Goal: Task Accomplishment & Management: Manage account settings

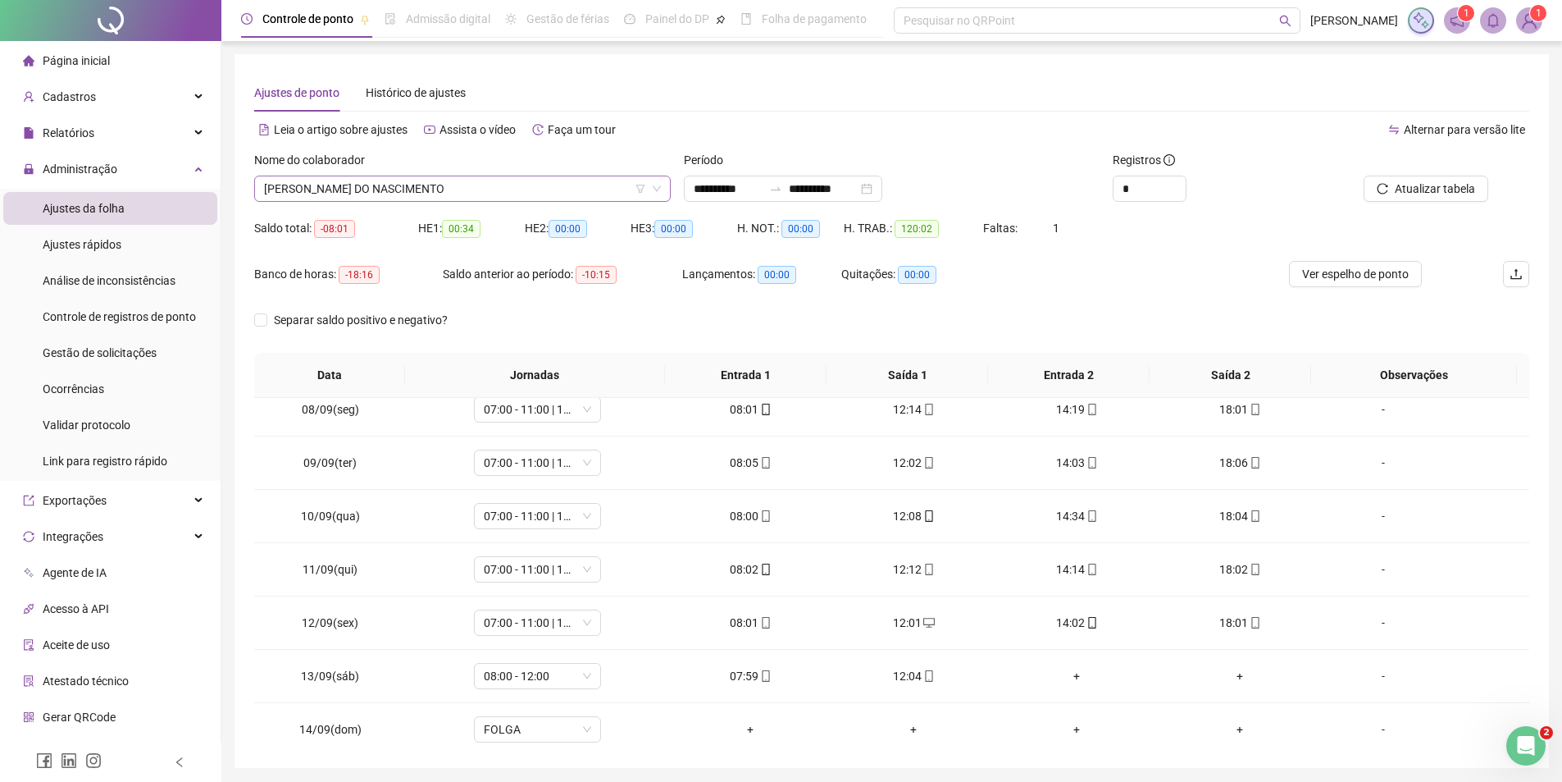
click at [429, 193] on span "[PERSON_NAME] DO NASCIMENTO" at bounding box center [462, 188] width 397 height 25
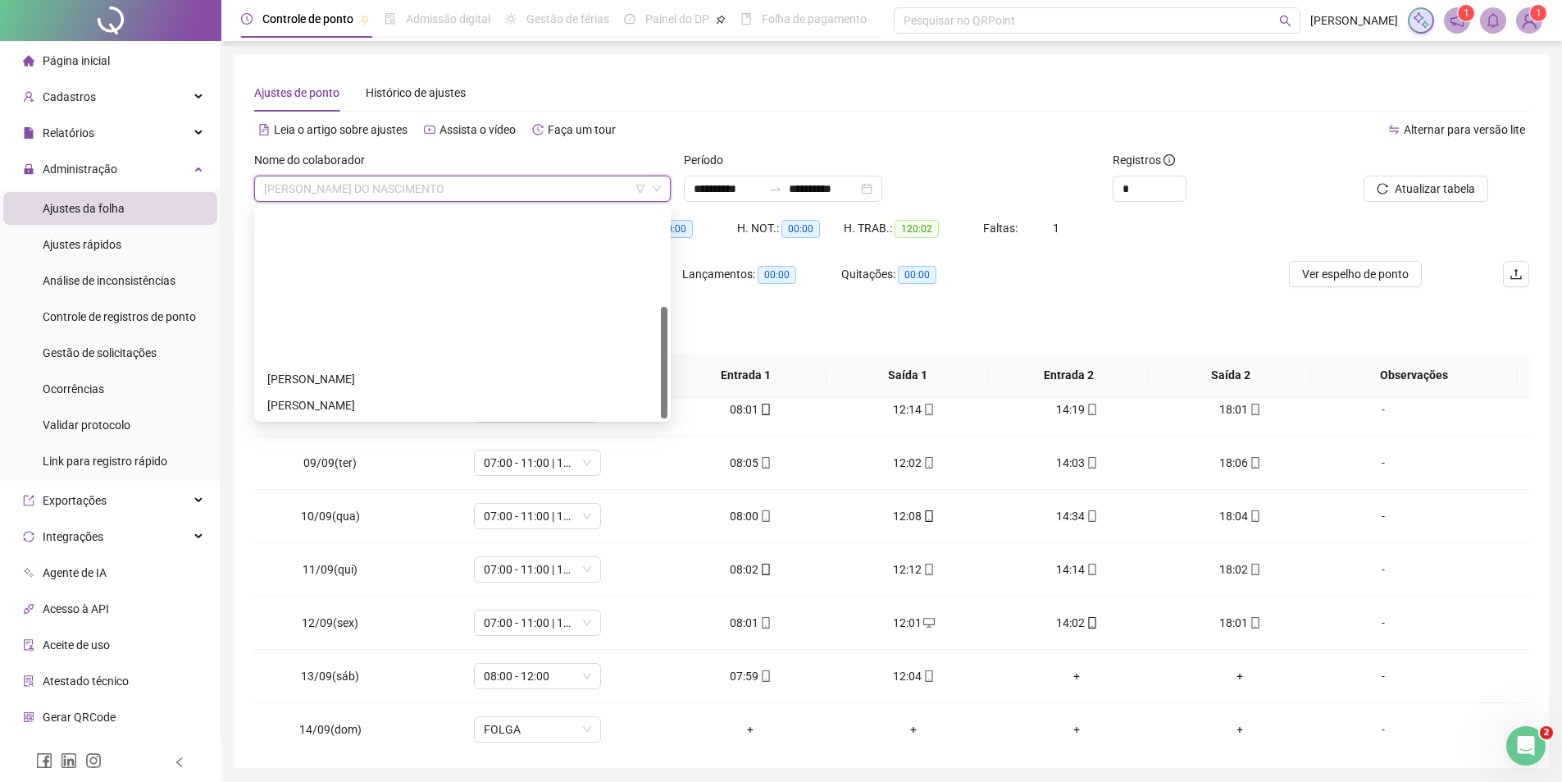
click at [401, 449] on div "[PERSON_NAME] DO NASCIMENTO" at bounding box center [462, 458] width 390 height 18
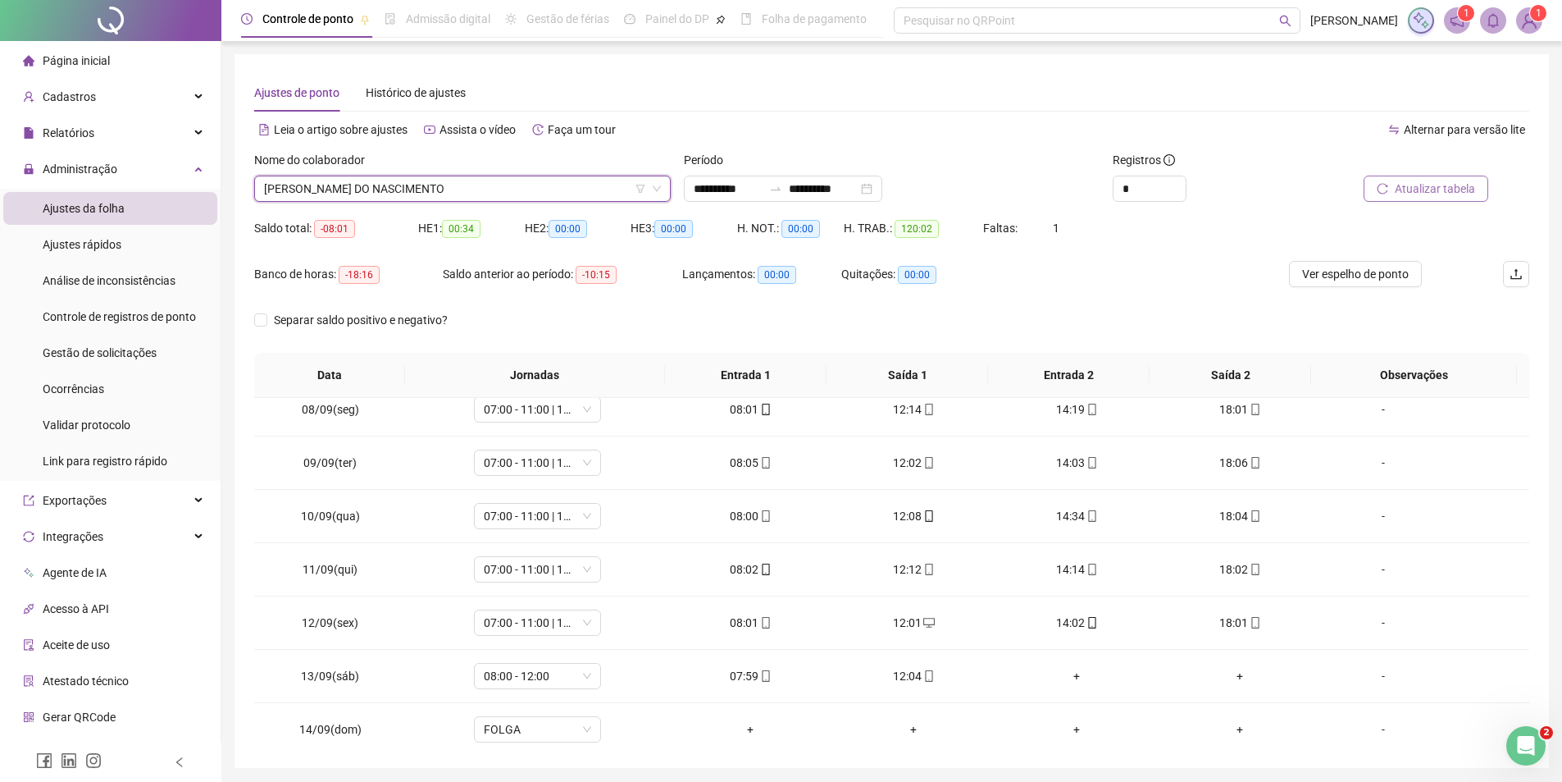
click at [1436, 197] on span "Atualizar tabela" at bounding box center [1435, 189] width 80 height 18
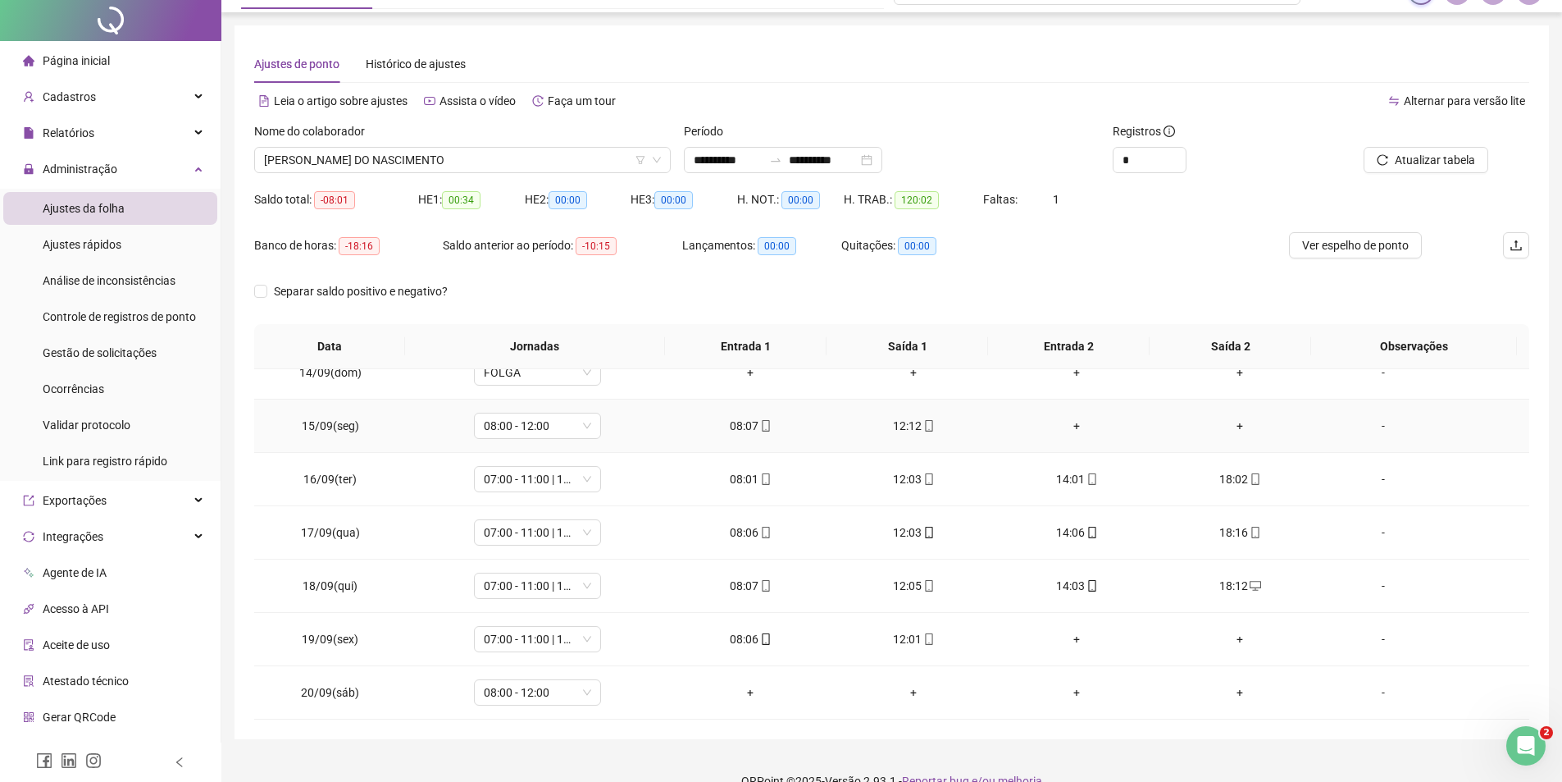
scroll to position [57, 0]
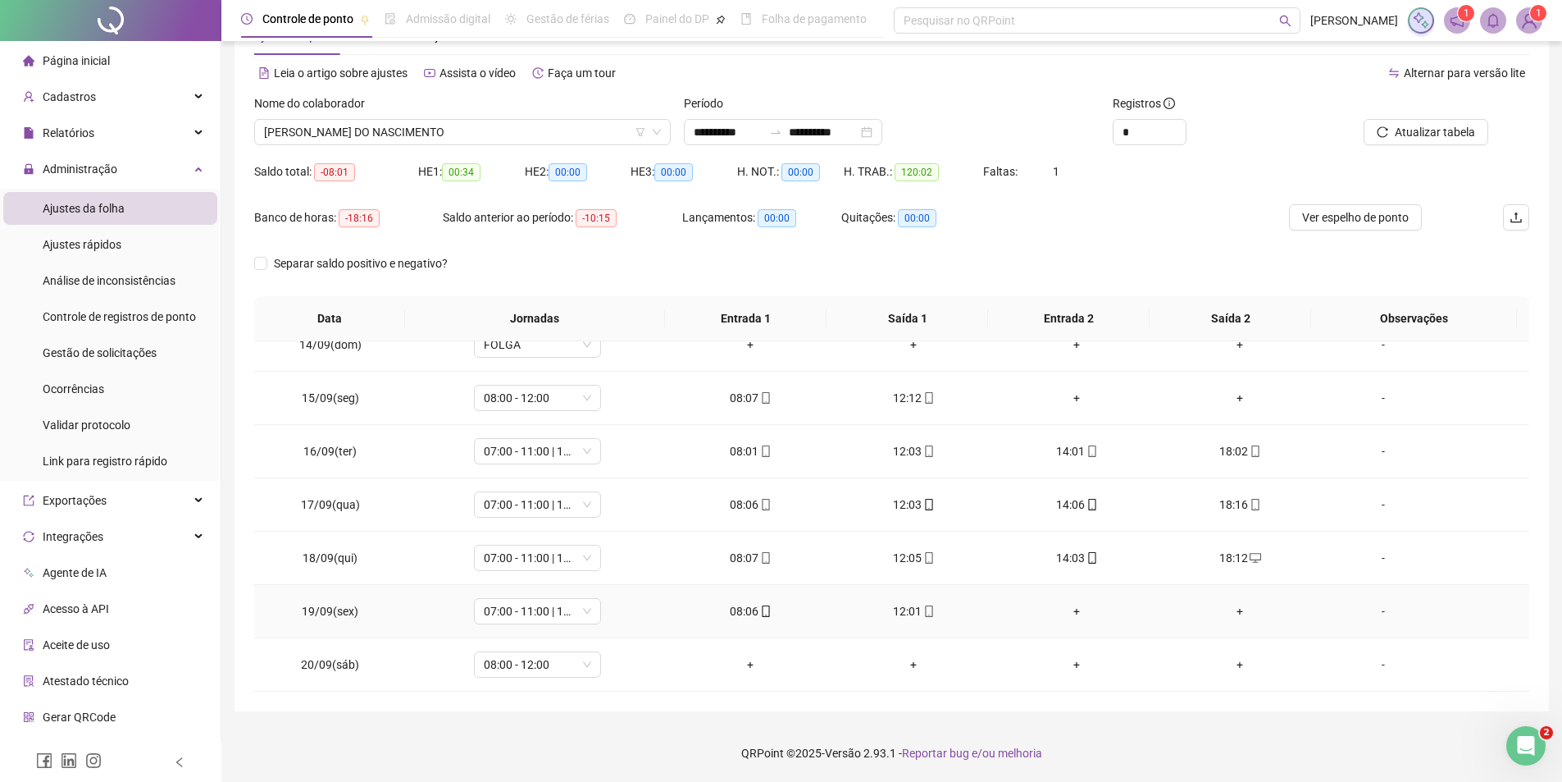
click at [1074, 608] on div "+" at bounding box center [1077, 611] width 137 height 18
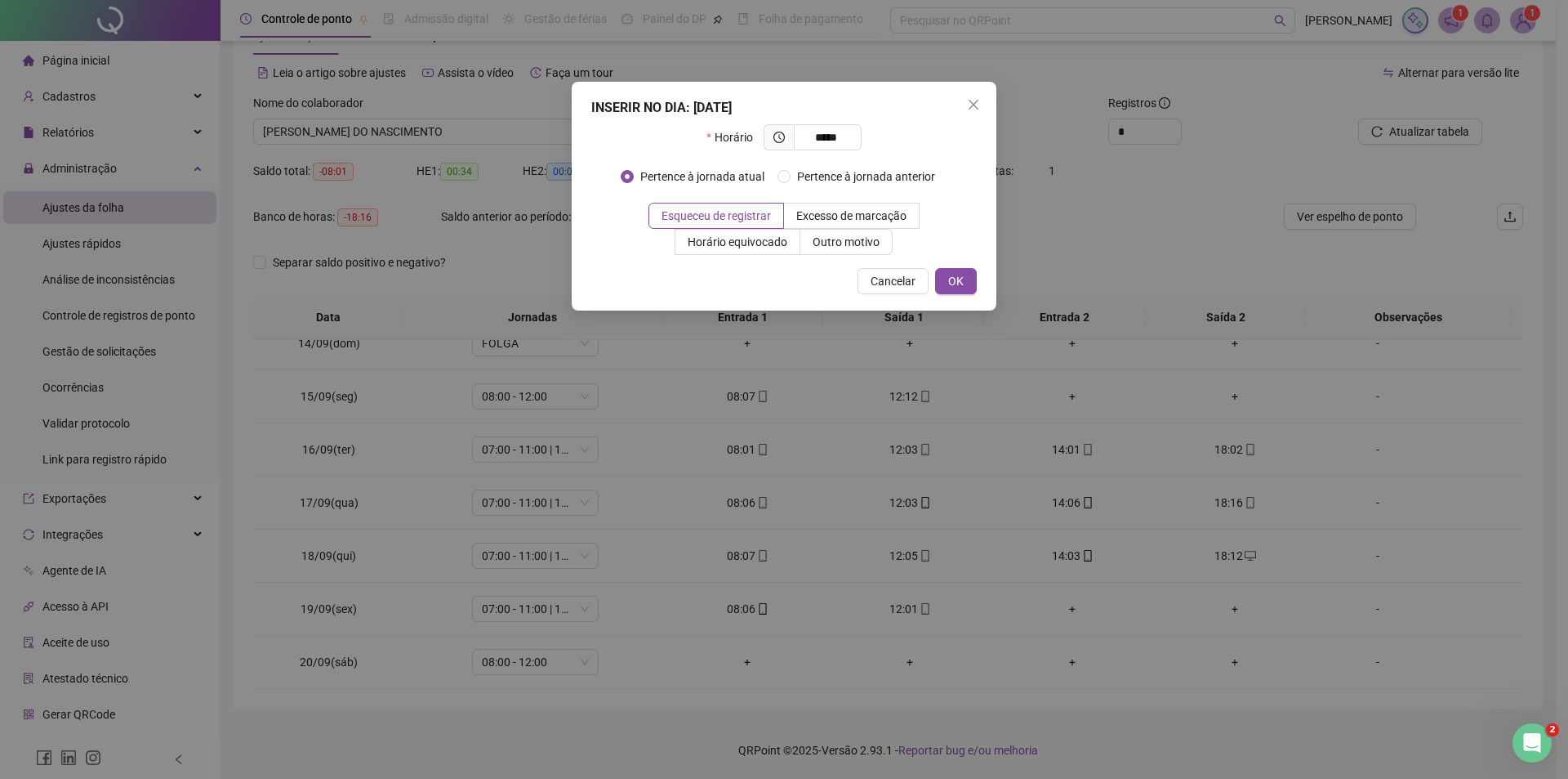
type input "*****"
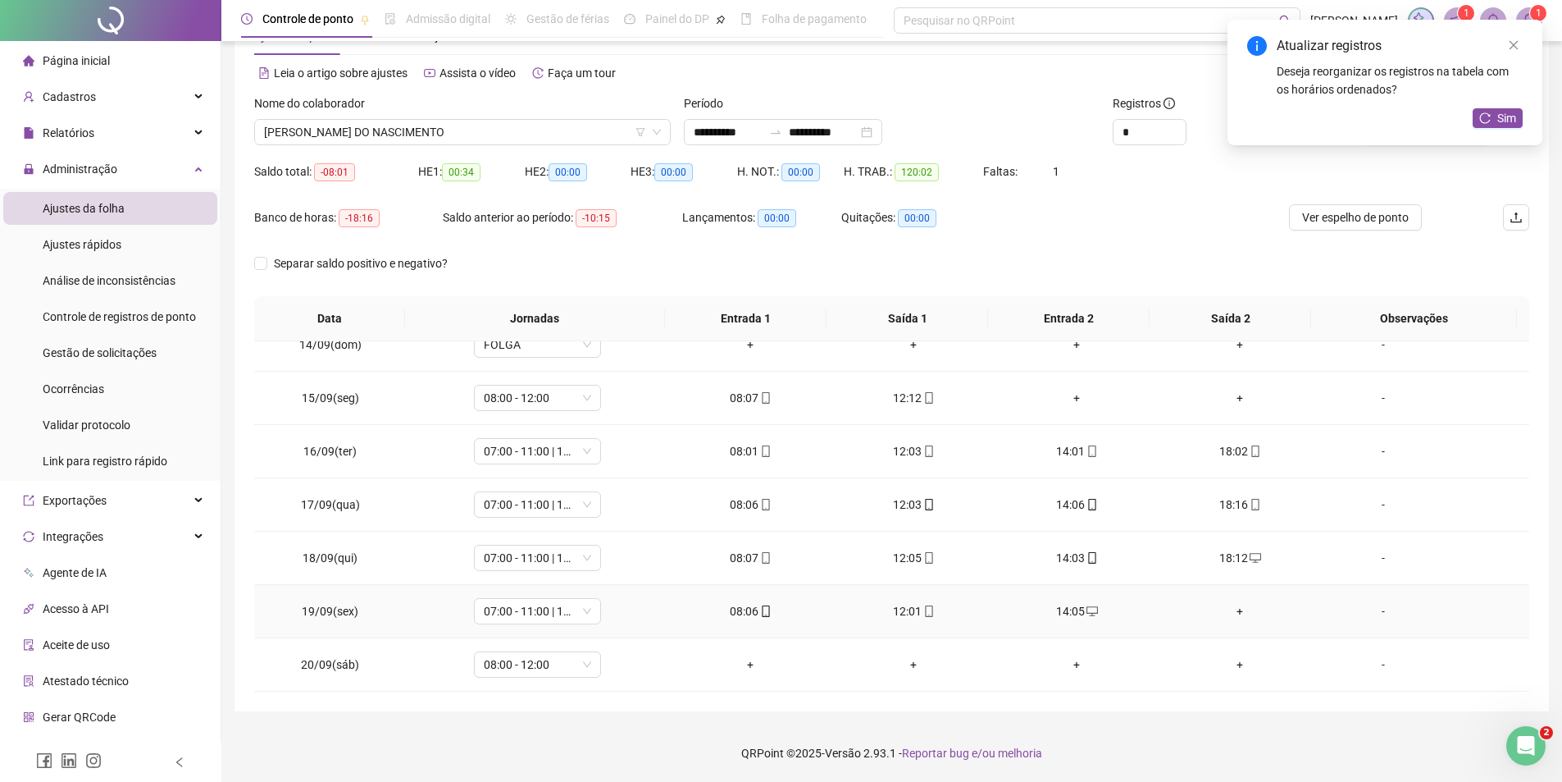
click at [1235, 611] on div "+" at bounding box center [1240, 611] width 137 height 18
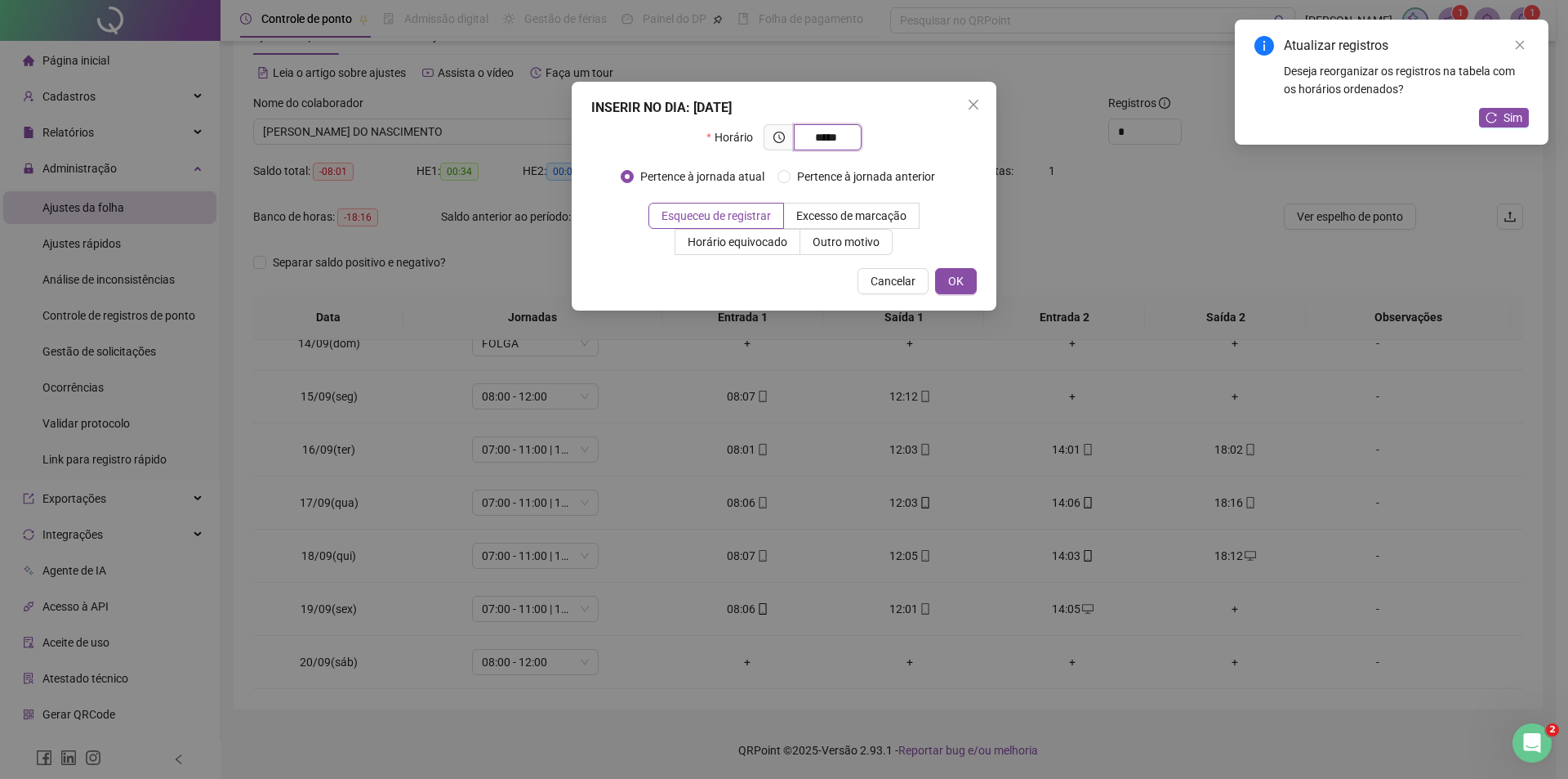
type input "*****"
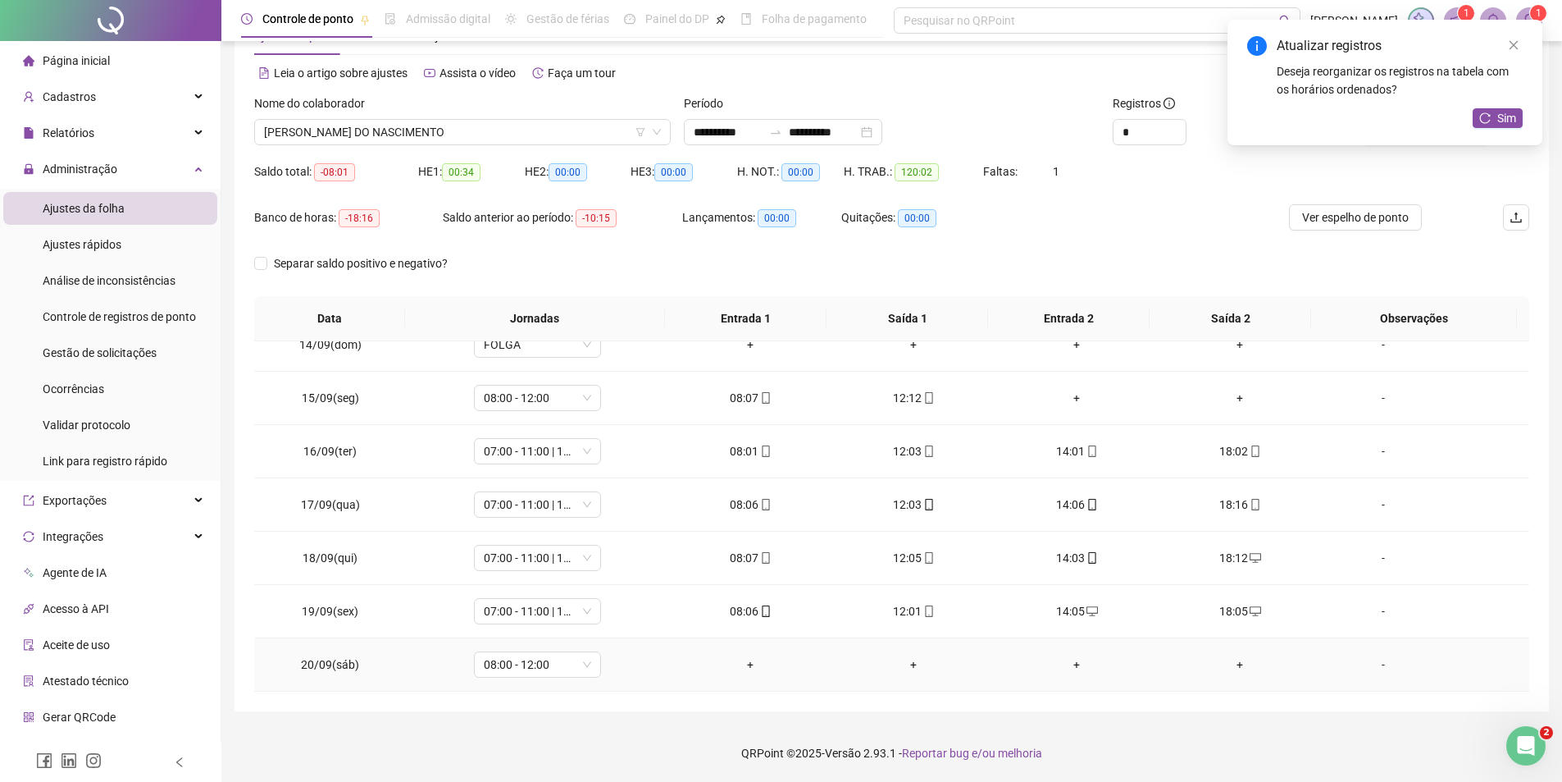
click at [741, 668] on div "+" at bounding box center [750, 664] width 137 height 18
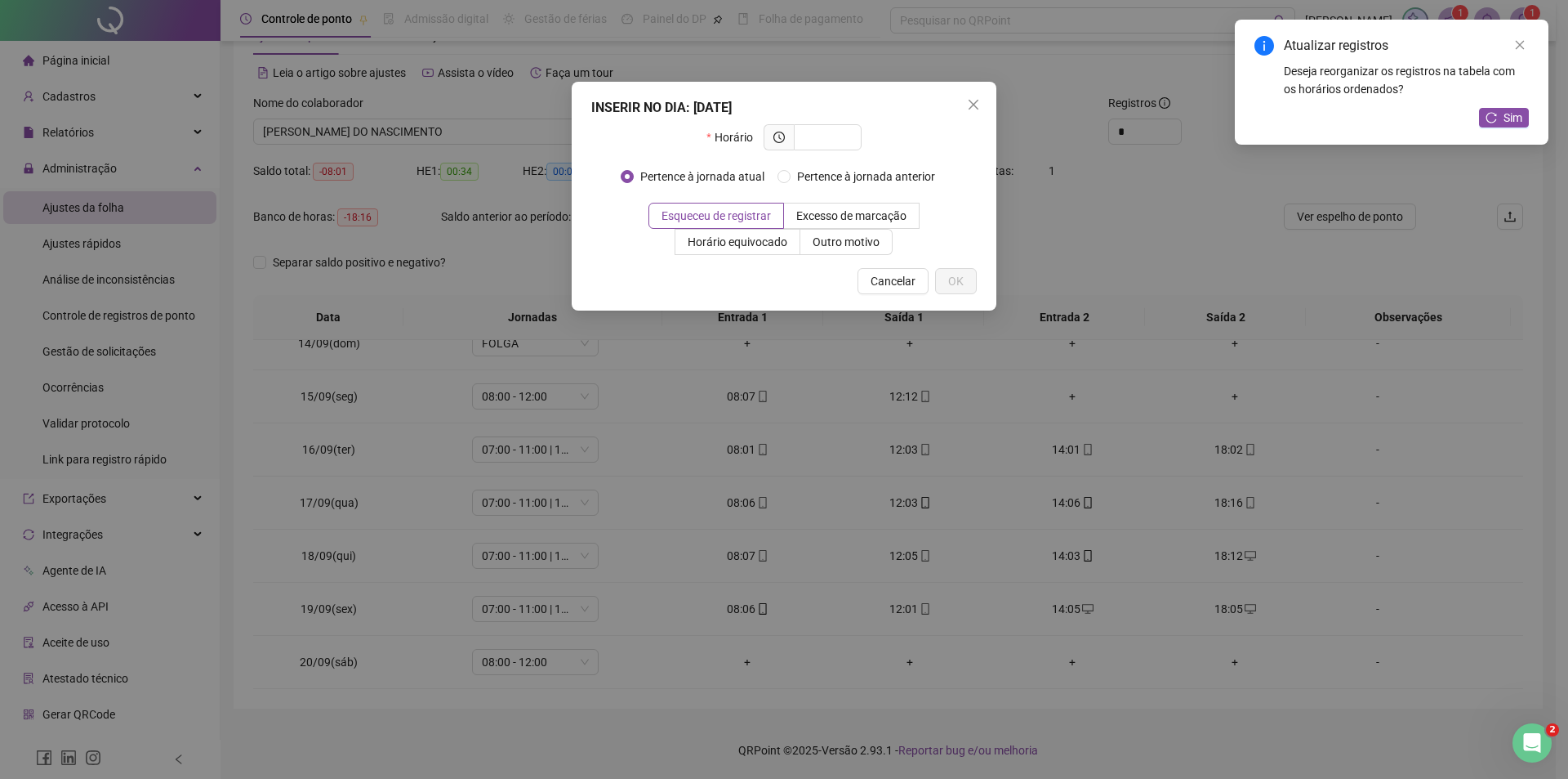
drag, startPoint x: 972, startPoint y: 103, endPoint x: 1176, endPoint y: 105, distance: 204.0
click at [972, 104] on icon "close" at bounding box center [974, 105] width 10 height 10
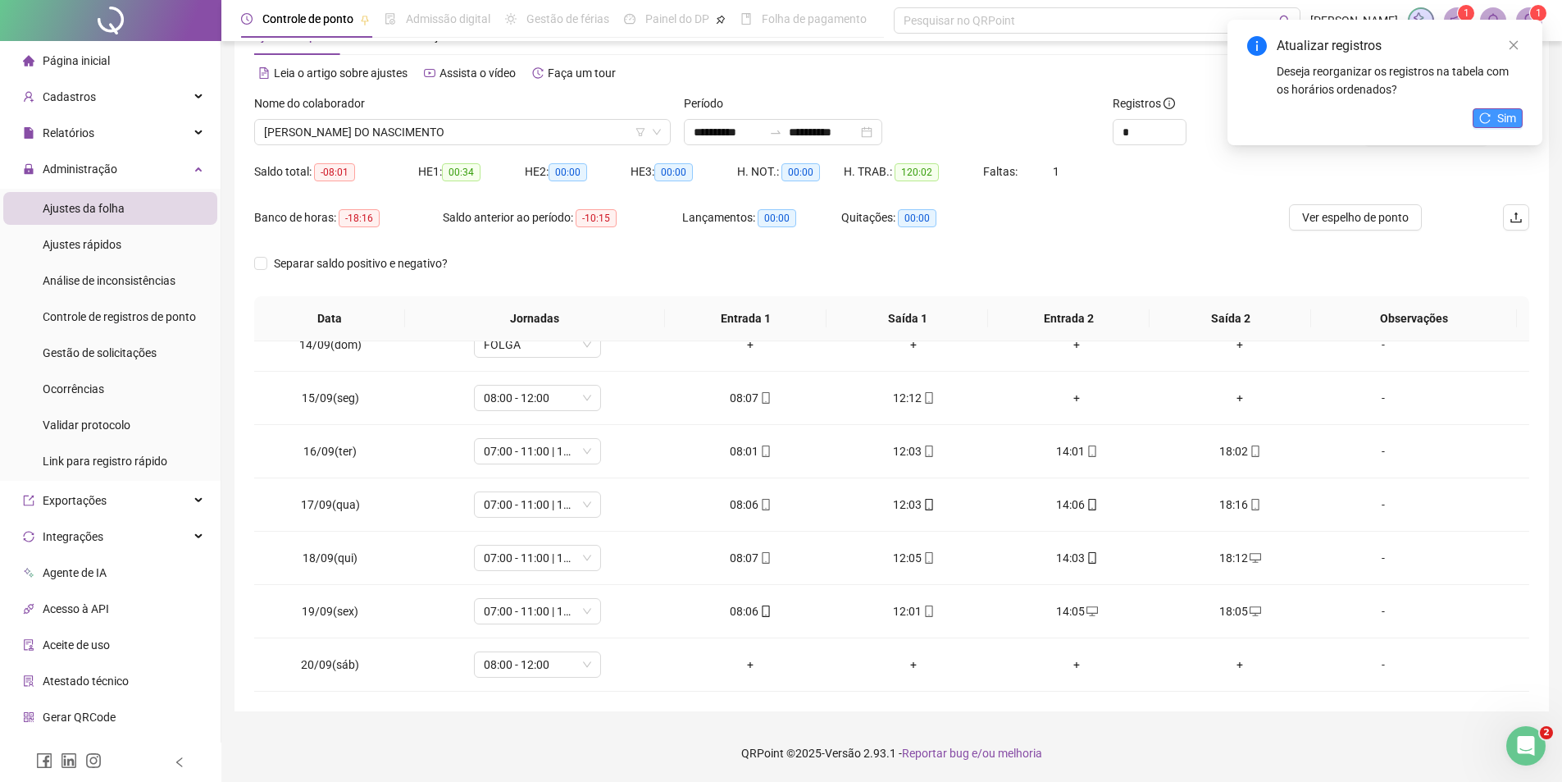
click at [1512, 114] on span "Sim" at bounding box center [1507, 118] width 19 height 18
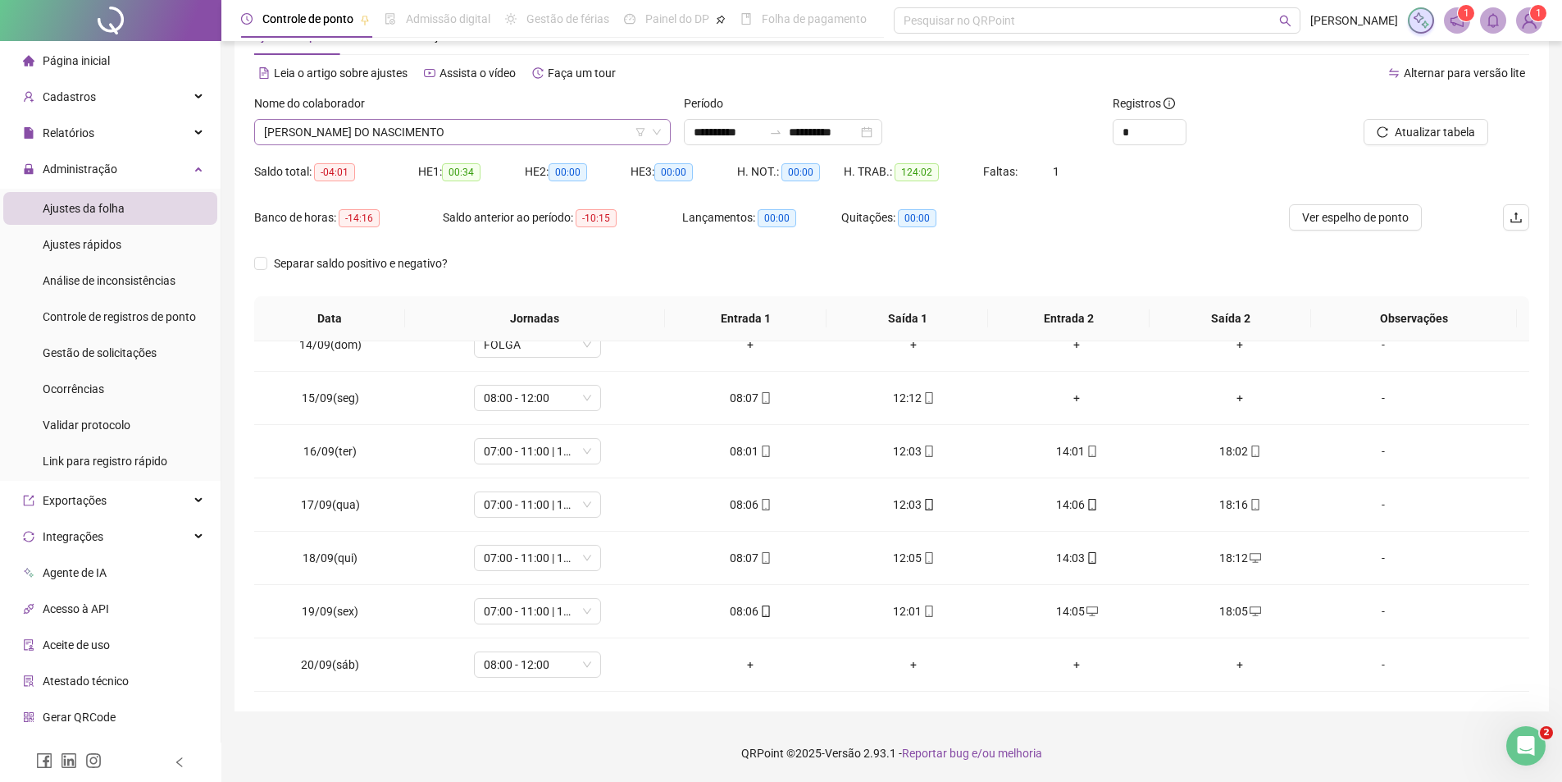
click at [468, 138] on span "[PERSON_NAME] DO NASCIMENTO" at bounding box center [462, 132] width 397 height 25
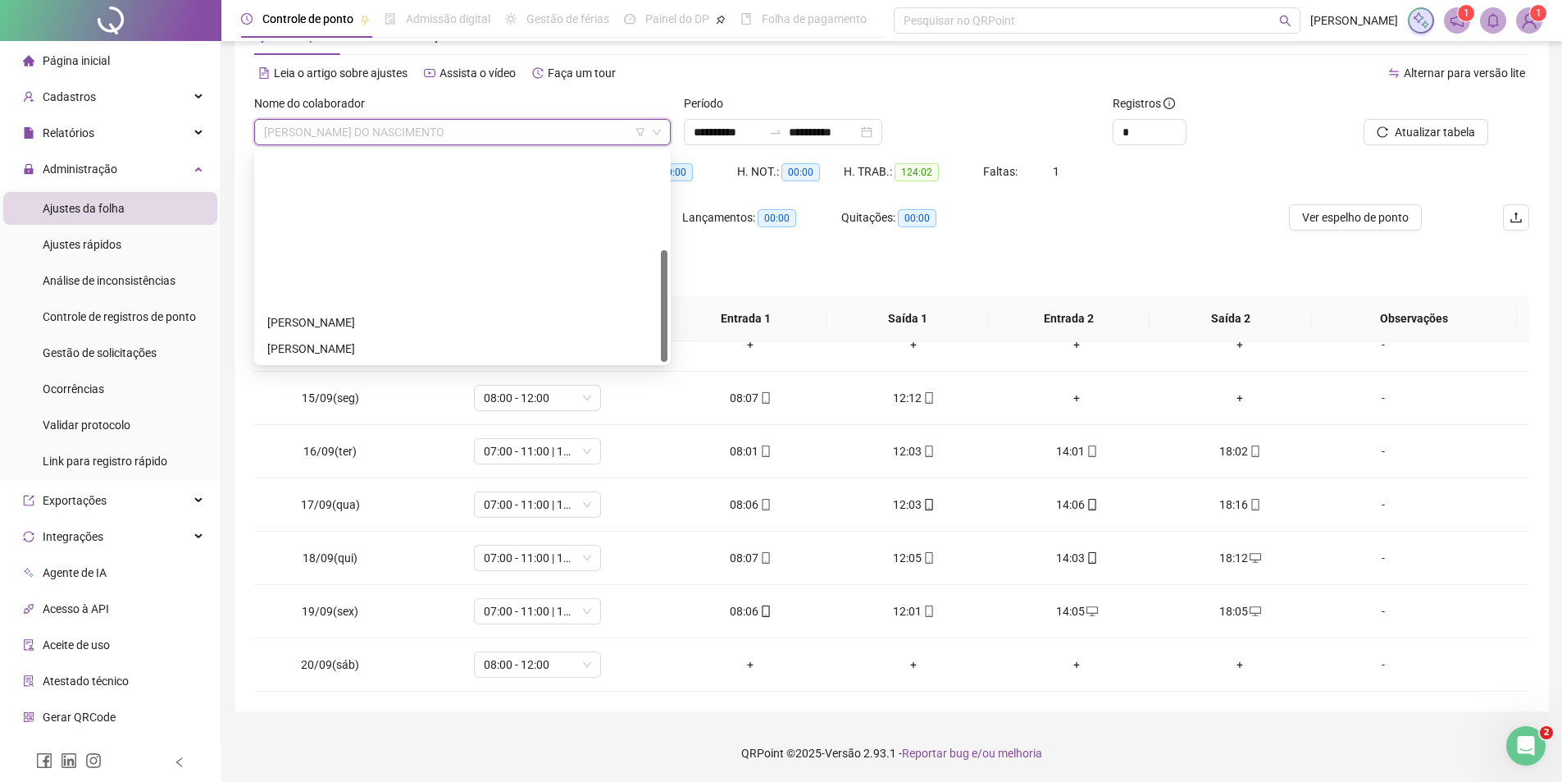
click at [327, 418] on div "[PERSON_NAME]" at bounding box center [462, 427] width 390 height 18
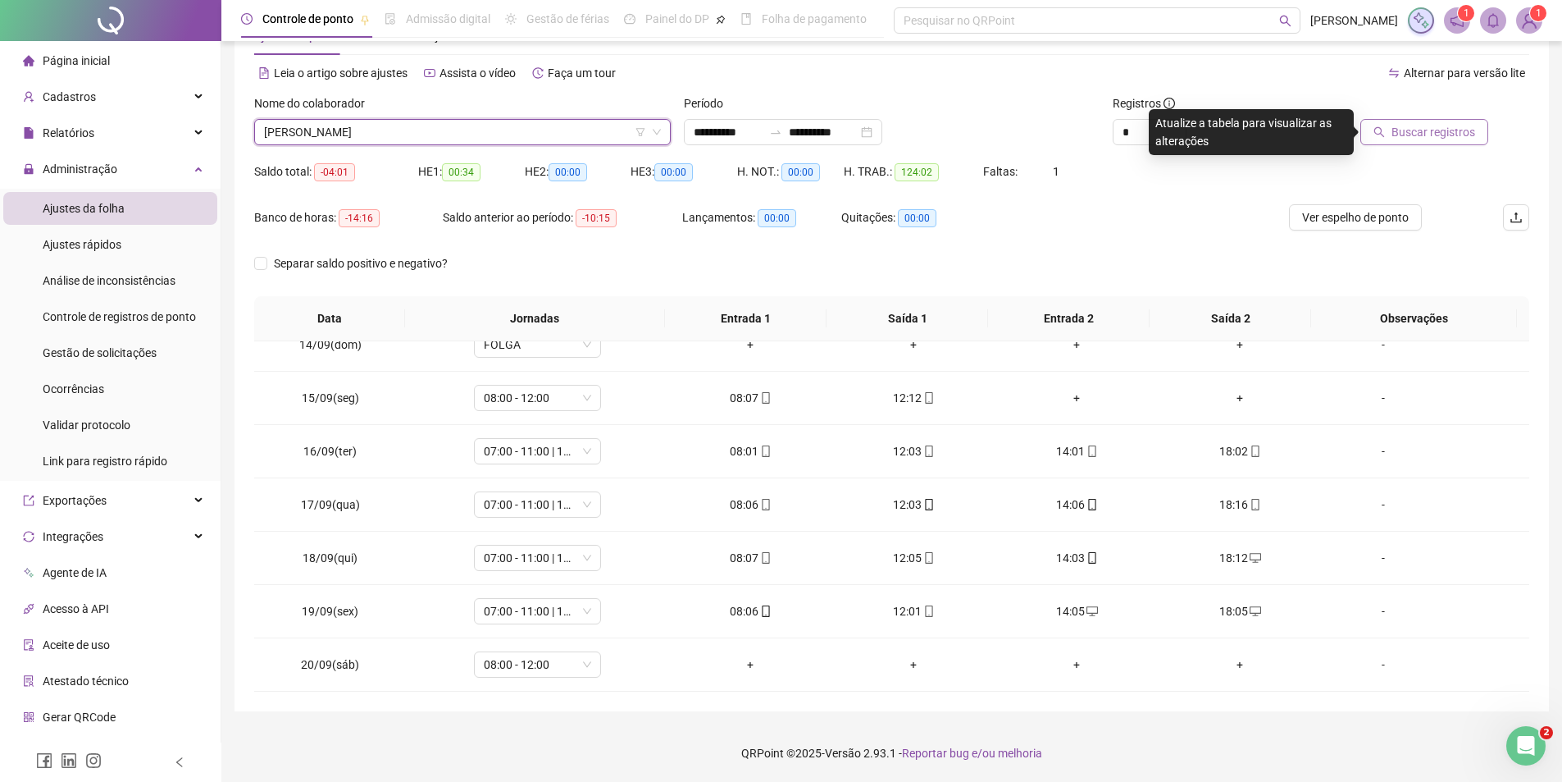
click at [1462, 139] on span "Buscar registros" at bounding box center [1434, 132] width 84 height 18
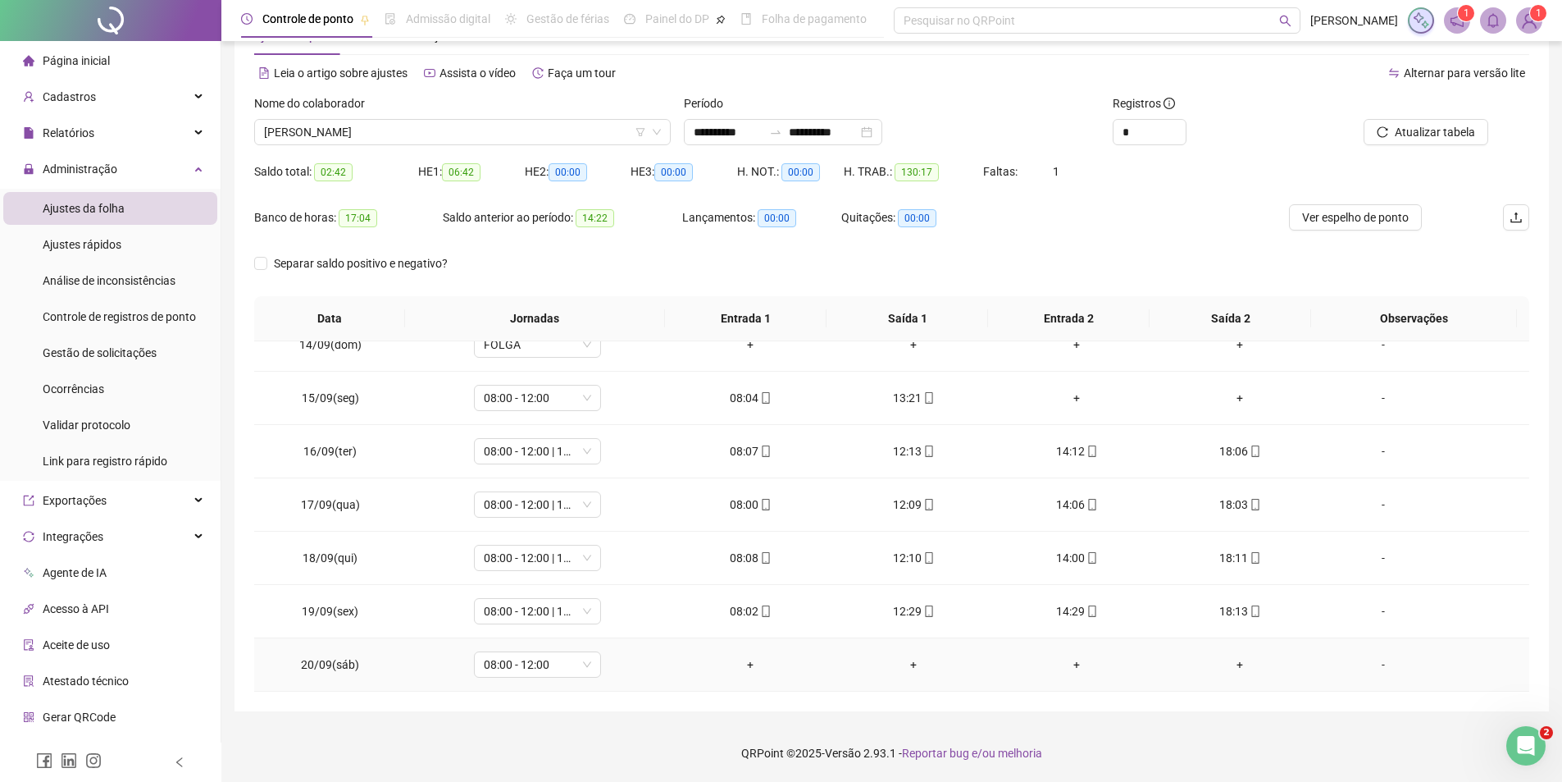
click at [747, 668] on div "+" at bounding box center [750, 664] width 137 height 18
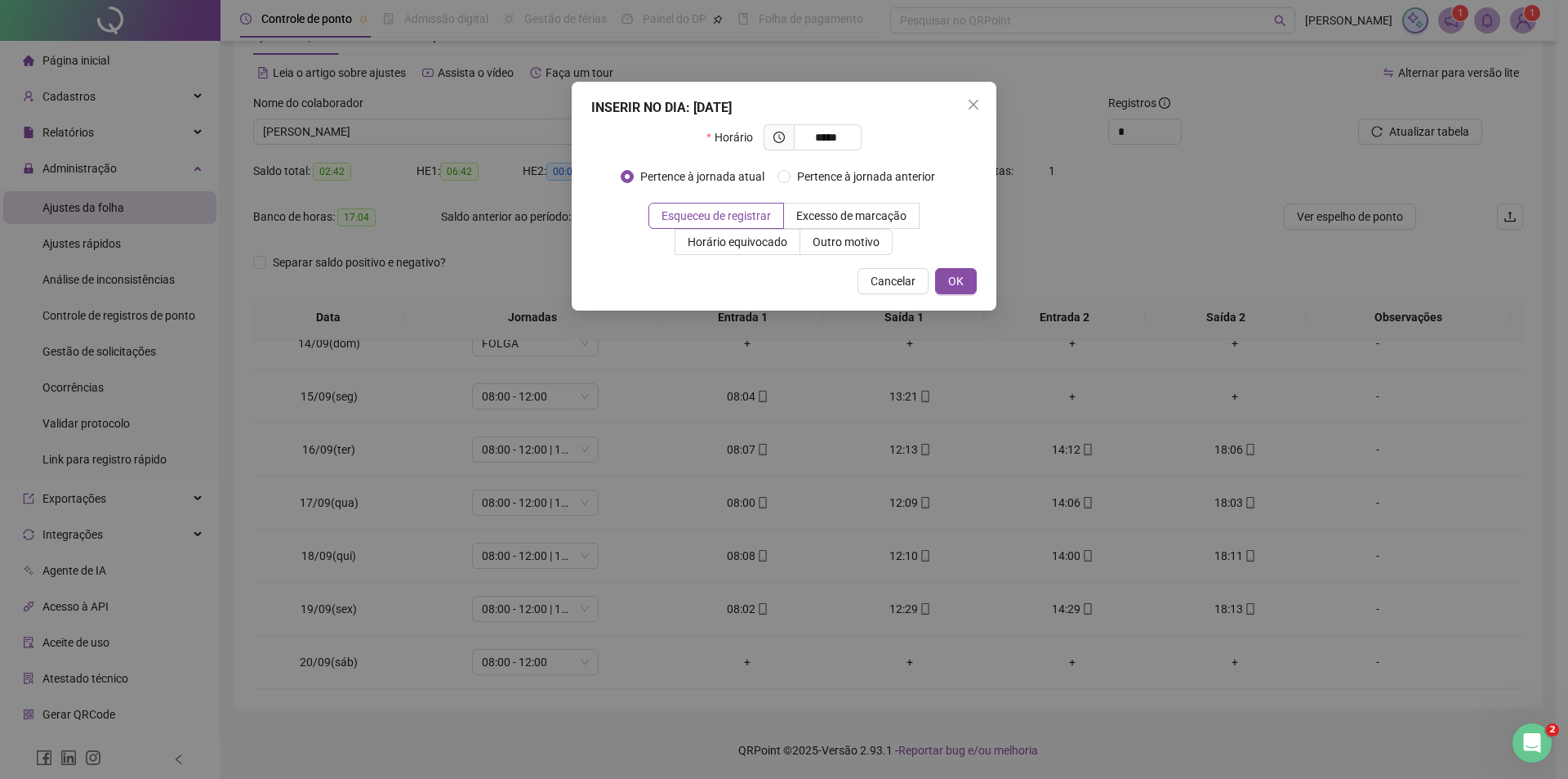
type input "*****"
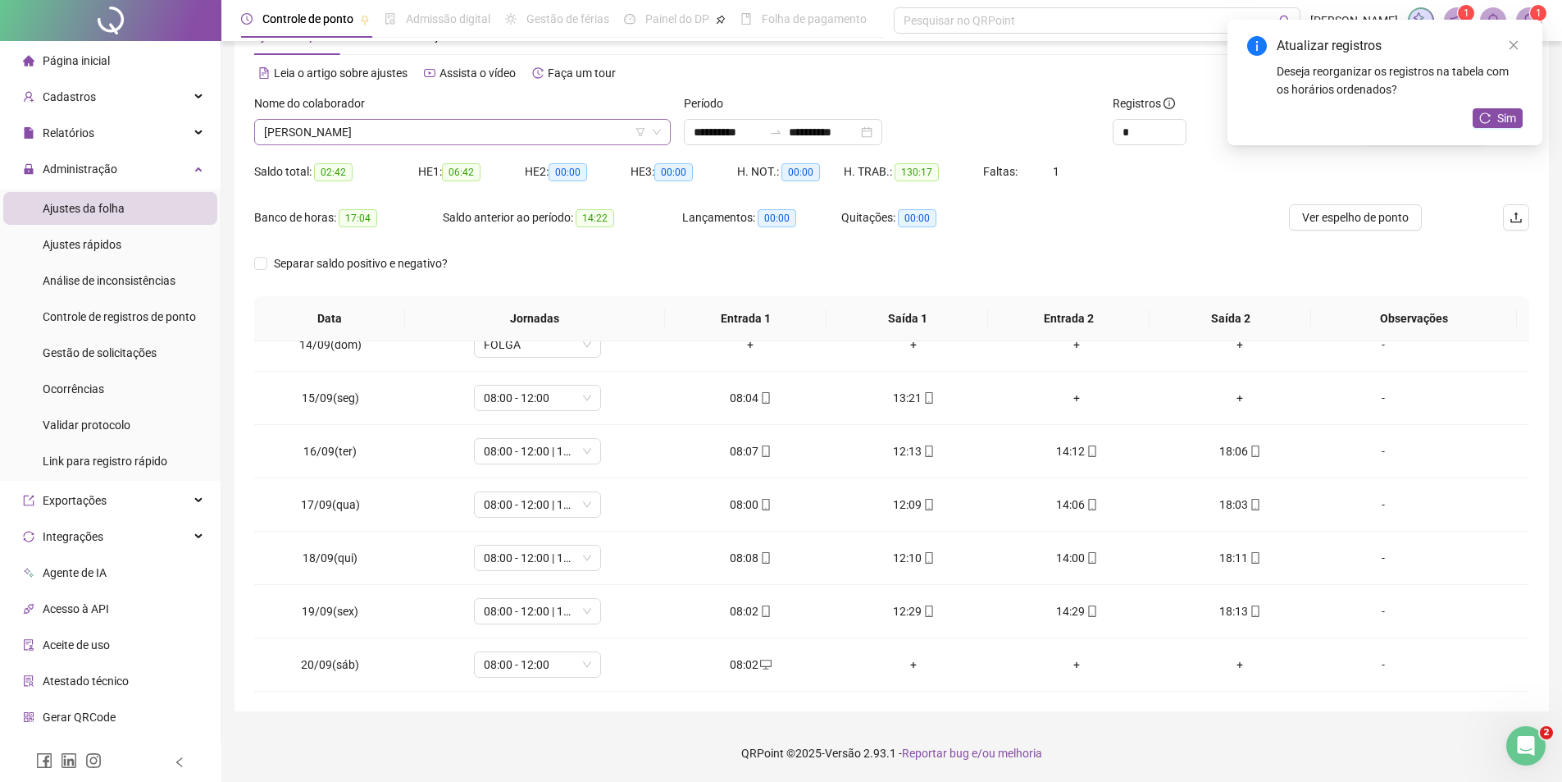
click at [504, 130] on span "[PERSON_NAME]" at bounding box center [462, 132] width 397 height 25
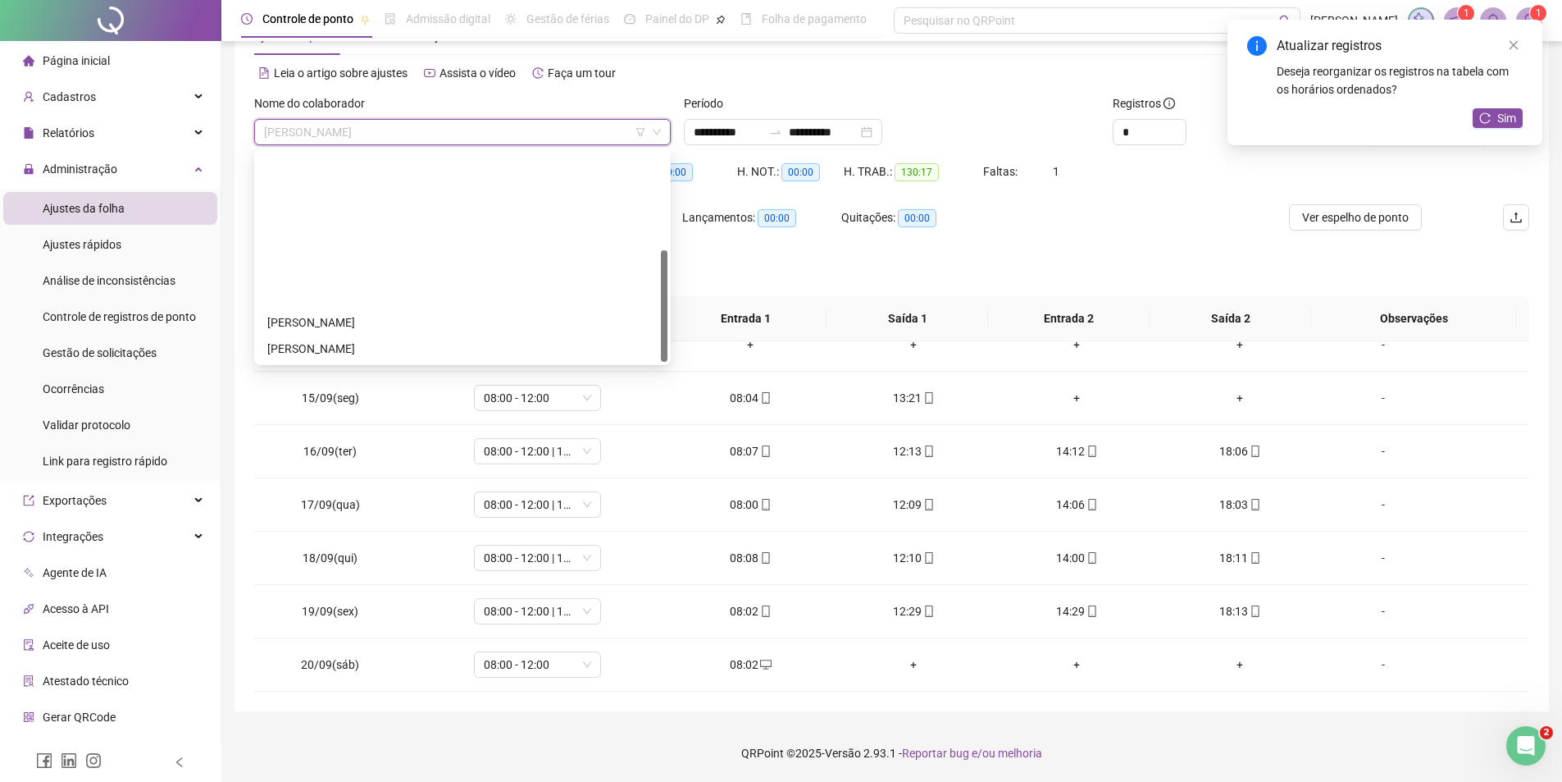
click at [386, 445] on div "[PERSON_NAME]" at bounding box center [462, 454] width 390 height 18
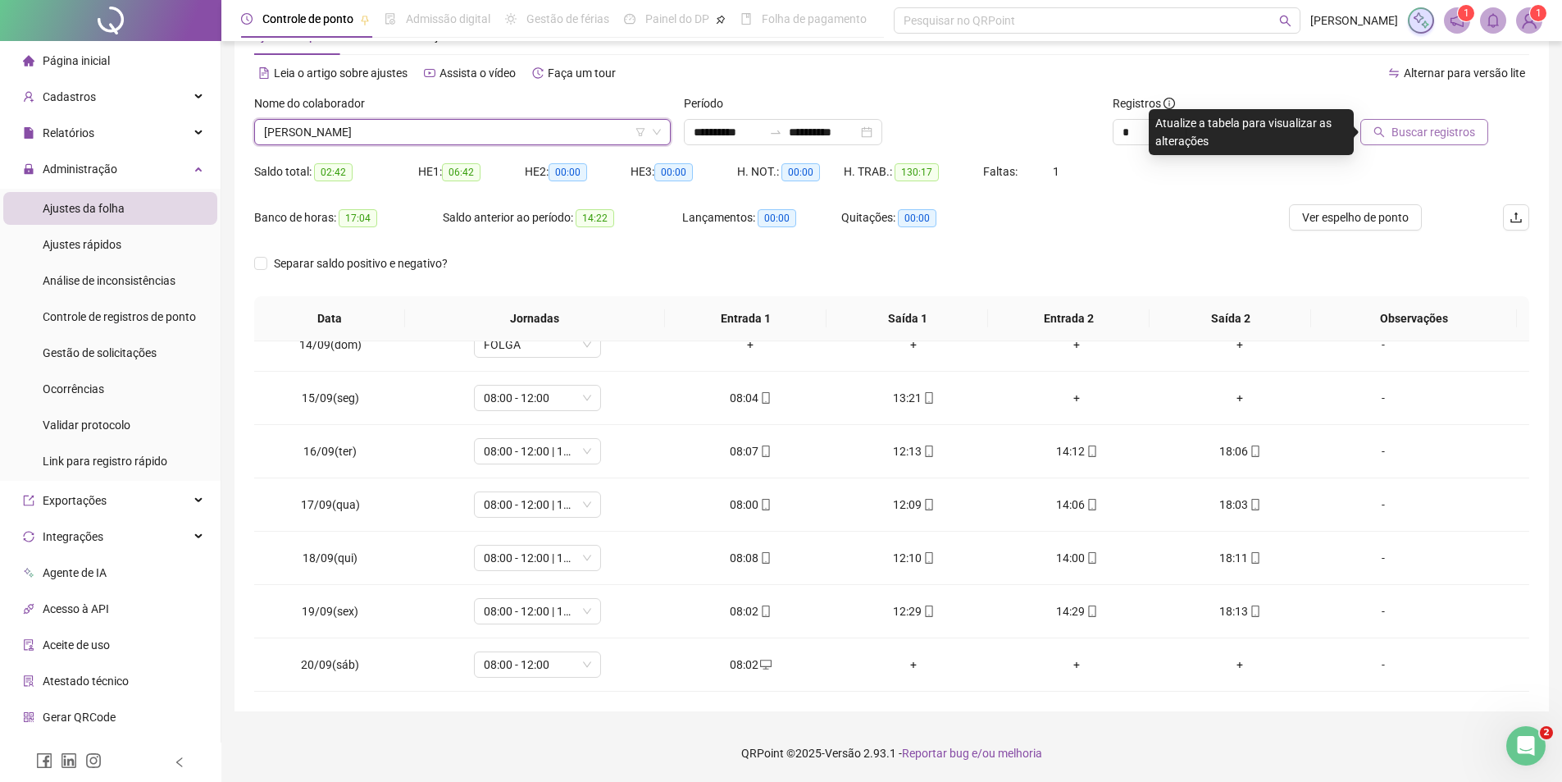
click at [1417, 134] on span "Buscar registros" at bounding box center [1434, 132] width 84 height 18
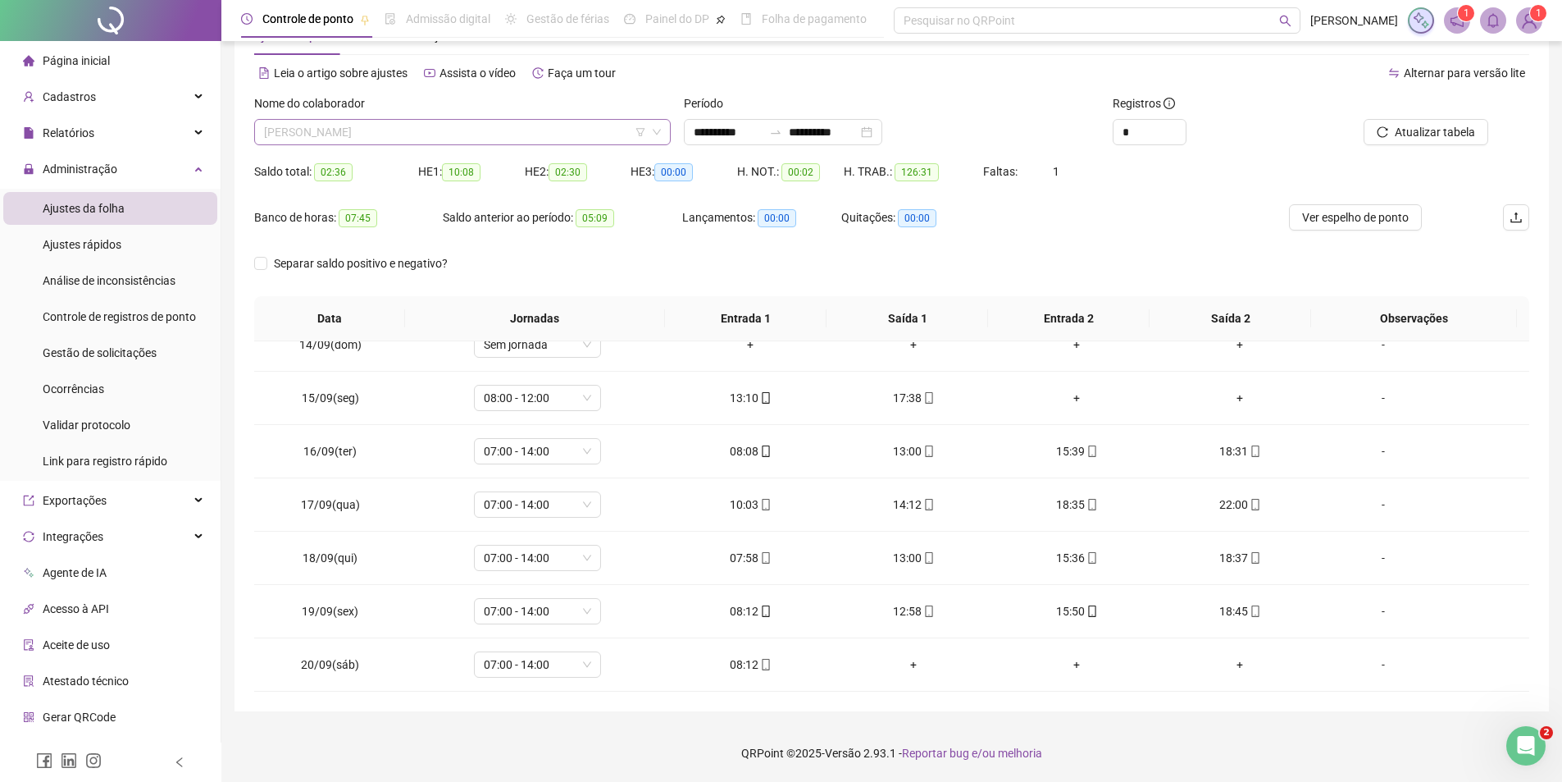
click at [417, 135] on span "[PERSON_NAME]" at bounding box center [462, 132] width 397 height 25
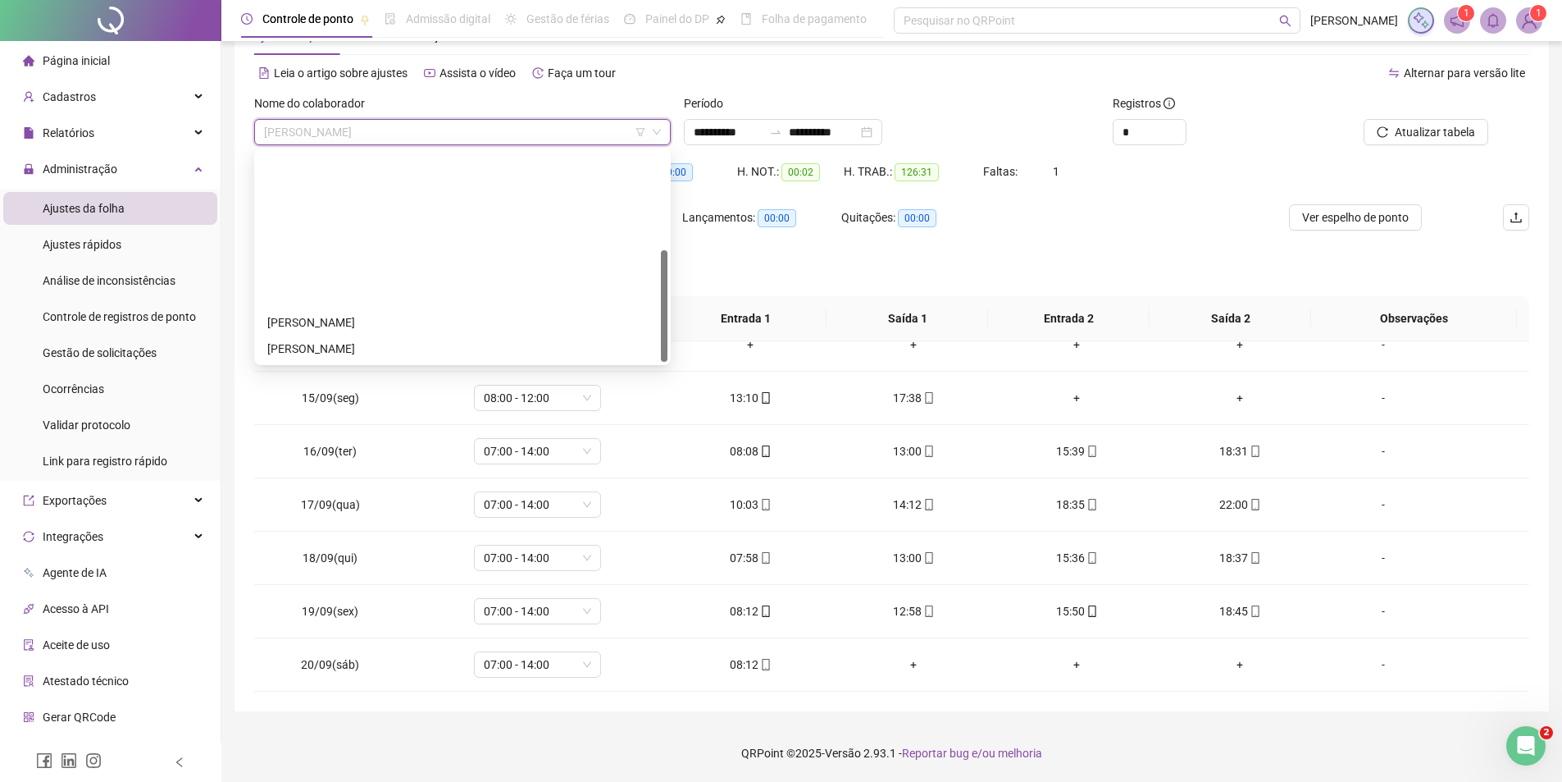
click at [322, 471] on div "[PERSON_NAME]" at bounding box center [462, 480] width 390 height 18
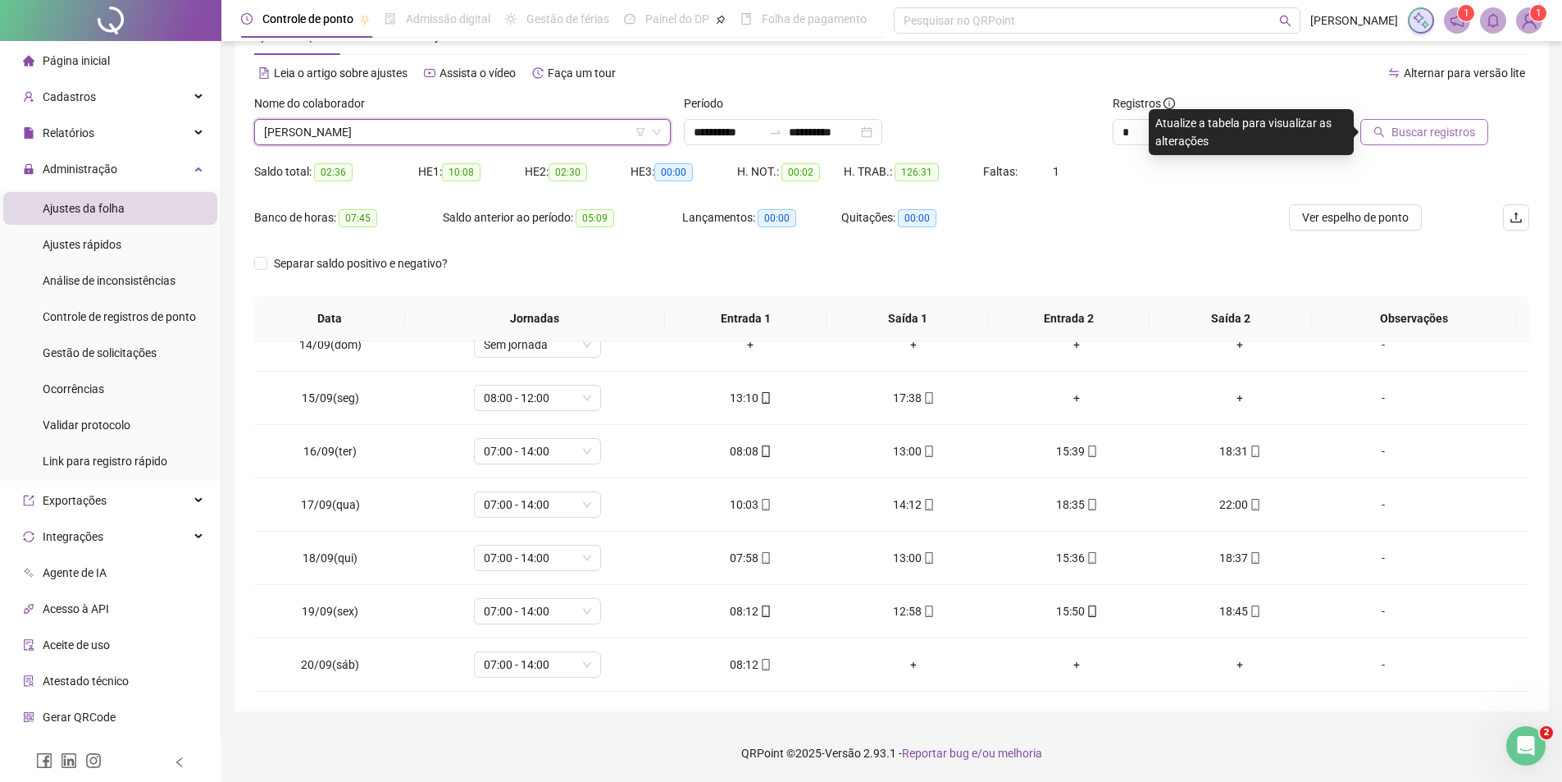
click at [1452, 127] on span "Buscar registros" at bounding box center [1434, 132] width 84 height 18
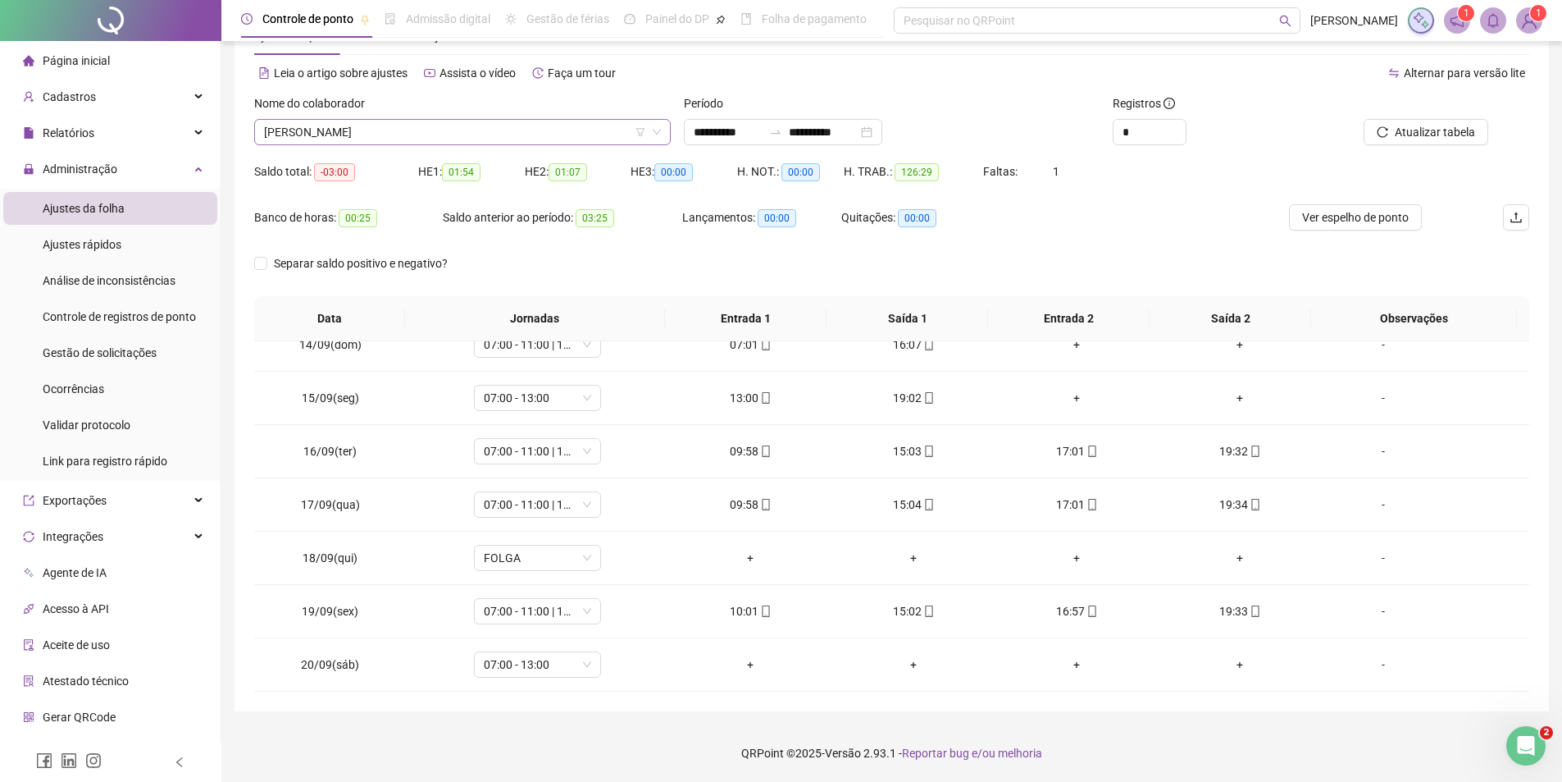
click at [400, 127] on span "[PERSON_NAME]" at bounding box center [462, 132] width 397 height 25
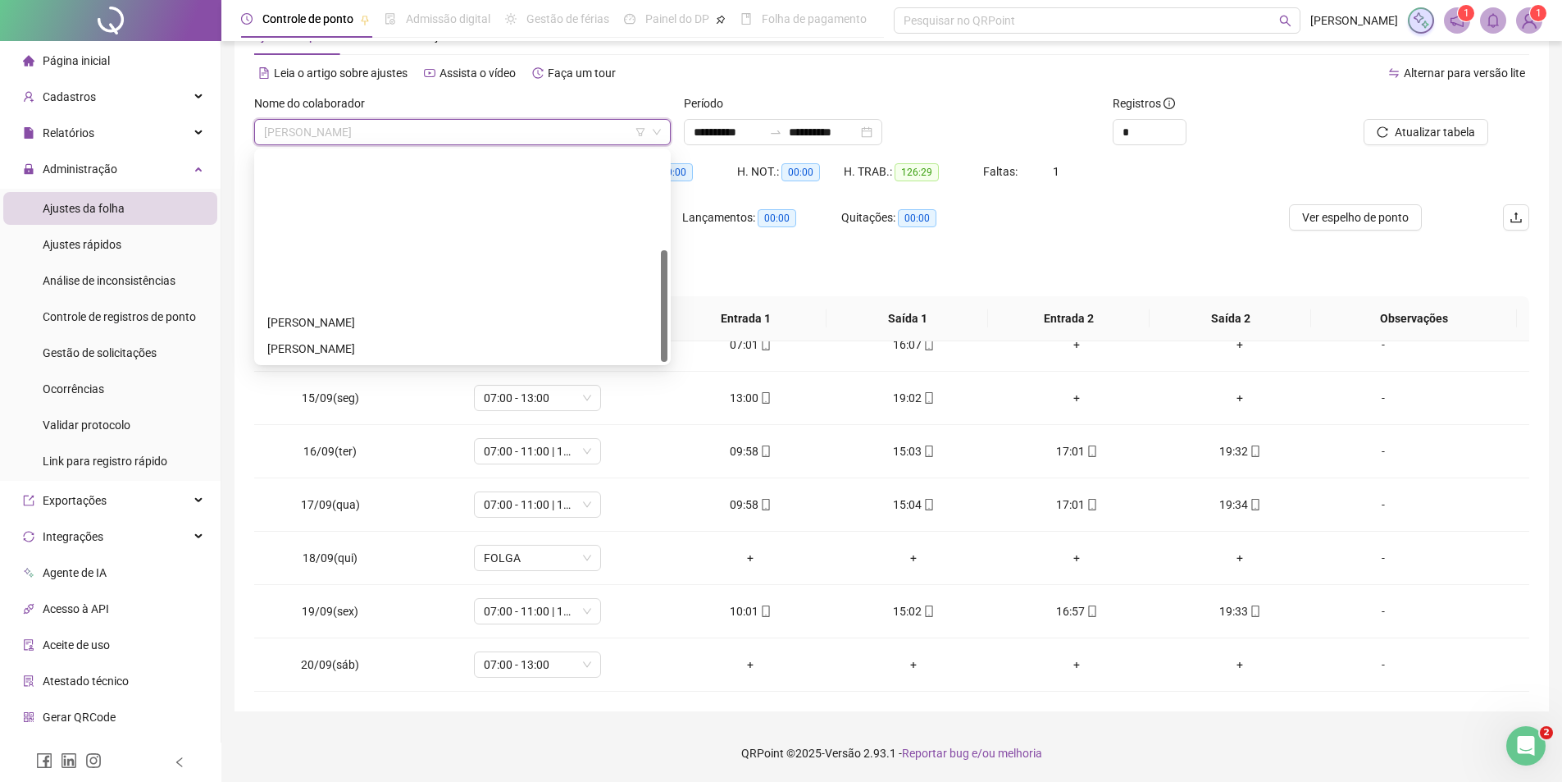
click at [353, 497] on div "[PERSON_NAME]" at bounding box center [462, 506] width 390 height 18
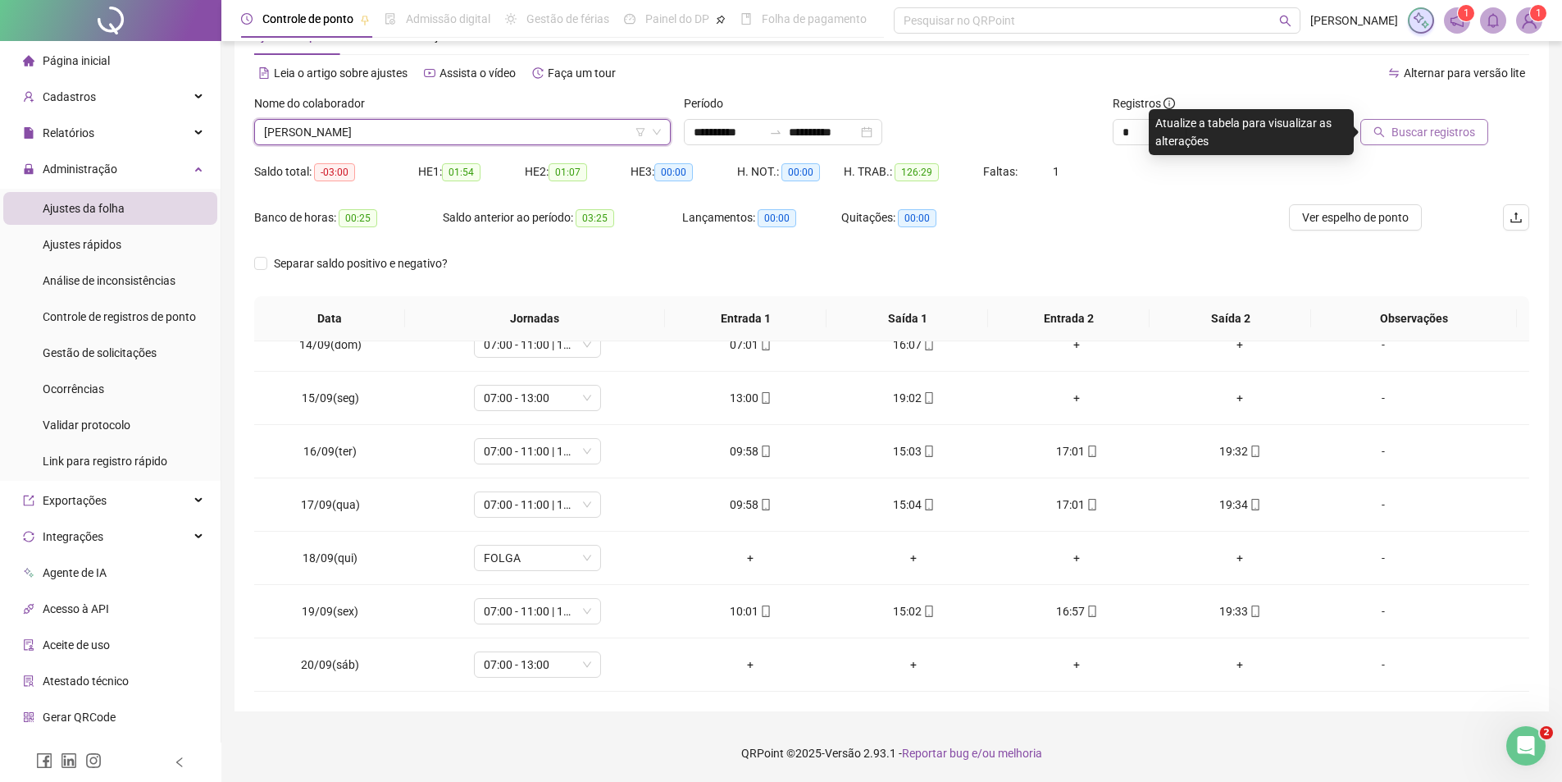
click at [1411, 132] on span "Buscar registros" at bounding box center [1434, 132] width 84 height 18
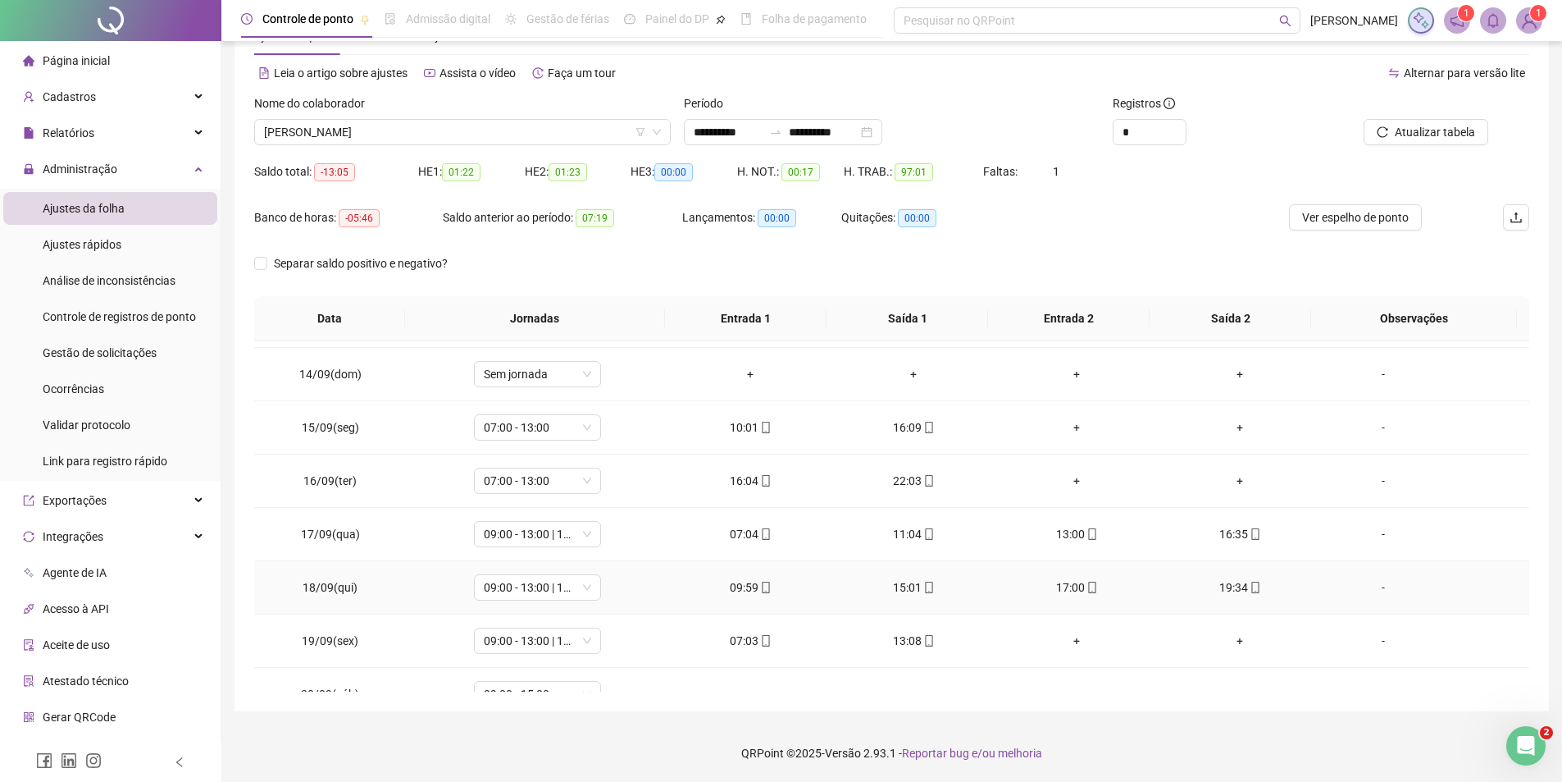
scroll to position [716, 0]
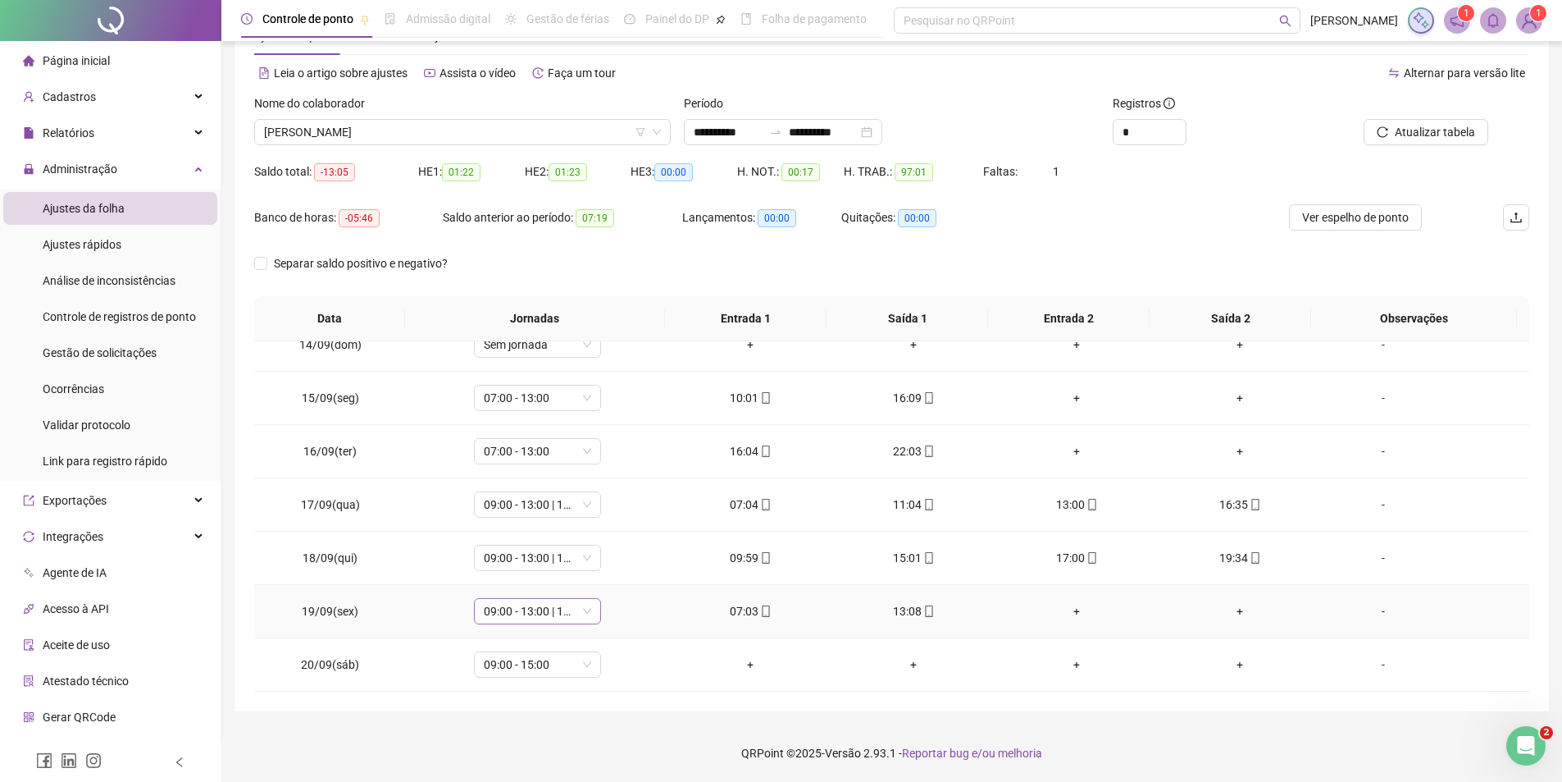
click at [561, 616] on span "09:00 - 13:00 | 15:00 - 18:30" at bounding box center [537, 611] width 107 height 25
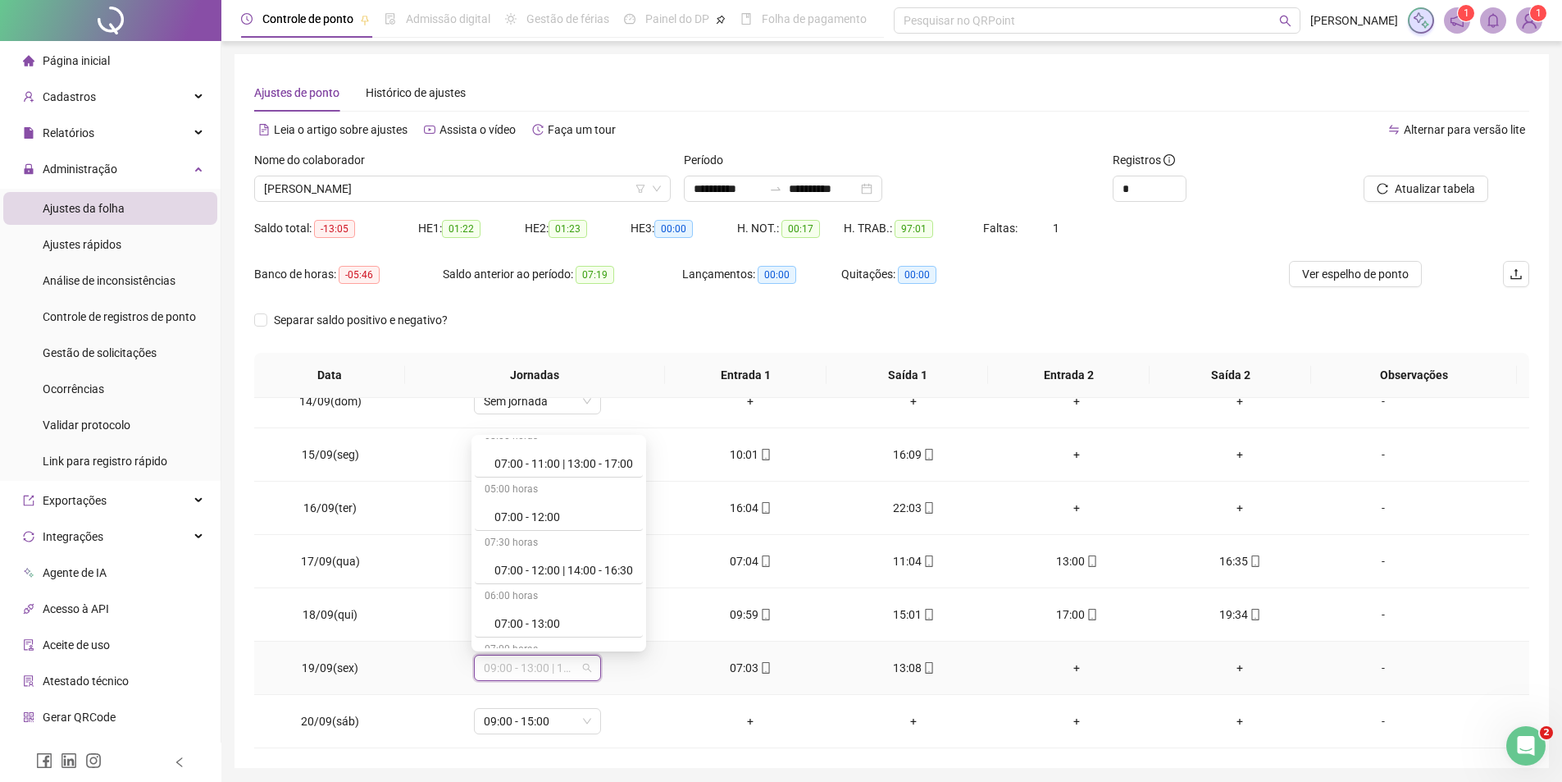
scroll to position [246, 0]
click at [568, 600] on div "07:00 - 13:00" at bounding box center [564, 604] width 139 height 18
click at [612, 625] on span "Sim" at bounding box center [612, 625] width 19 height 18
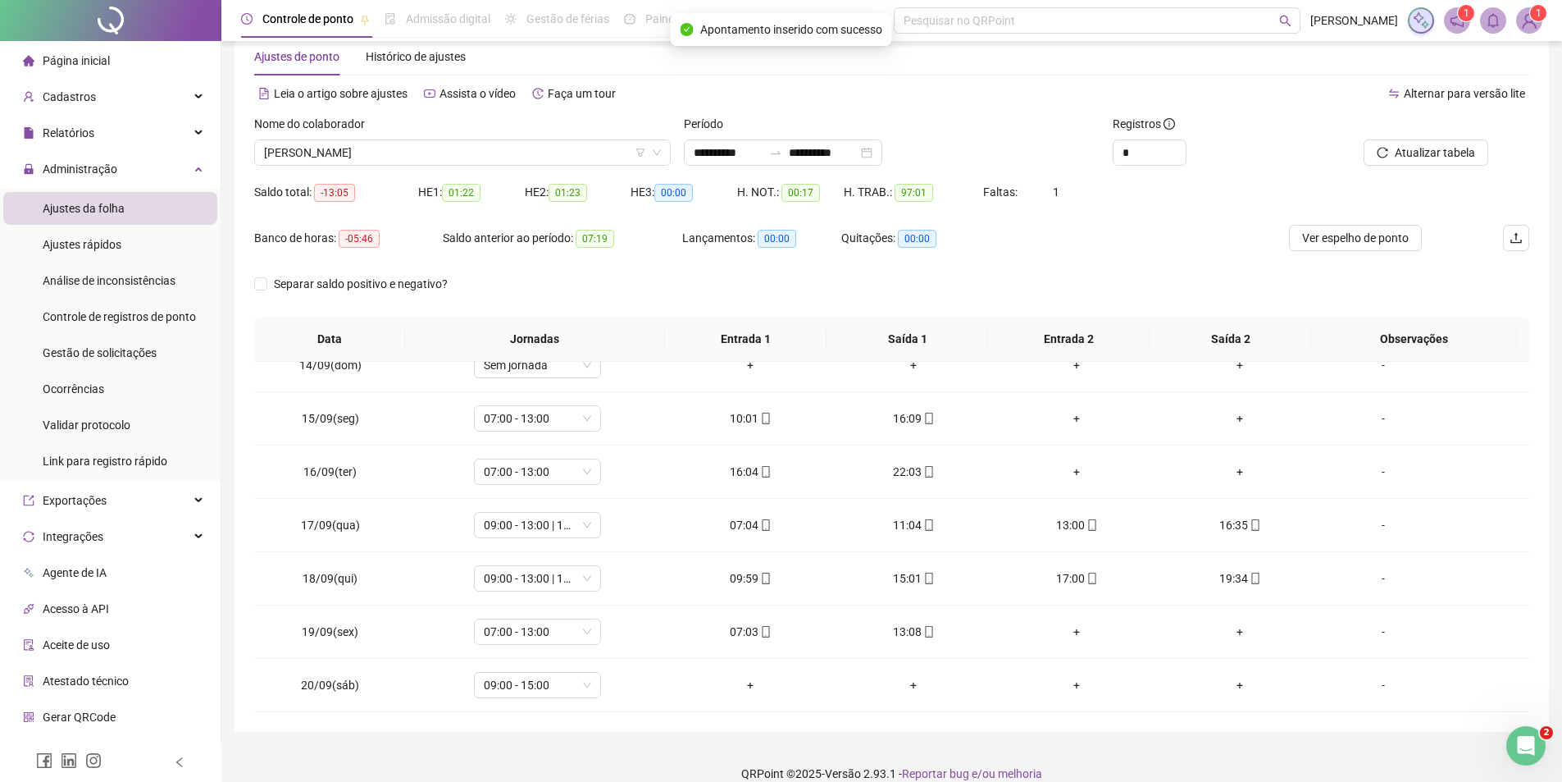
scroll to position [57, 0]
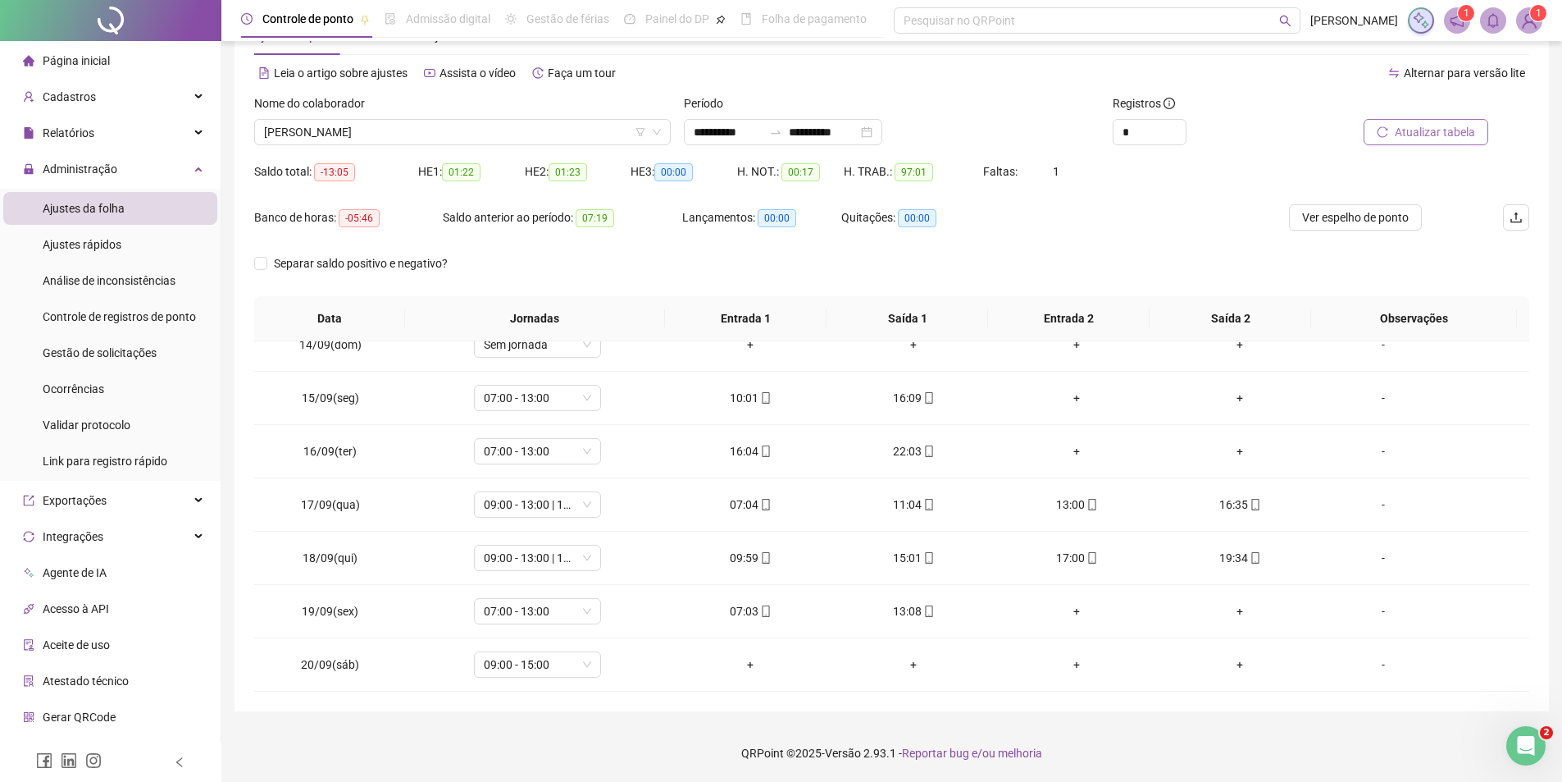
click at [1450, 132] on span "Atualizar tabela" at bounding box center [1435, 132] width 80 height 18
click at [404, 136] on span "[PERSON_NAME]" at bounding box center [462, 132] width 397 height 25
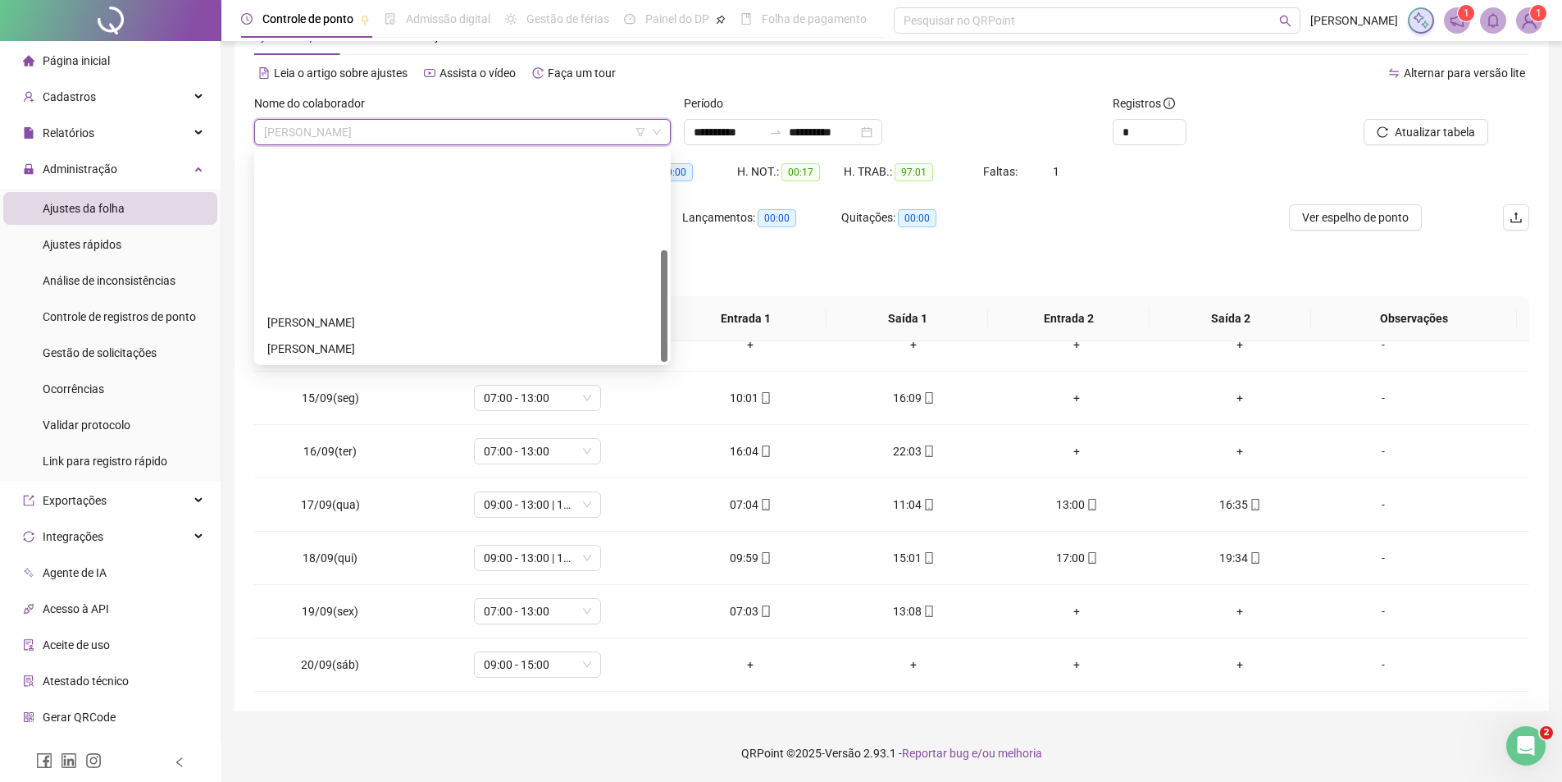
click at [356, 523] on div "[PERSON_NAME]" at bounding box center [462, 532] width 390 height 18
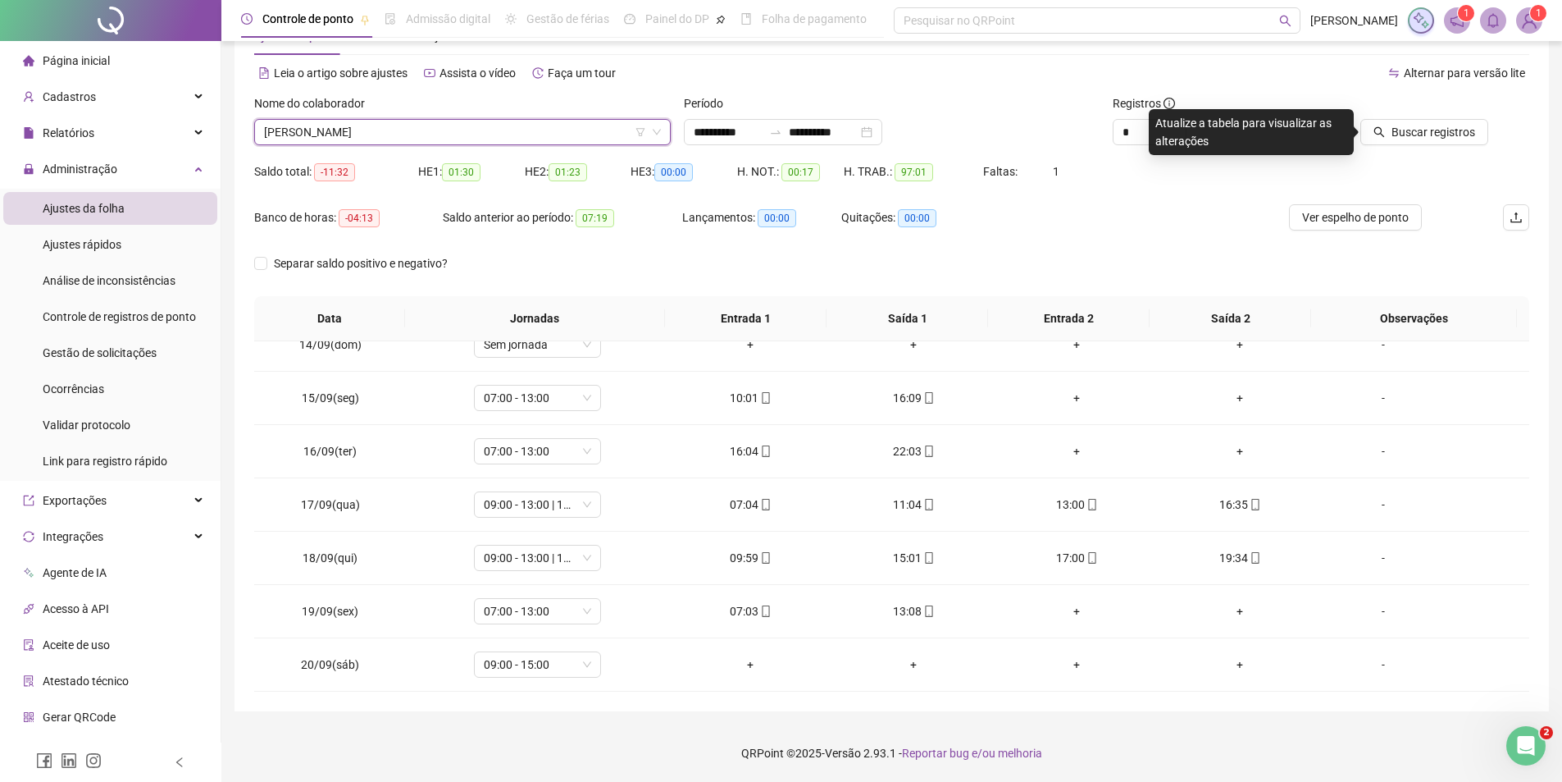
click at [1374, 113] on div at bounding box center [1408, 106] width 161 height 25
click at [1402, 135] on span "Buscar registros" at bounding box center [1434, 132] width 84 height 18
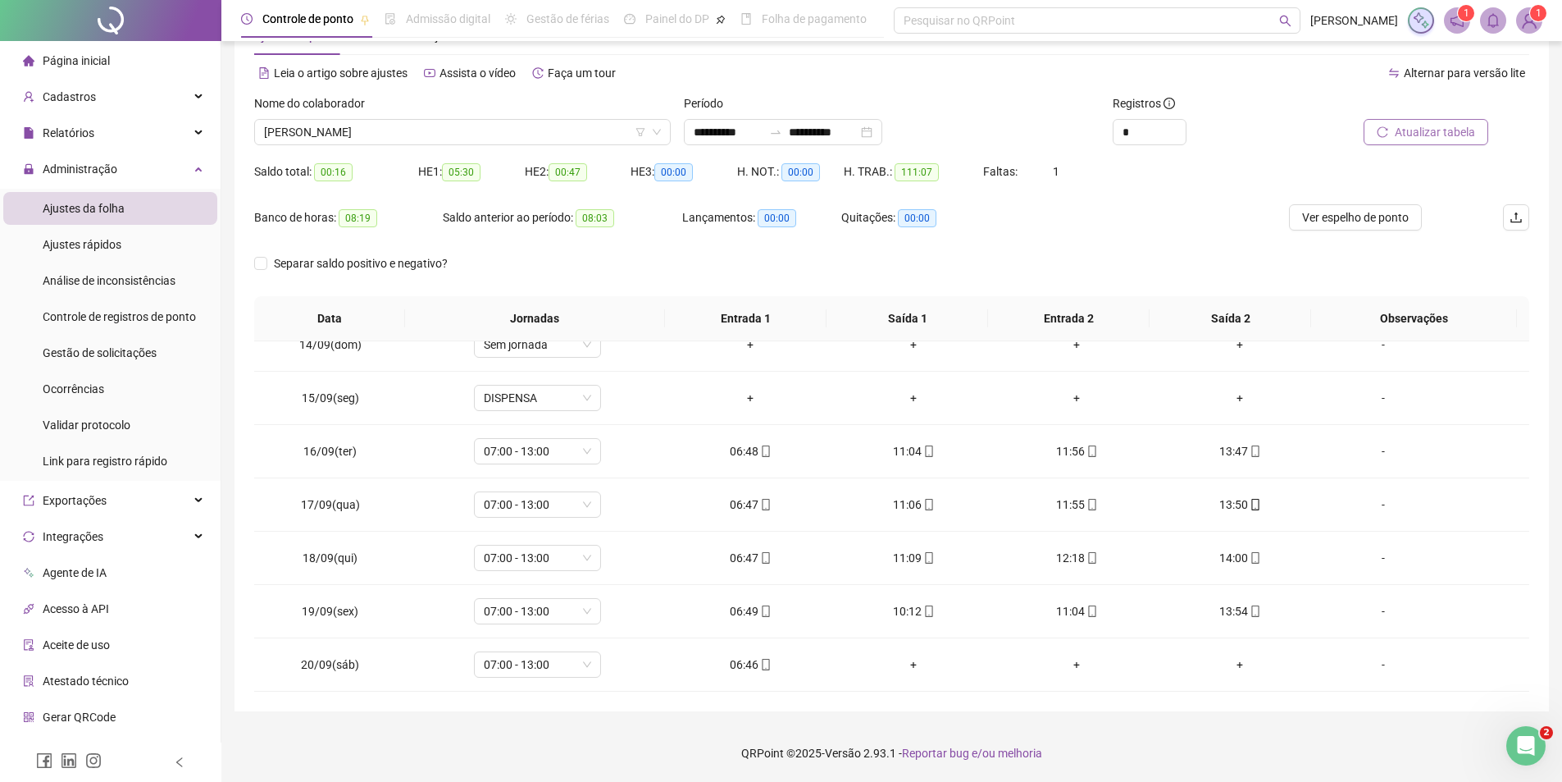
click at [1449, 129] on span "Atualizar tabela" at bounding box center [1435, 132] width 80 height 18
click at [481, 127] on span "[PERSON_NAME]" at bounding box center [462, 132] width 397 height 25
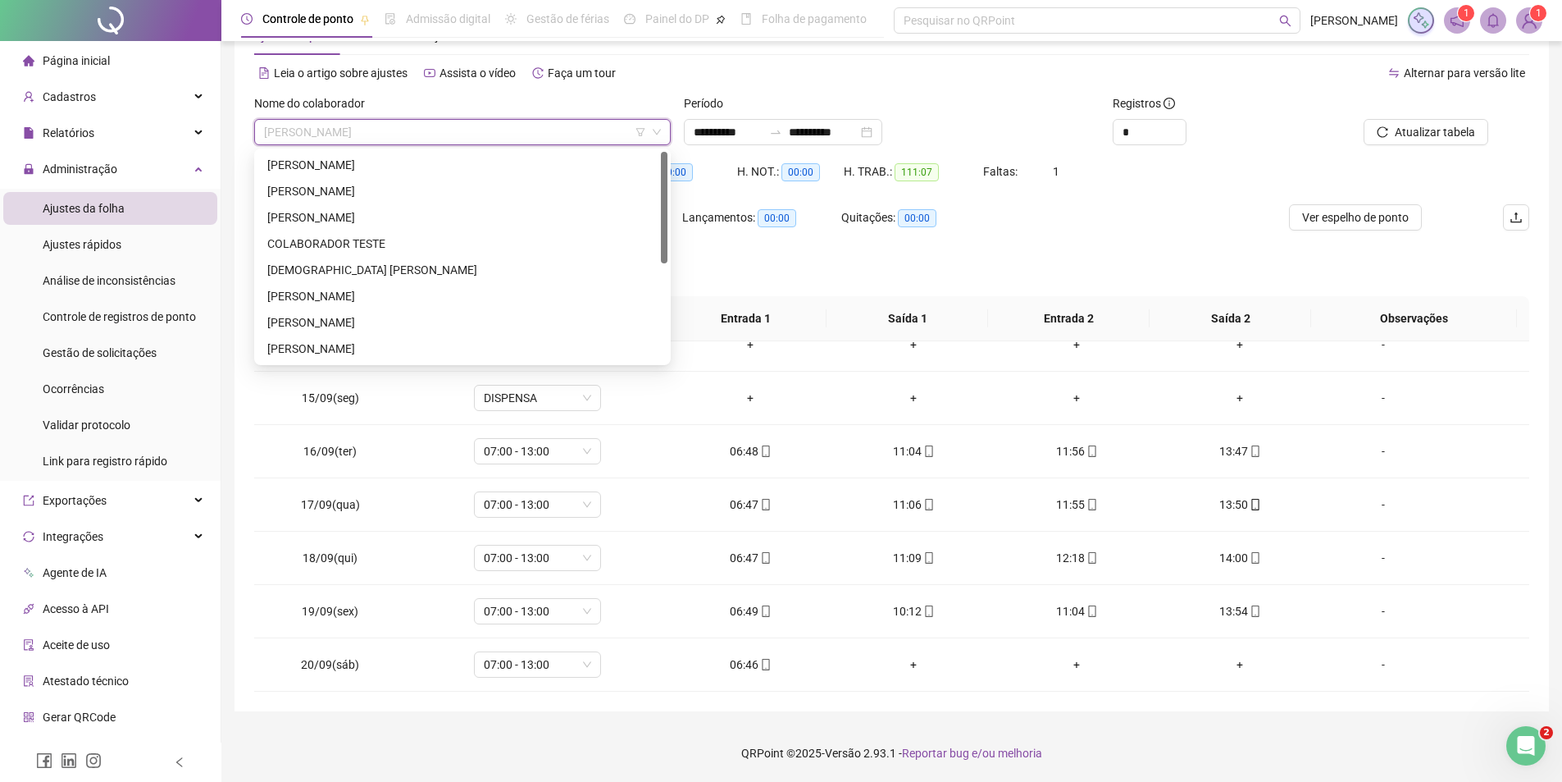
scroll to position [0, 0]
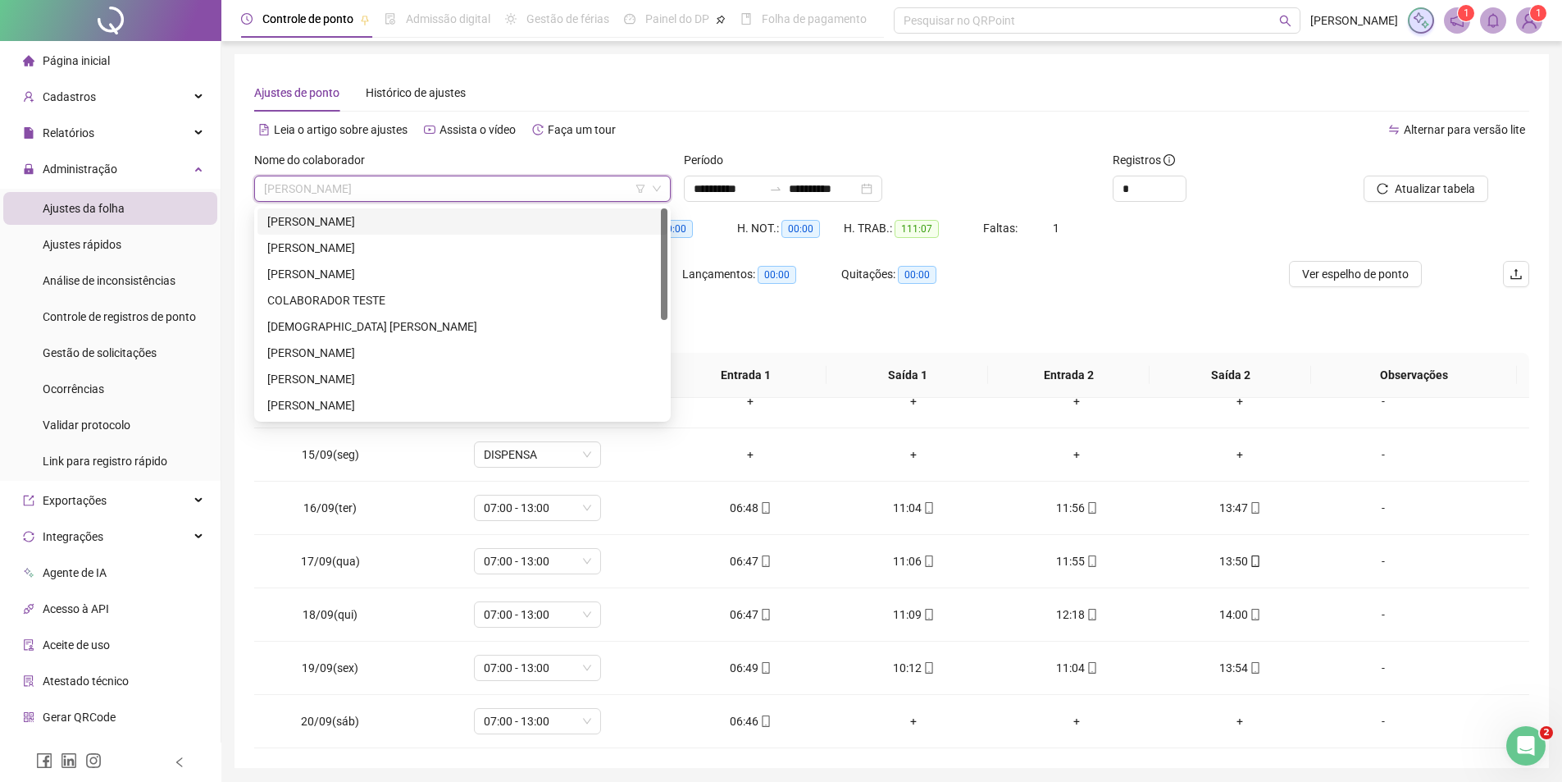
click at [322, 223] on div "[PERSON_NAME]" at bounding box center [462, 221] width 390 height 18
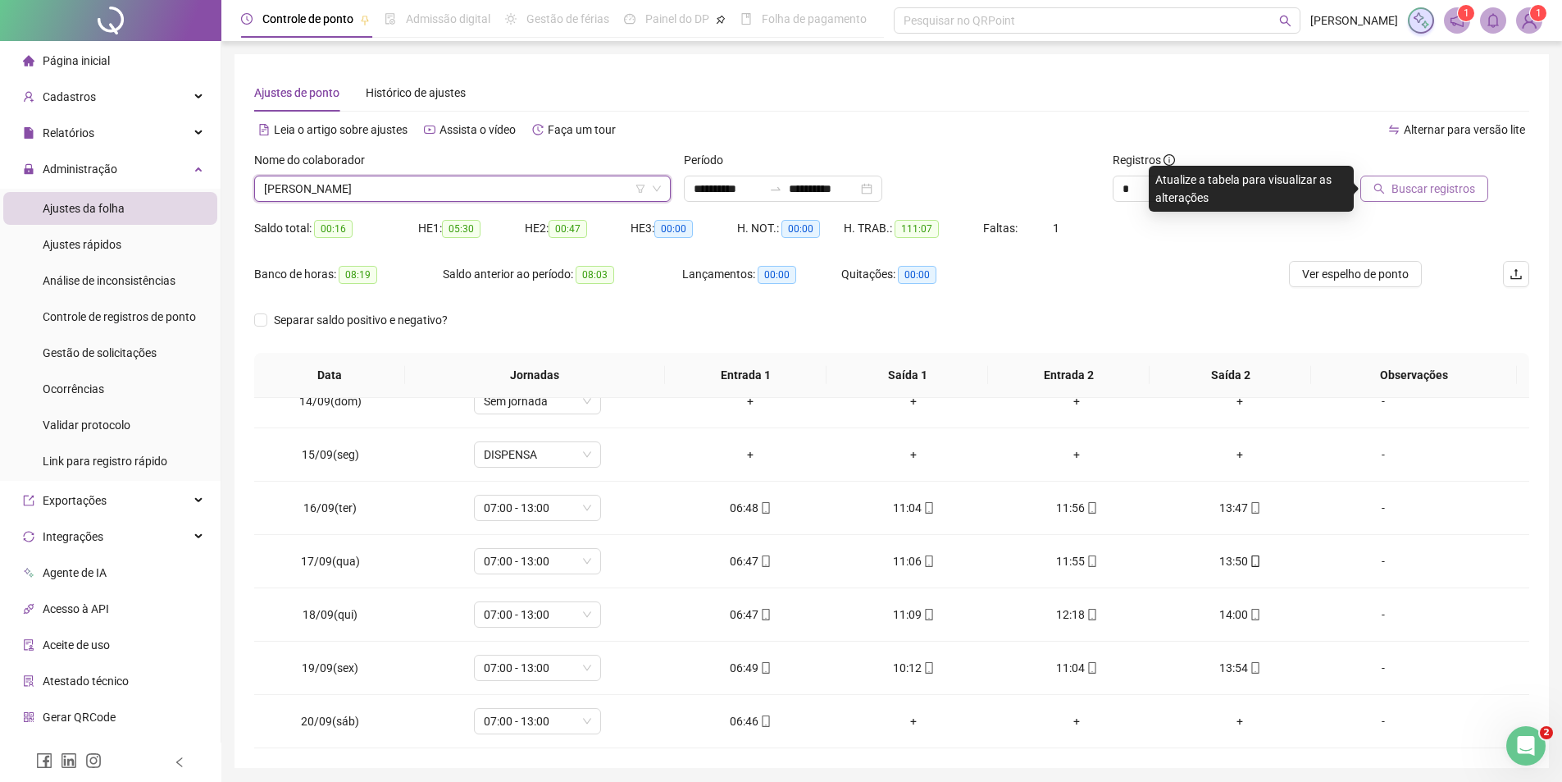
click at [1426, 186] on span "Buscar registros" at bounding box center [1434, 189] width 84 height 18
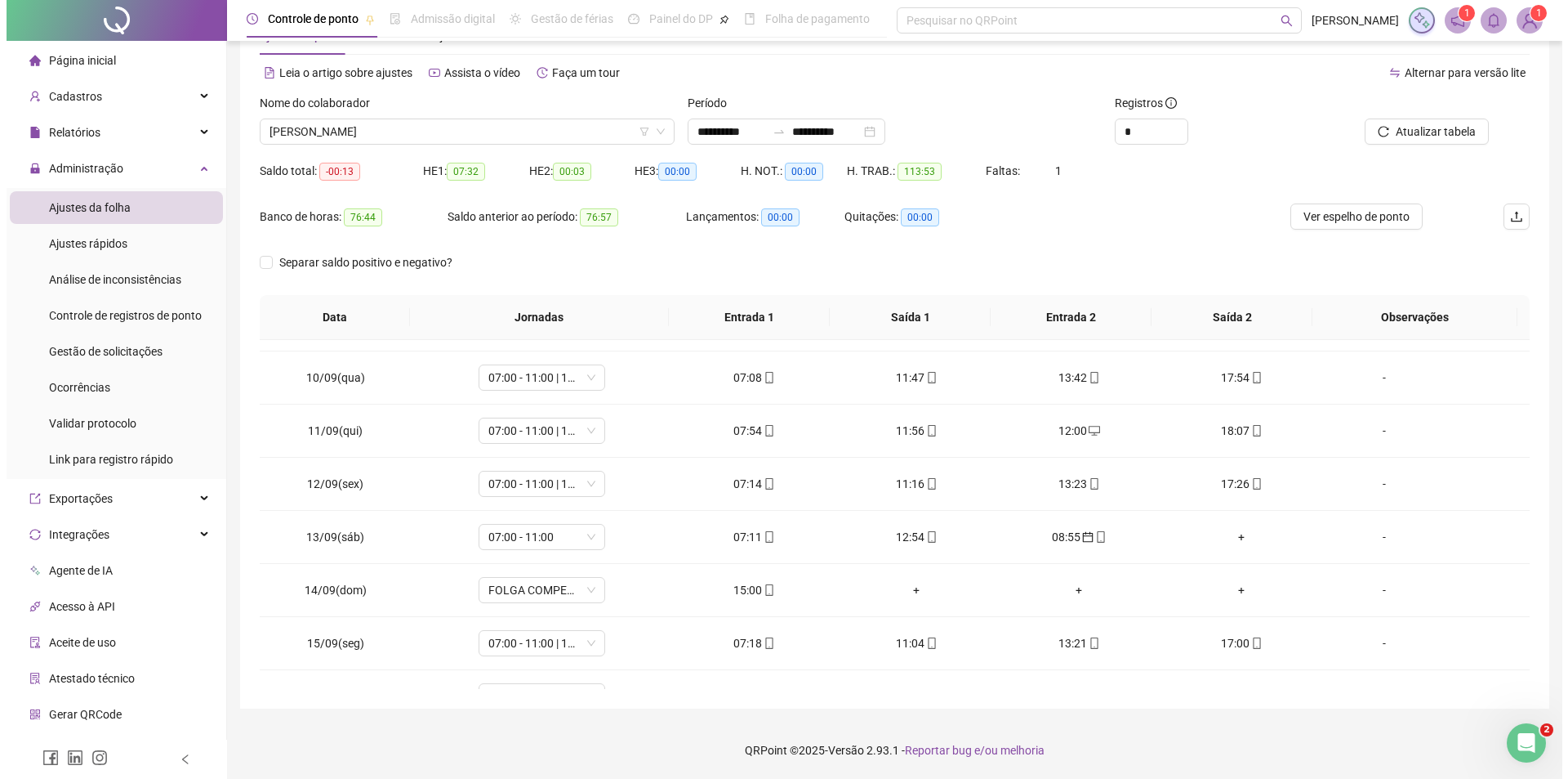
scroll to position [387, 0]
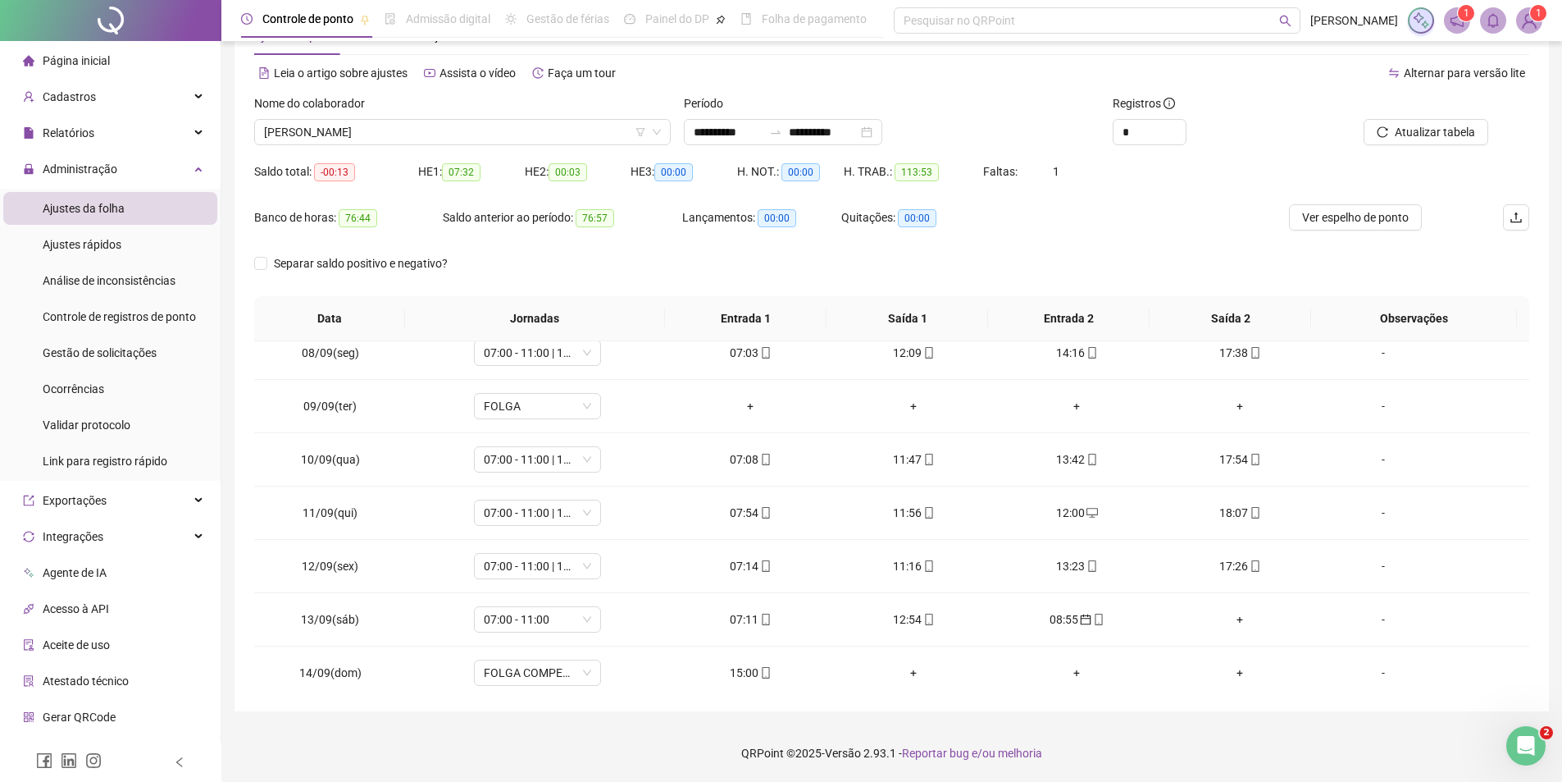
click at [1533, 23] on img at bounding box center [1529, 20] width 25 height 25
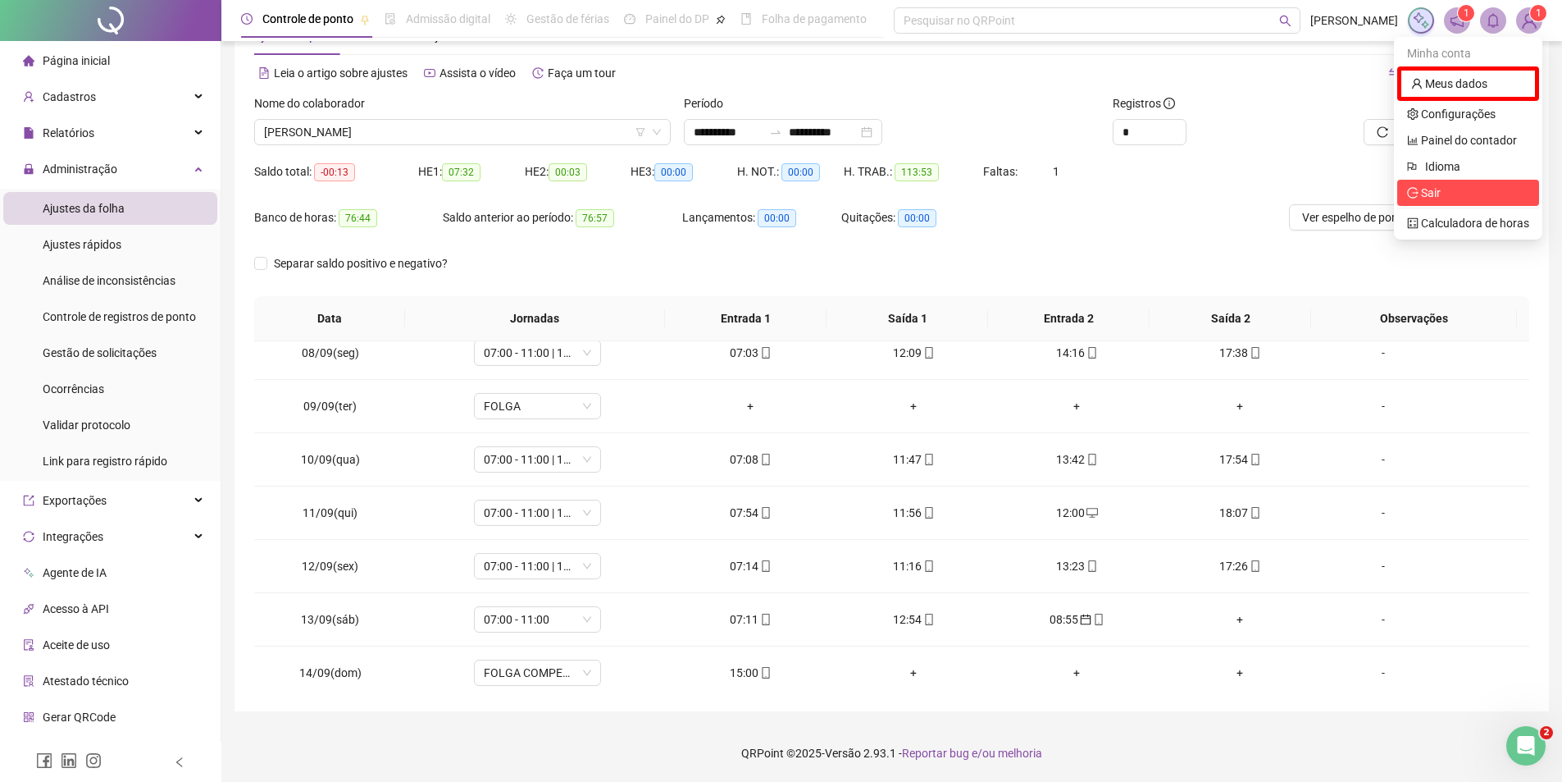
click at [1476, 183] on li "Sair" at bounding box center [1469, 193] width 142 height 26
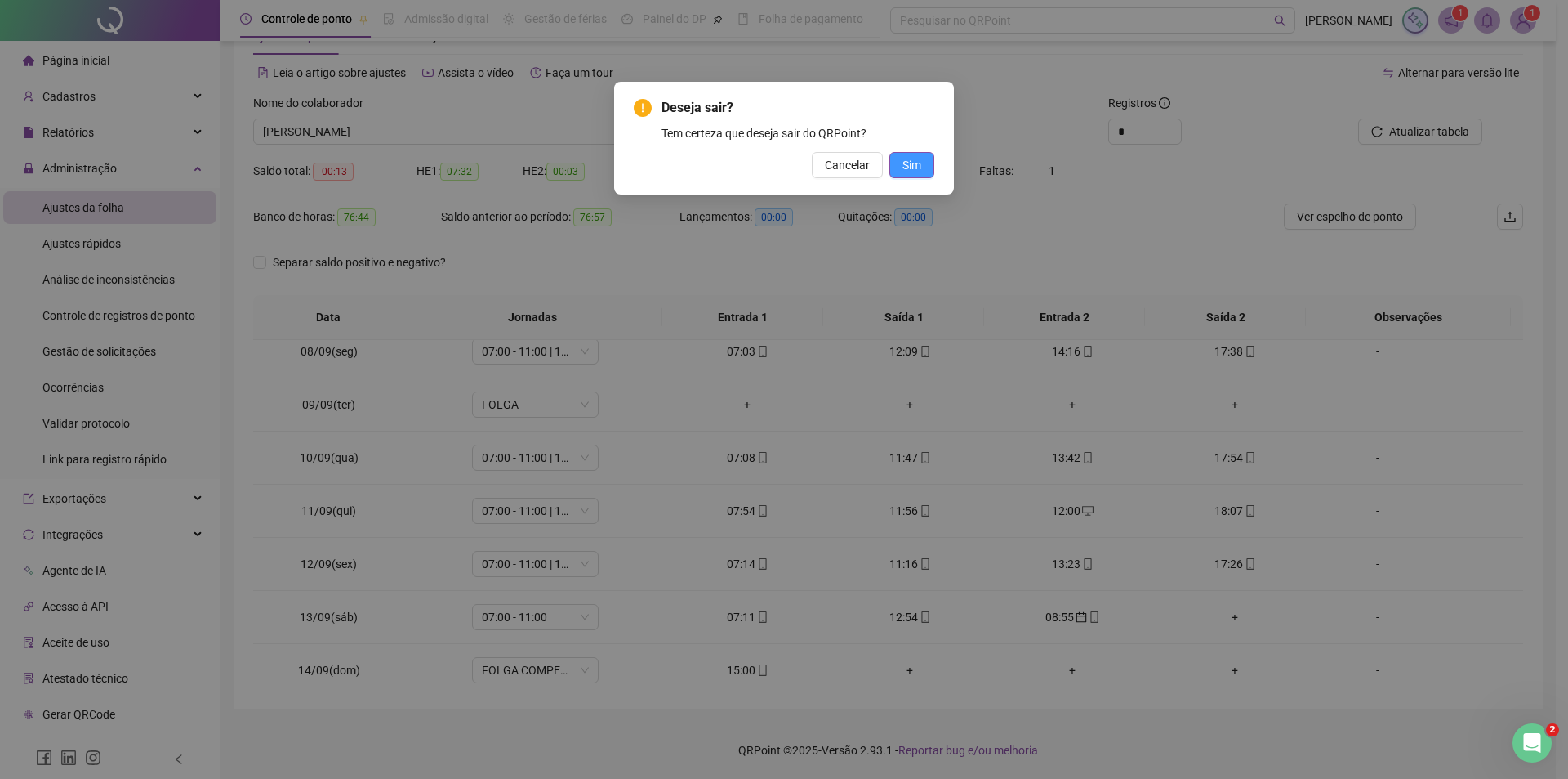
click at [916, 166] on span "Sim" at bounding box center [911, 165] width 19 height 18
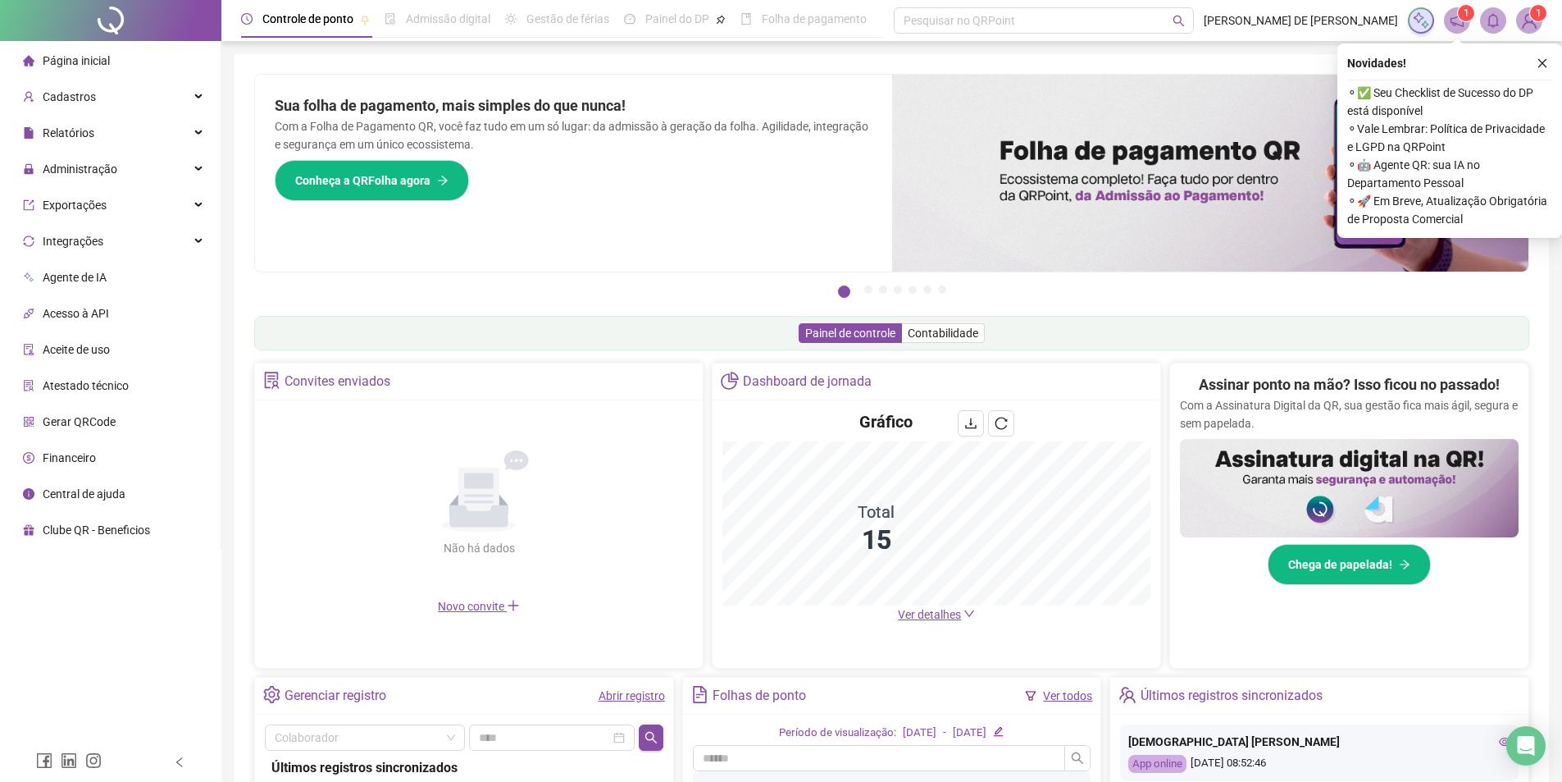
drag, startPoint x: 1542, startPoint y: 63, endPoint x: 1526, endPoint y: 67, distance: 16.1
click at [1542, 62] on icon "close" at bounding box center [1542, 62] width 11 height 11
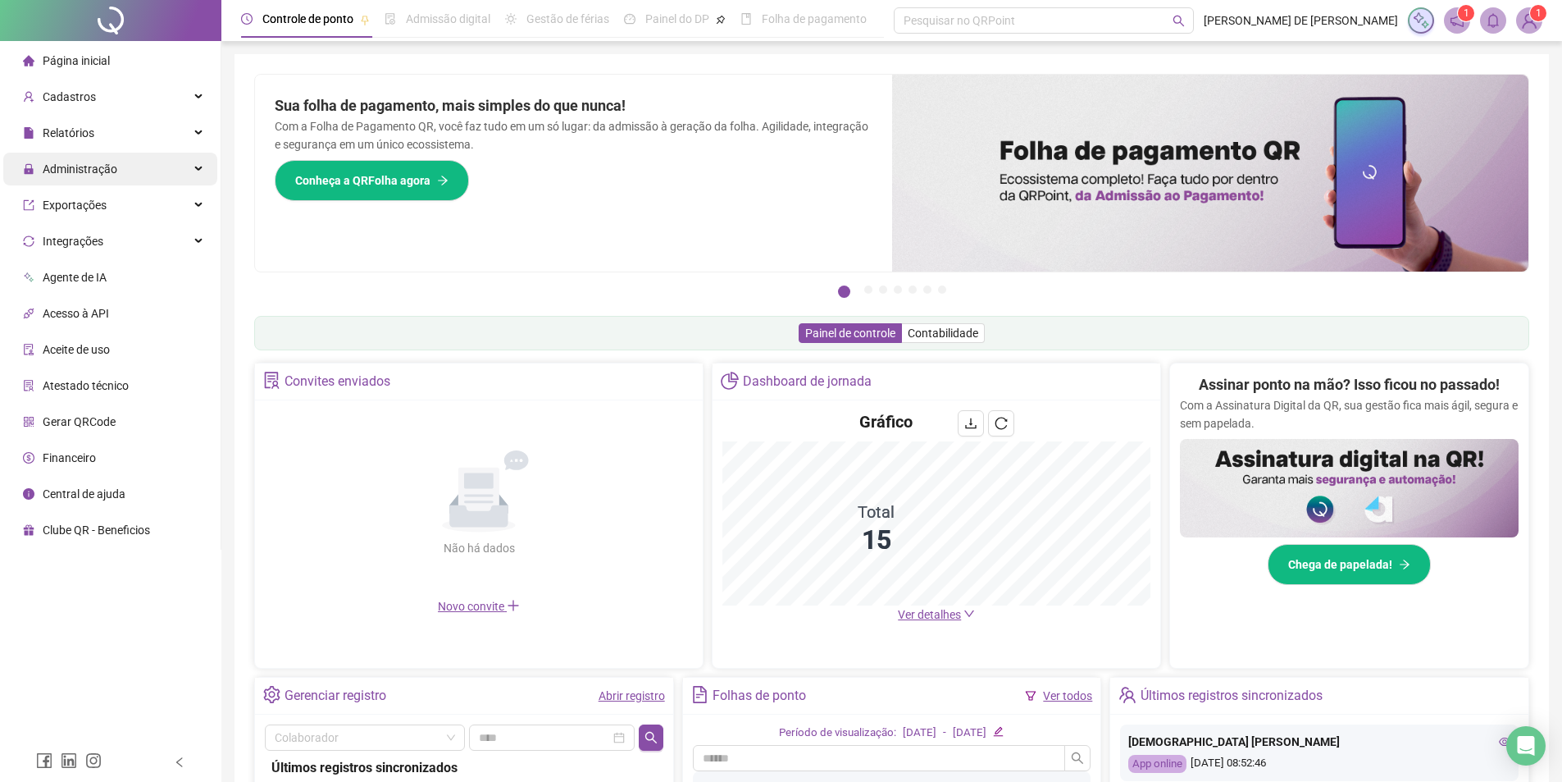
click at [89, 171] on span "Administração" at bounding box center [80, 168] width 75 height 13
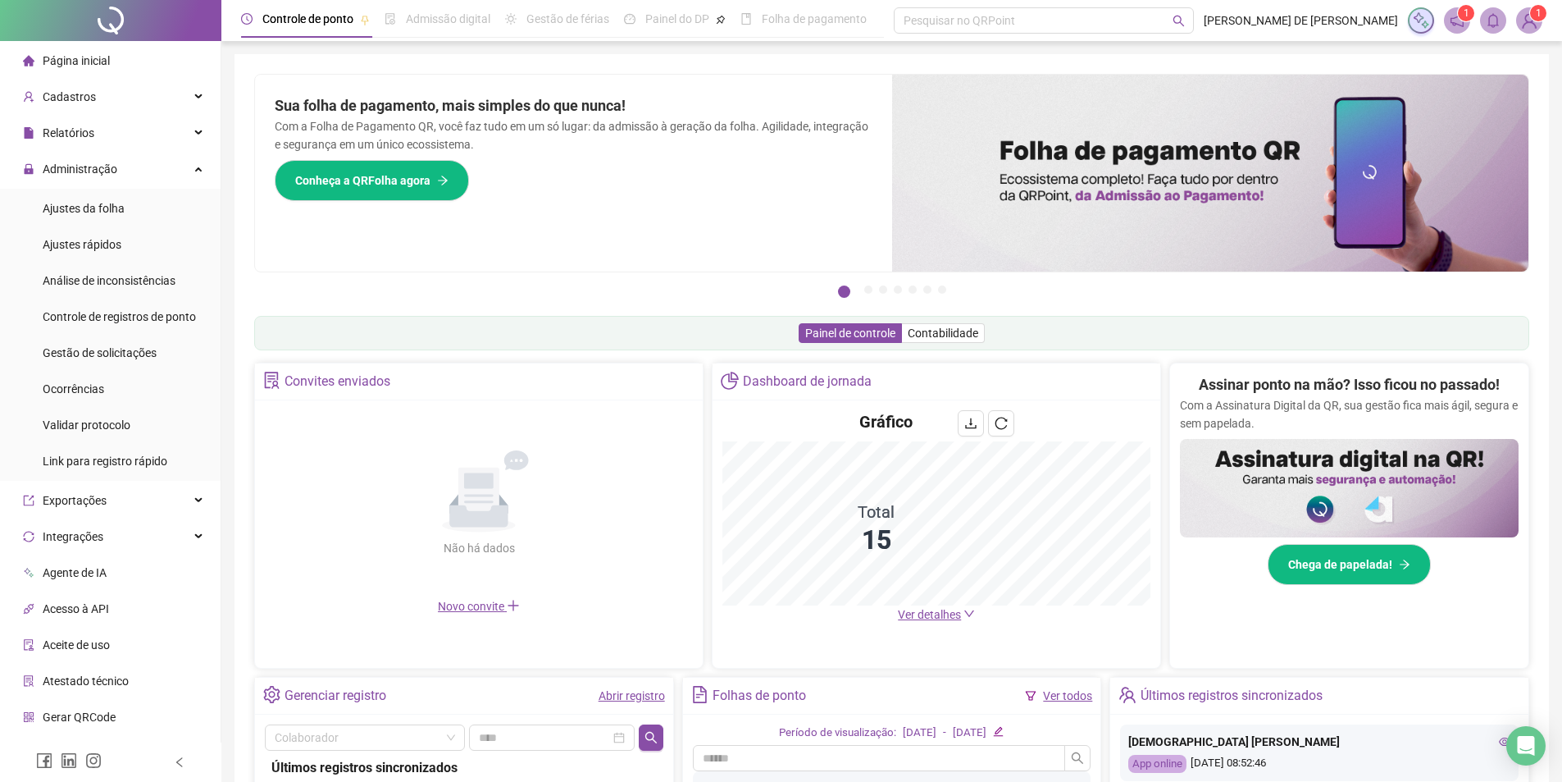
click at [71, 208] on span "Ajustes da folha" at bounding box center [84, 208] width 82 height 13
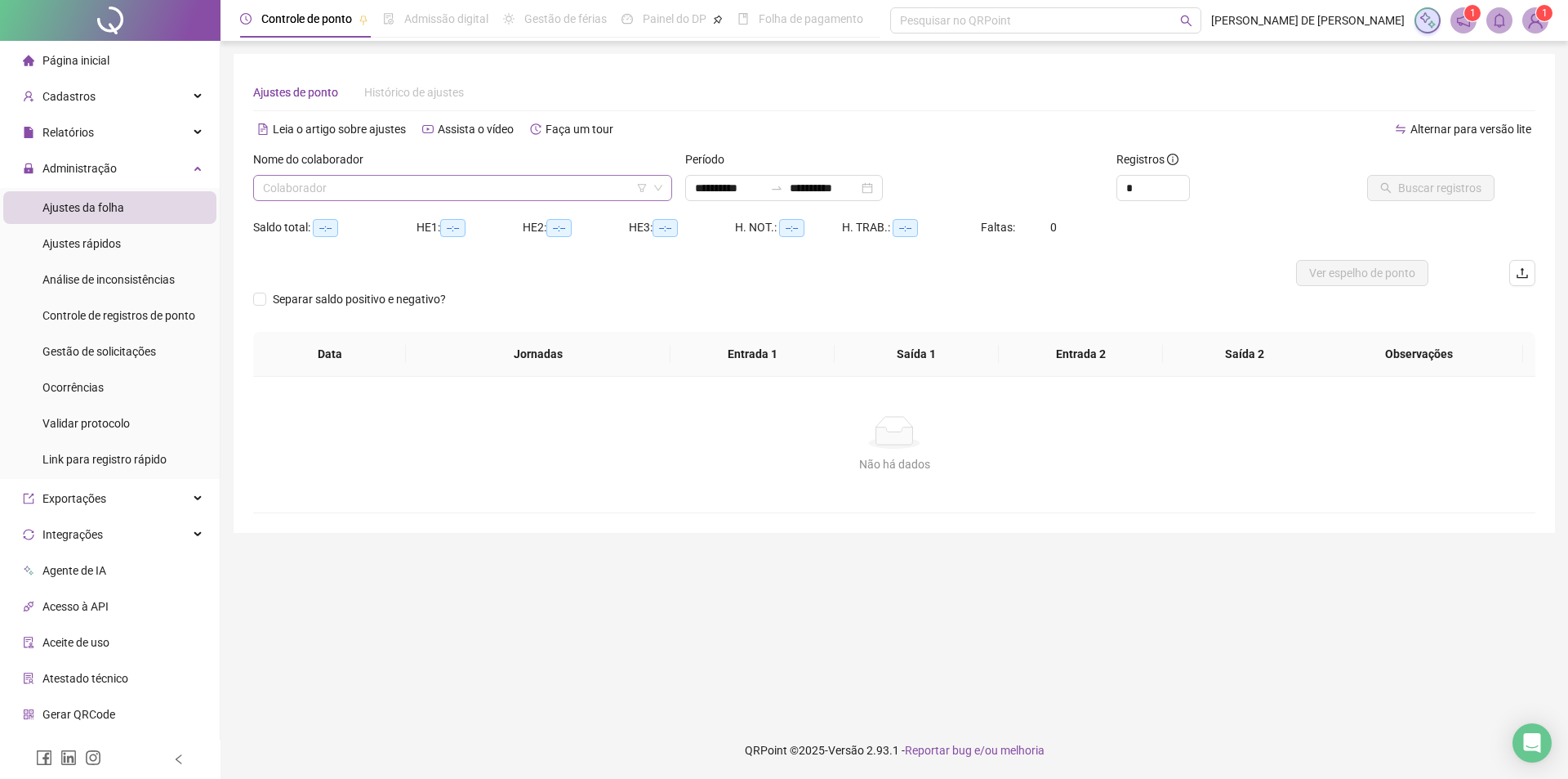
type input "**********"
click at [352, 185] on input "search" at bounding box center [455, 187] width 384 height 25
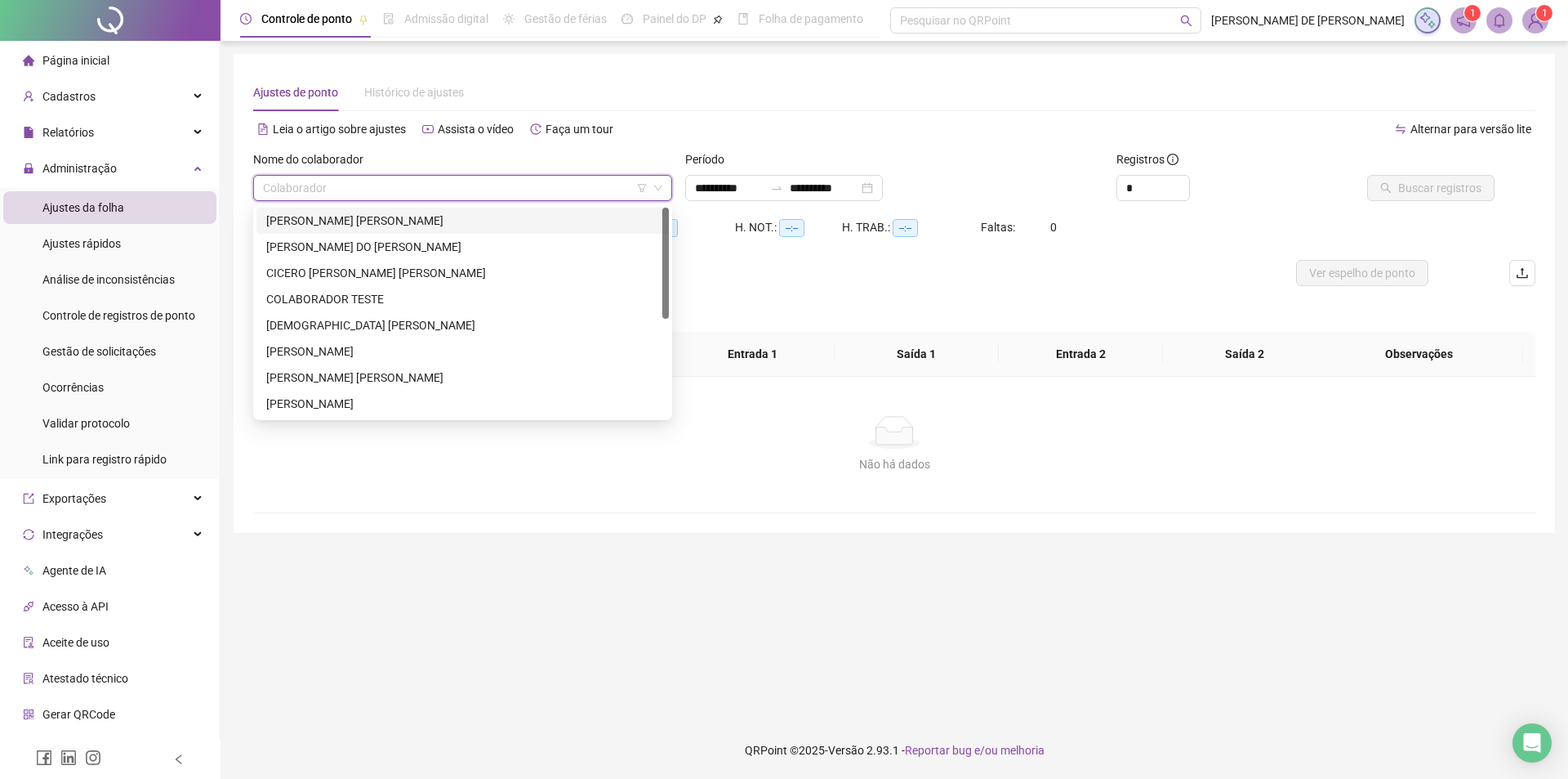
click at [335, 226] on div "[PERSON_NAME]" at bounding box center [462, 220] width 393 height 18
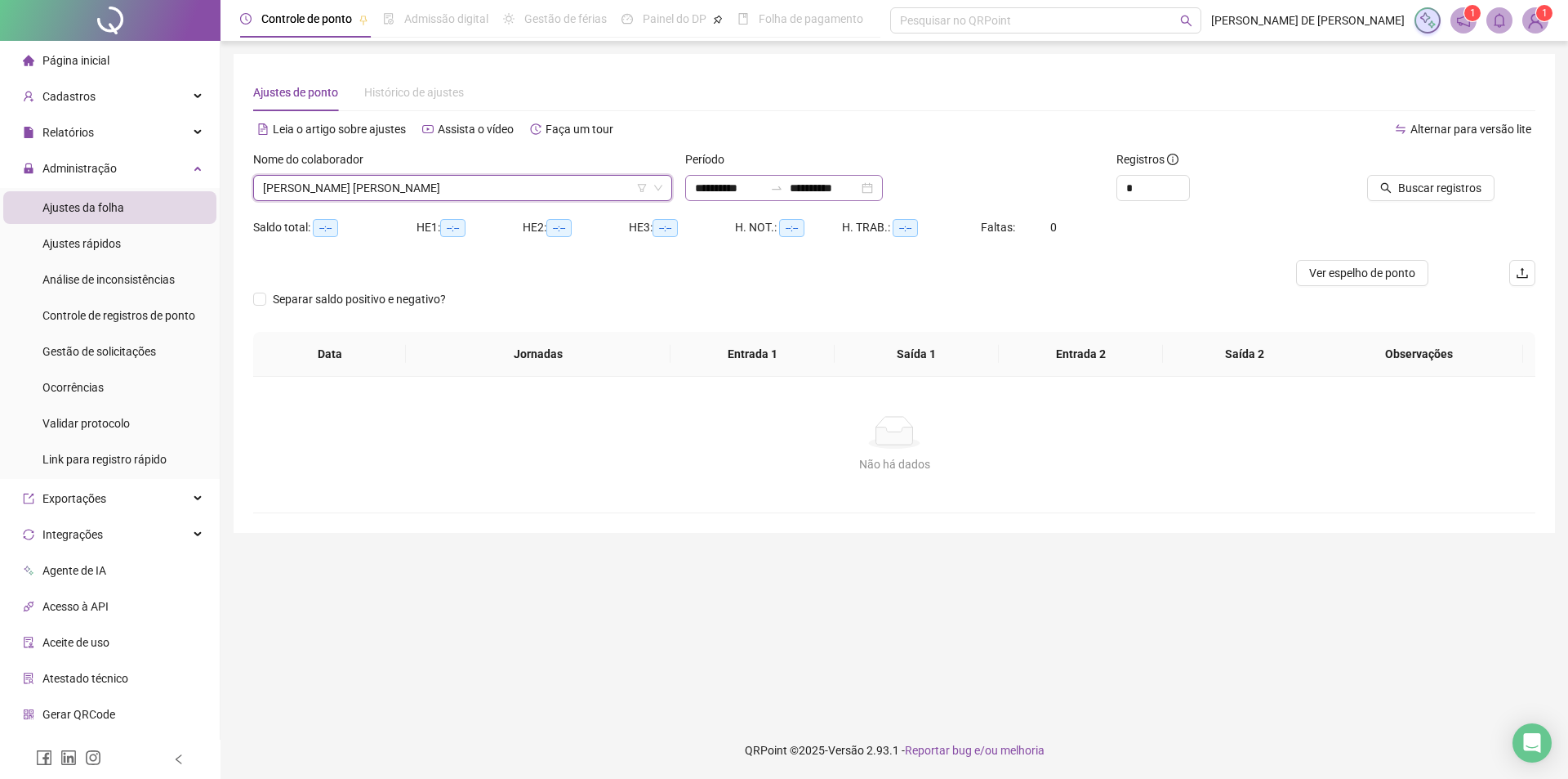
click at [883, 188] on div "**********" at bounding box center [784, 188] width 197 height 26
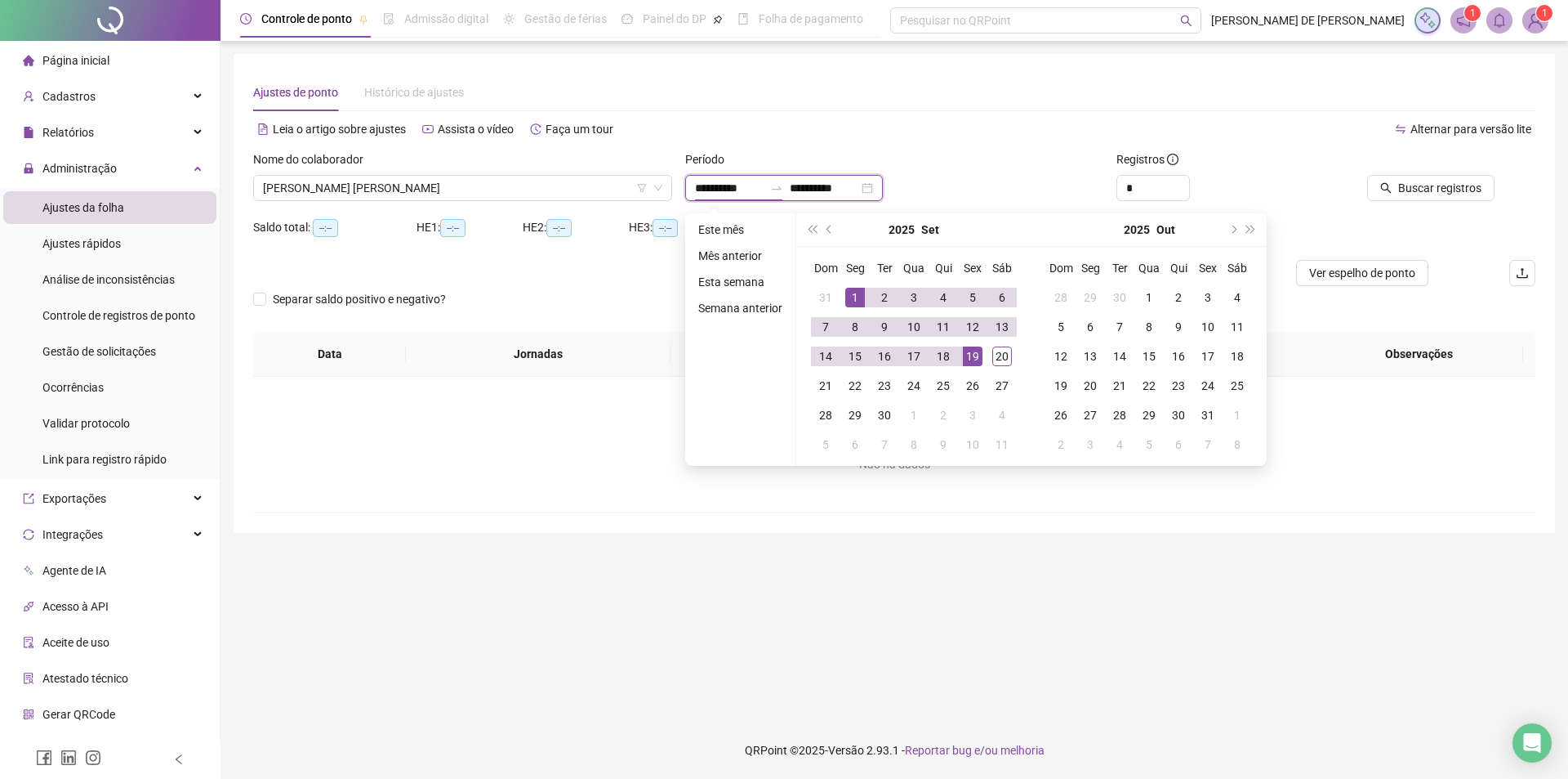
type input "**********"
click at [855, 295] on div "1" at bounding box center [855, 298] width 20 height 20
type input "**********"
click at [989, 357] on td "20" at bounding box center [1003, 357] width 30 height 30
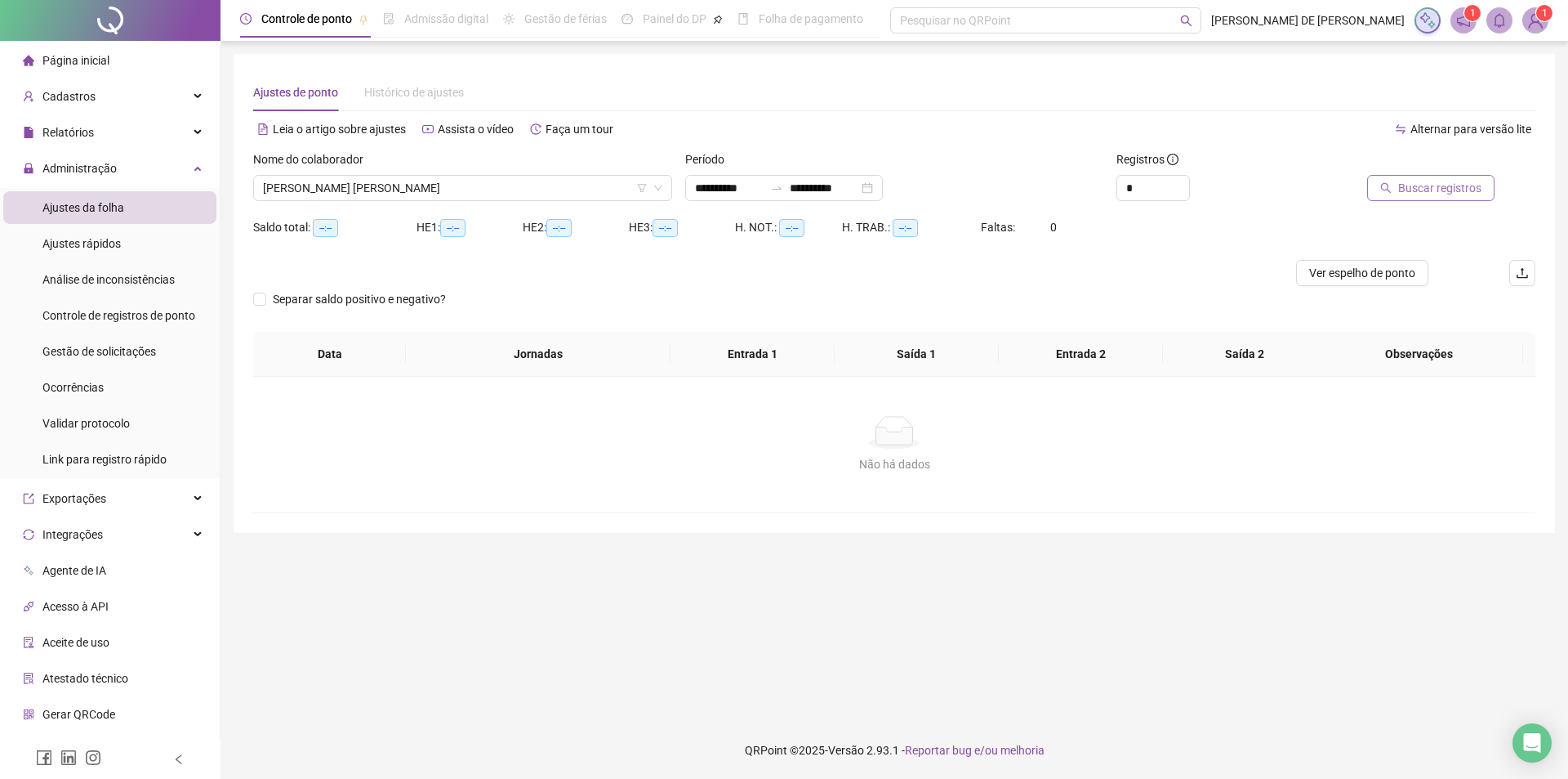
click at [1416, 192] on span "Buscar registros" at bounding box center [1440, 188] width 84 height 18
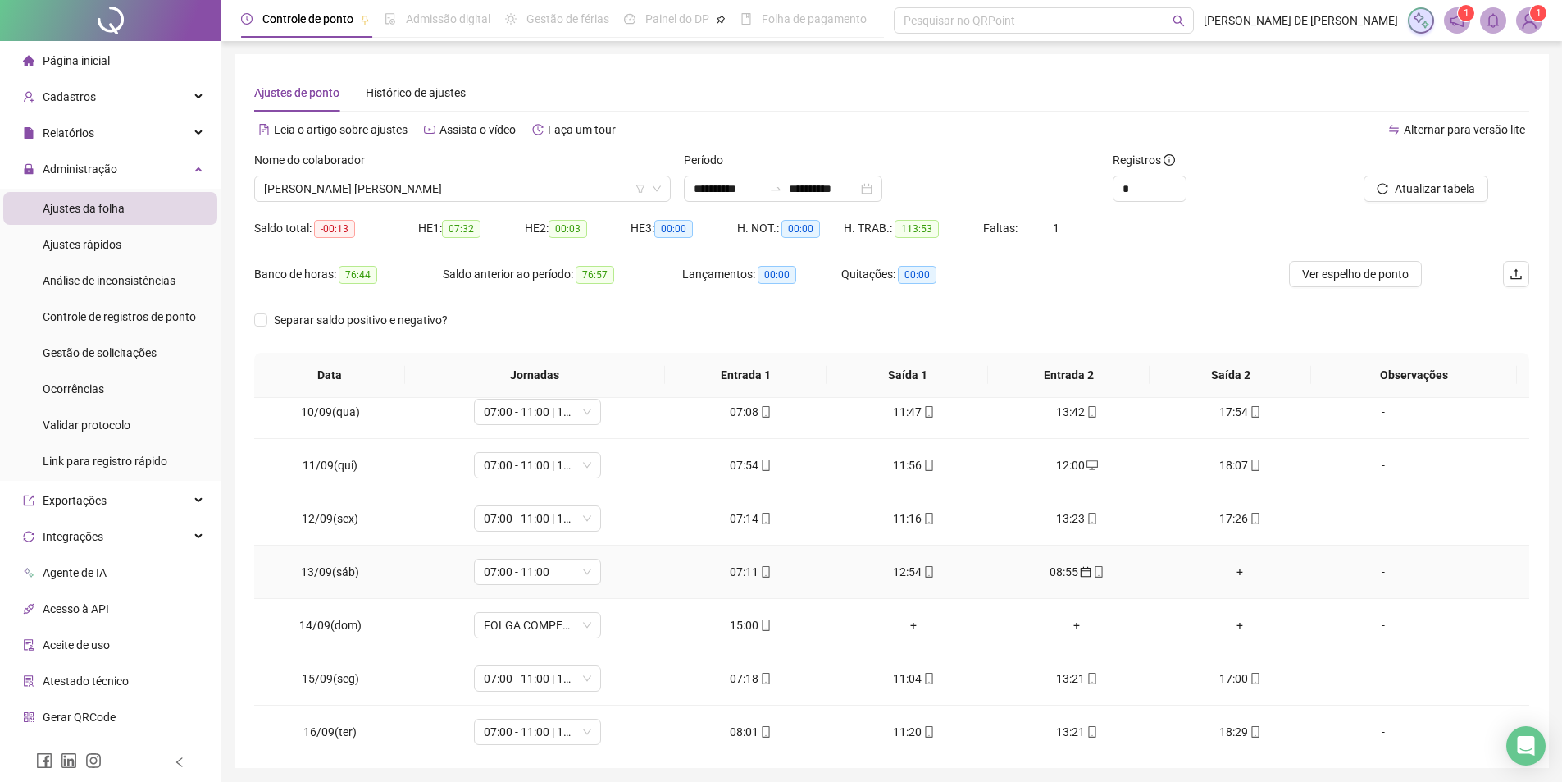
scroll to position [716, 0]
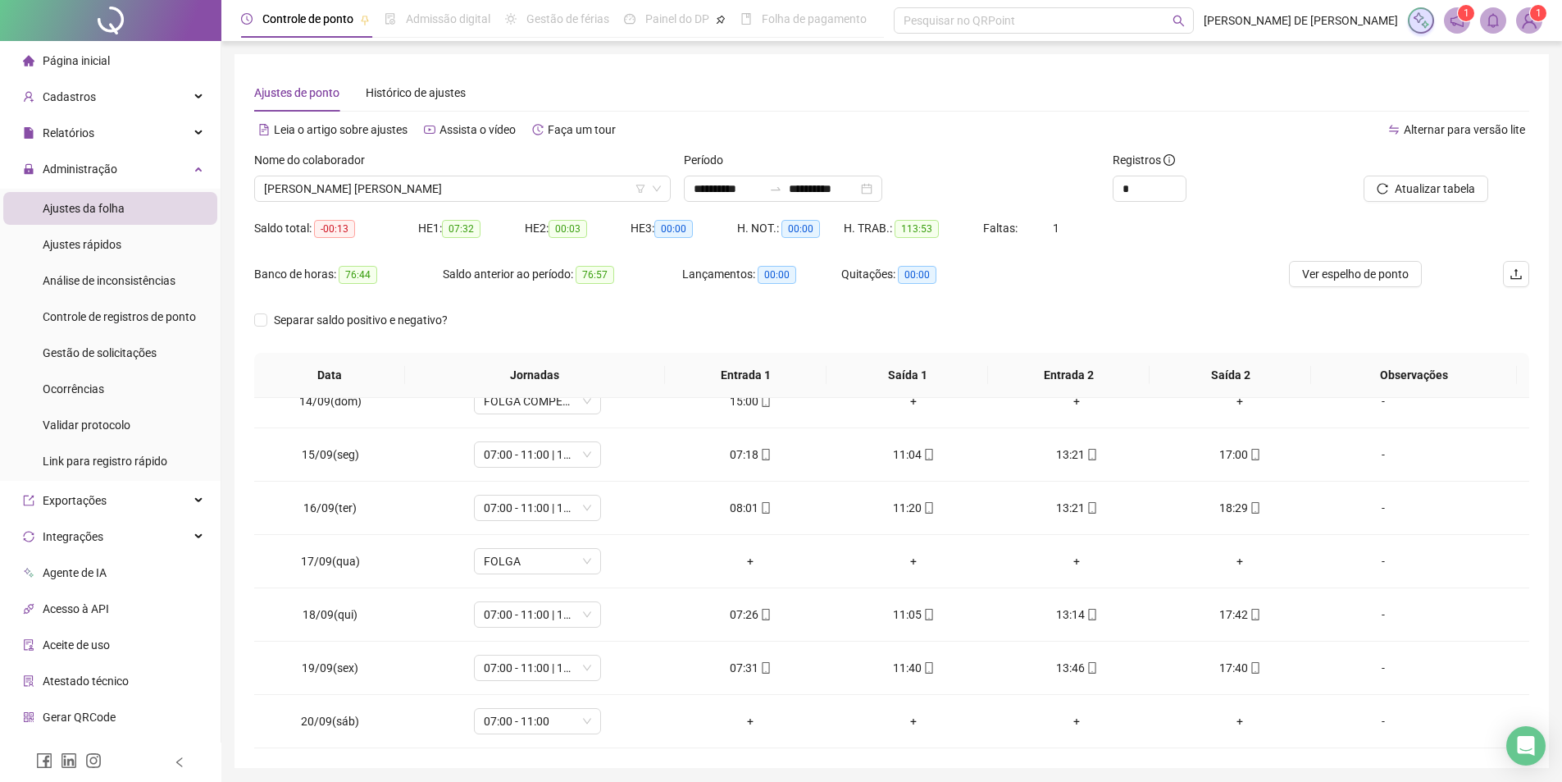
click at [431, 163] on div "Nome do colaborador" at bounding box center [462, 163] width 417 height 25
click at [431, 180] on span "[PERSON_NAME]" at bounding box center [462, 188] width 397 height 25
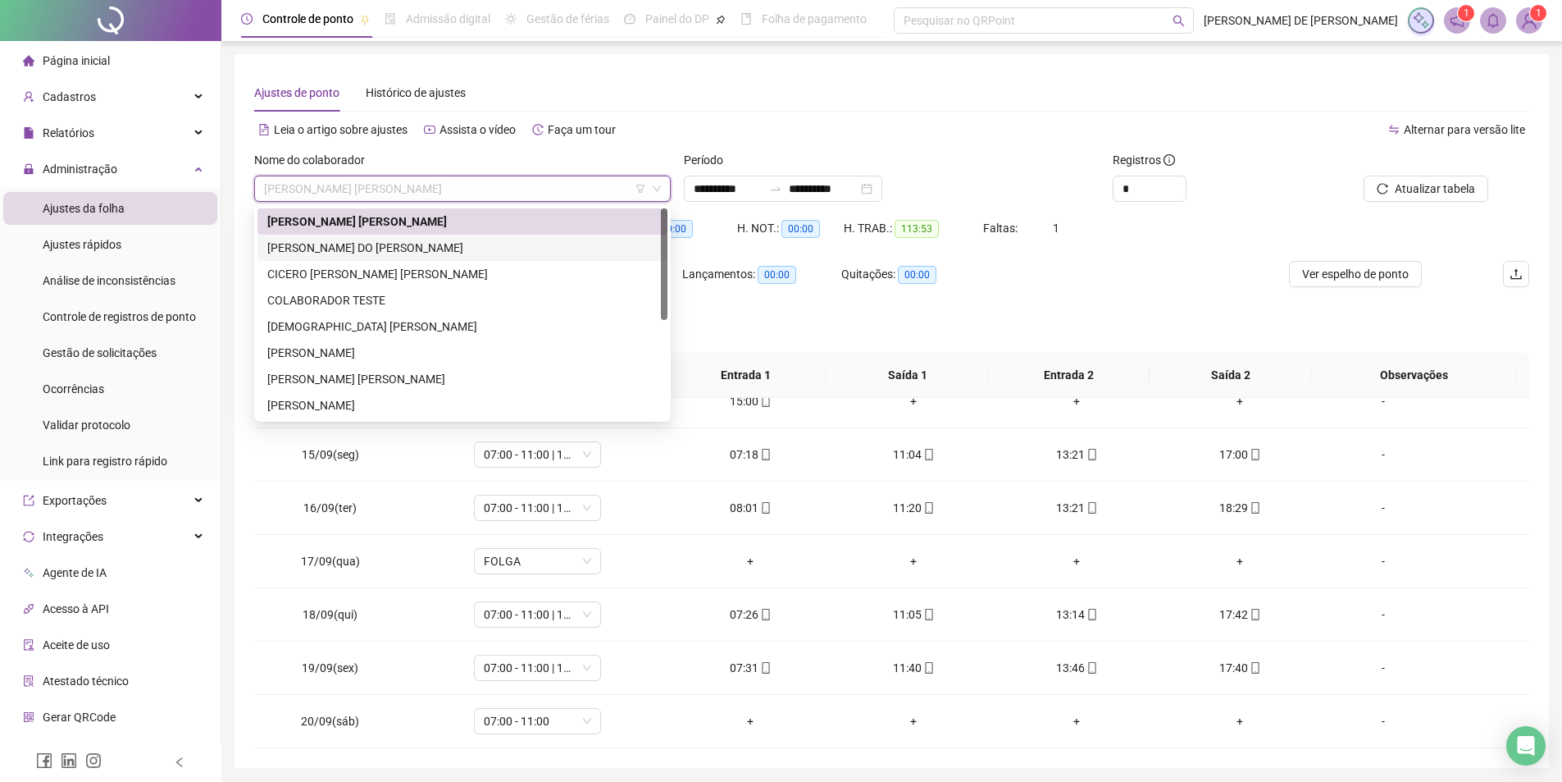
click at [363, 239] on div "[PERSON_NAME]" at bounding box center [462, 248] width 390 height 18
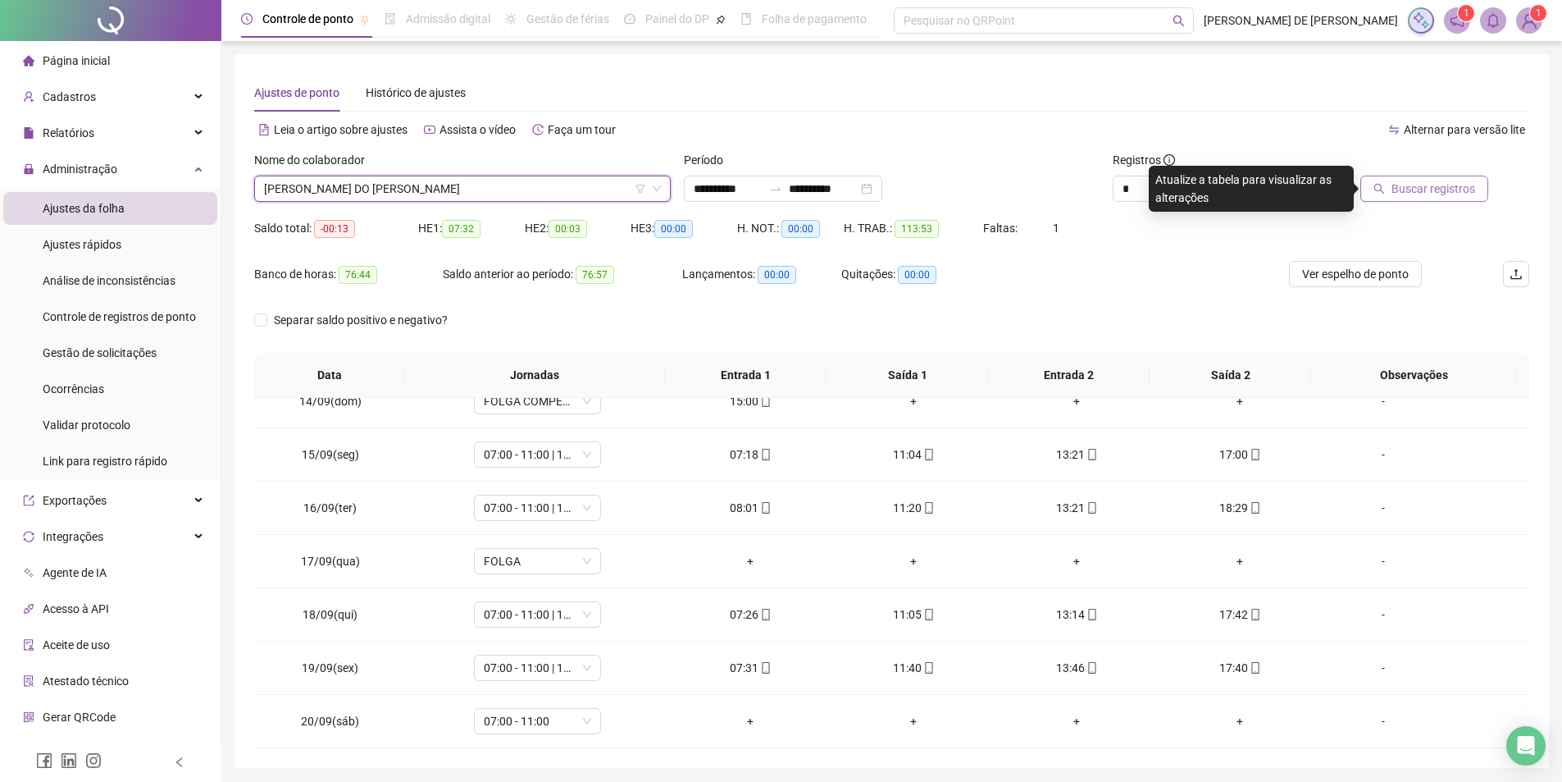
click at [1439, 198] on button "Buscar registros" at bounding box center [1425, 189] width 128 height 26
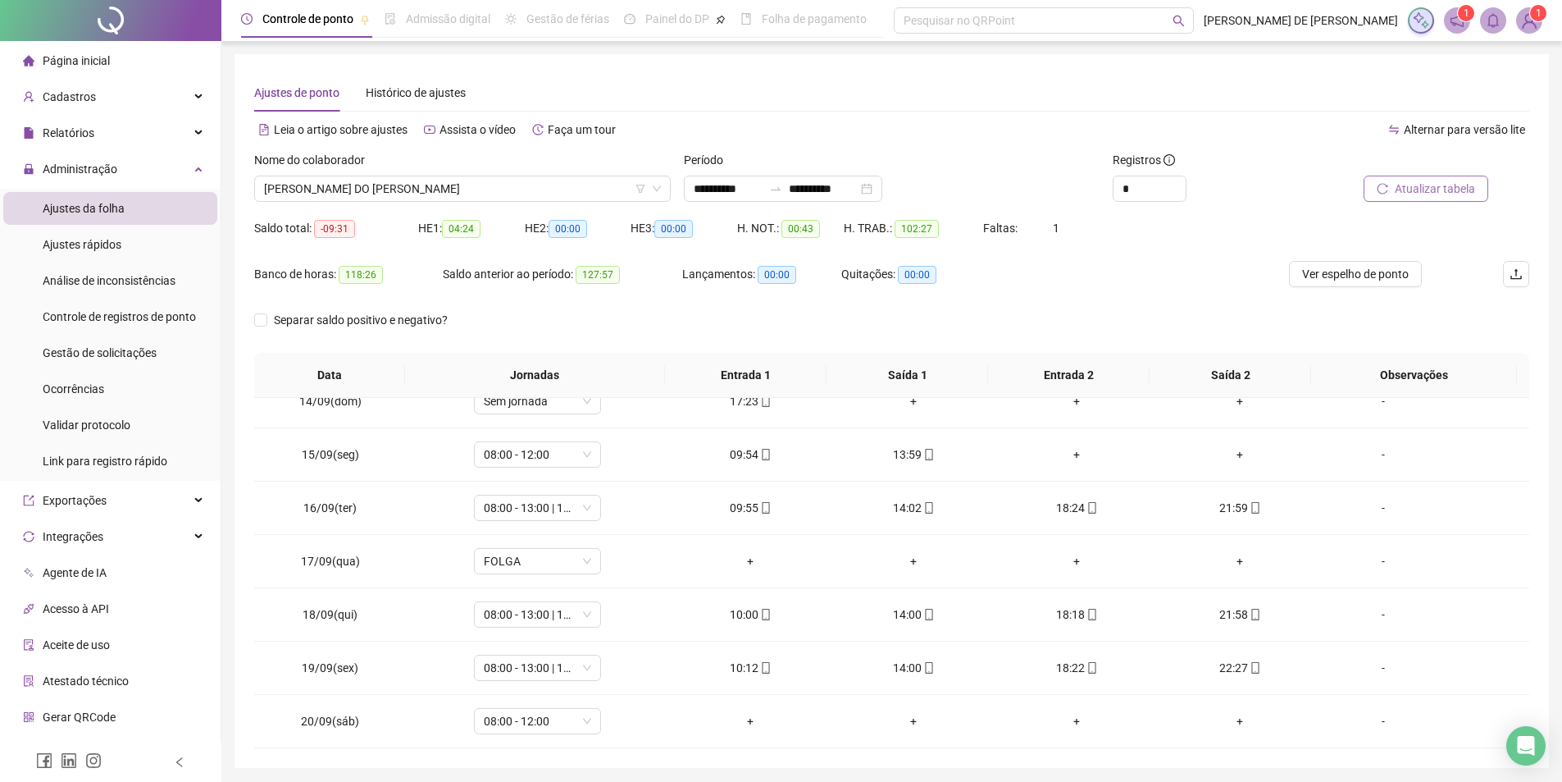
click at [1422, 189] on span "Atualizar tabela" at bounding box center [1435, 189] width 80 height 18
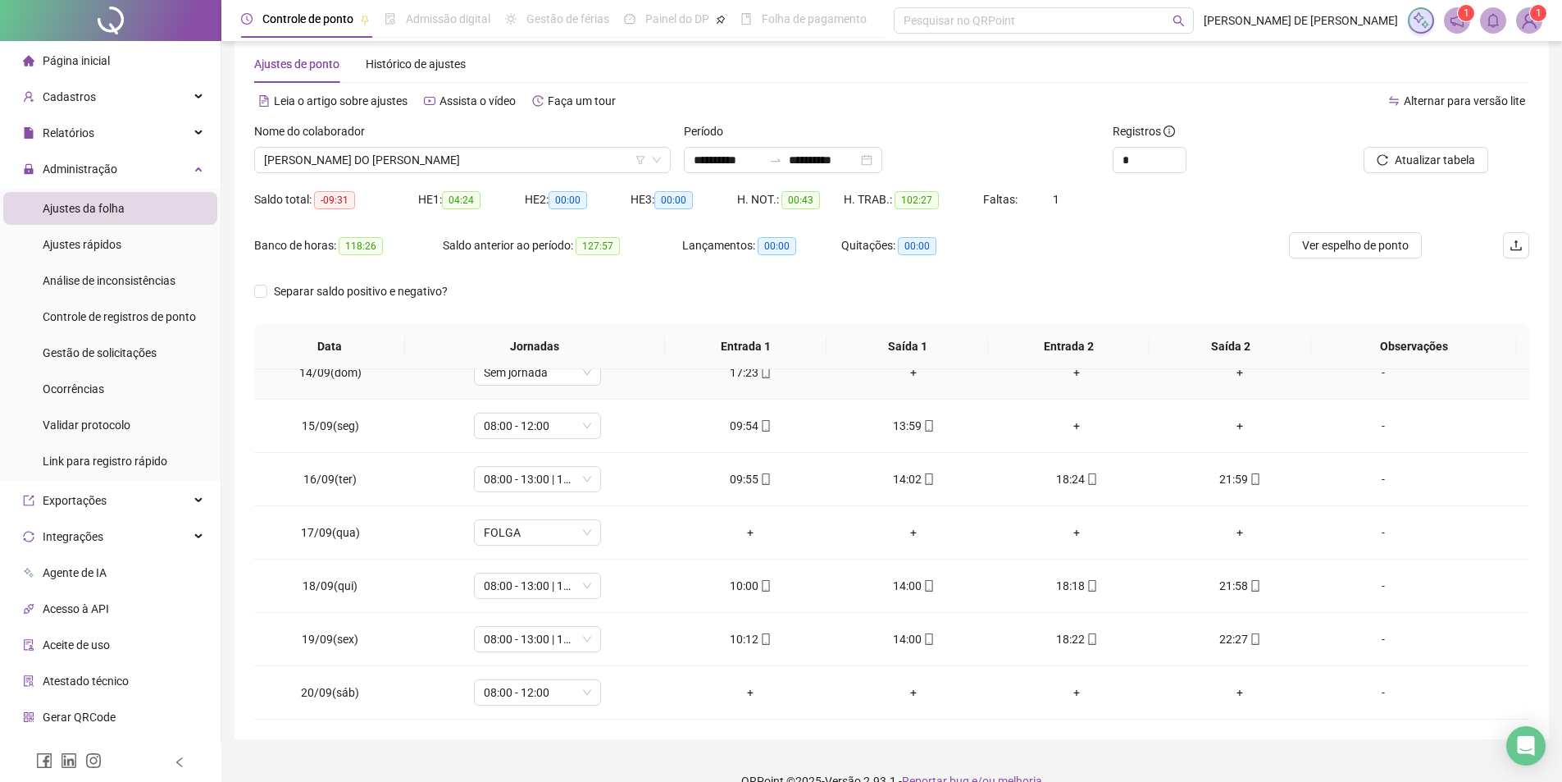
scroll to position [57, 0]
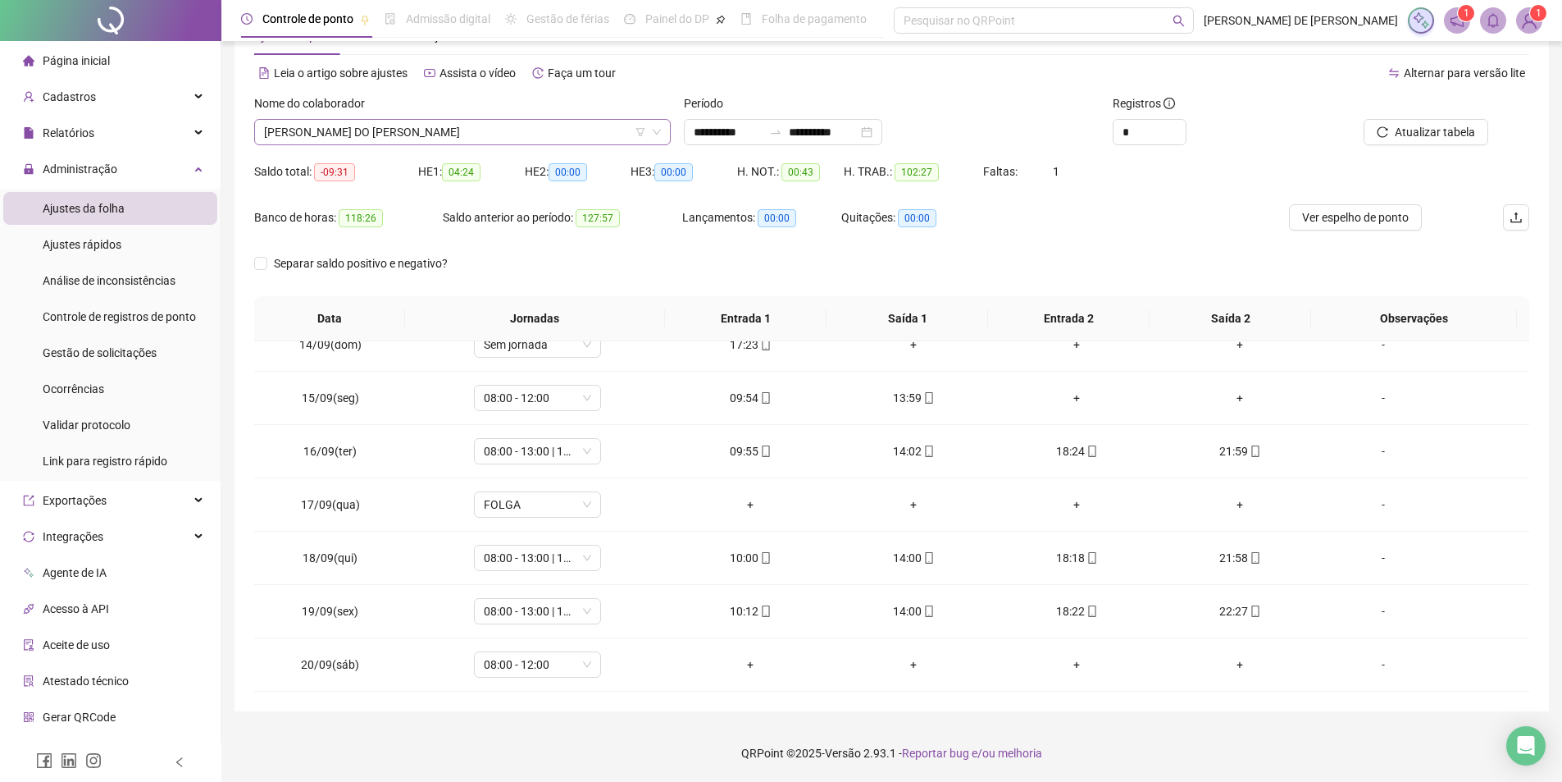
click at [464, 135] on span "[PERSON_NAME]" at bounding box center [462, 132] width 397 height 25
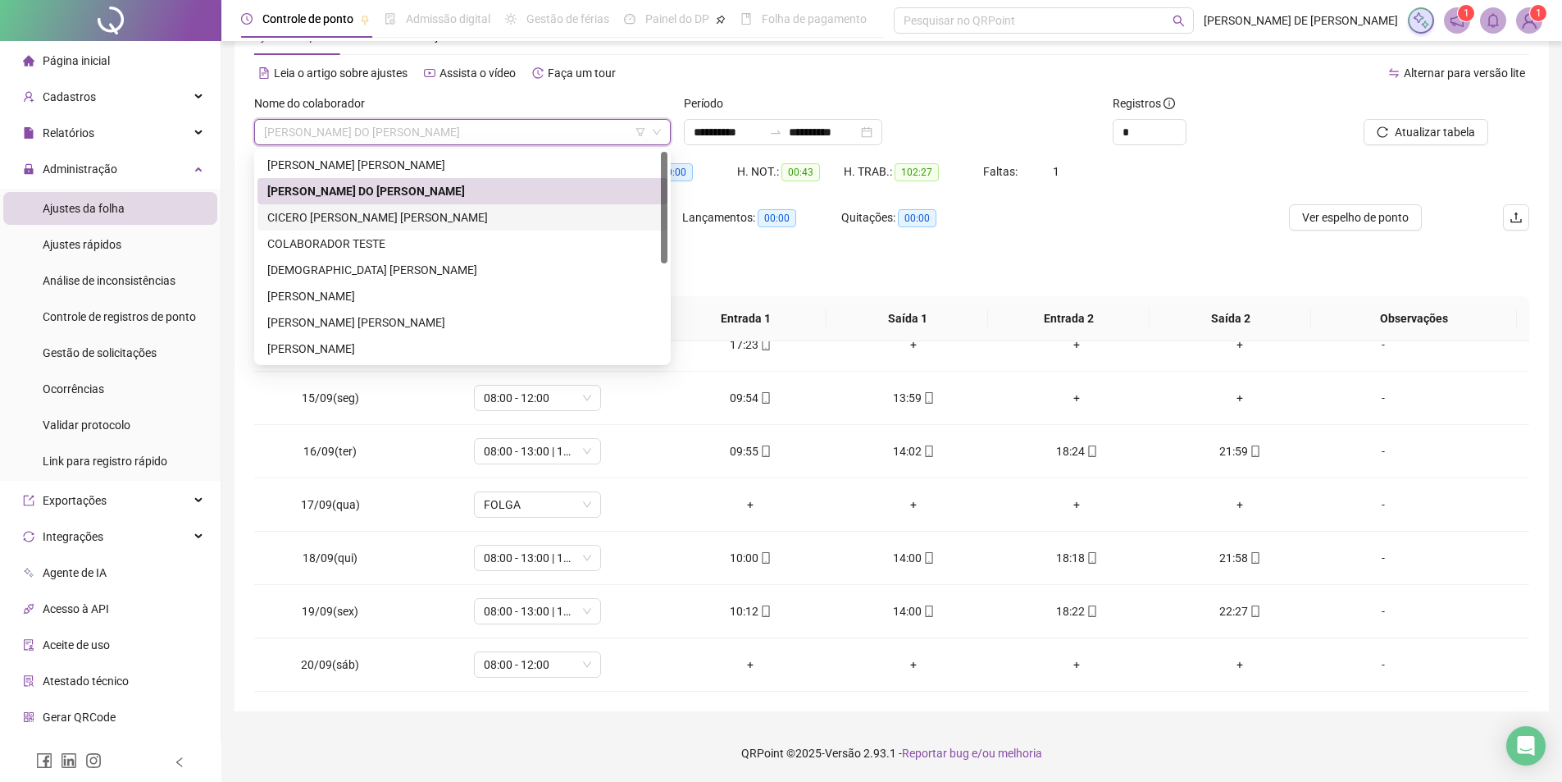
click at [312, 217] on div "[PERSON_NAME]" at bounding box center [462, 217] width 390 height 18
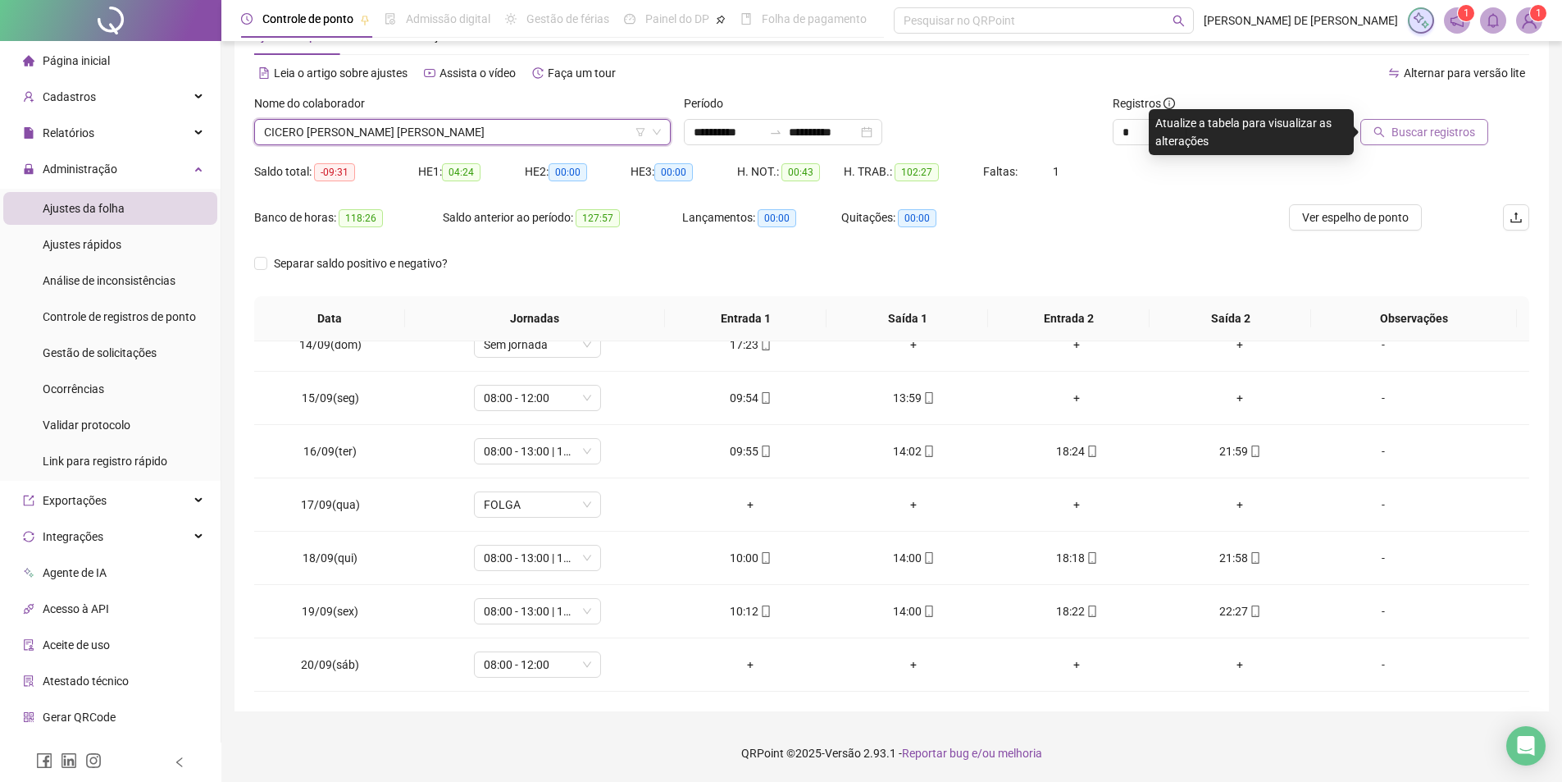
click at [1412, 132] on span "Buscar registros" at bounding box center [1434, 132] width 84 height 18
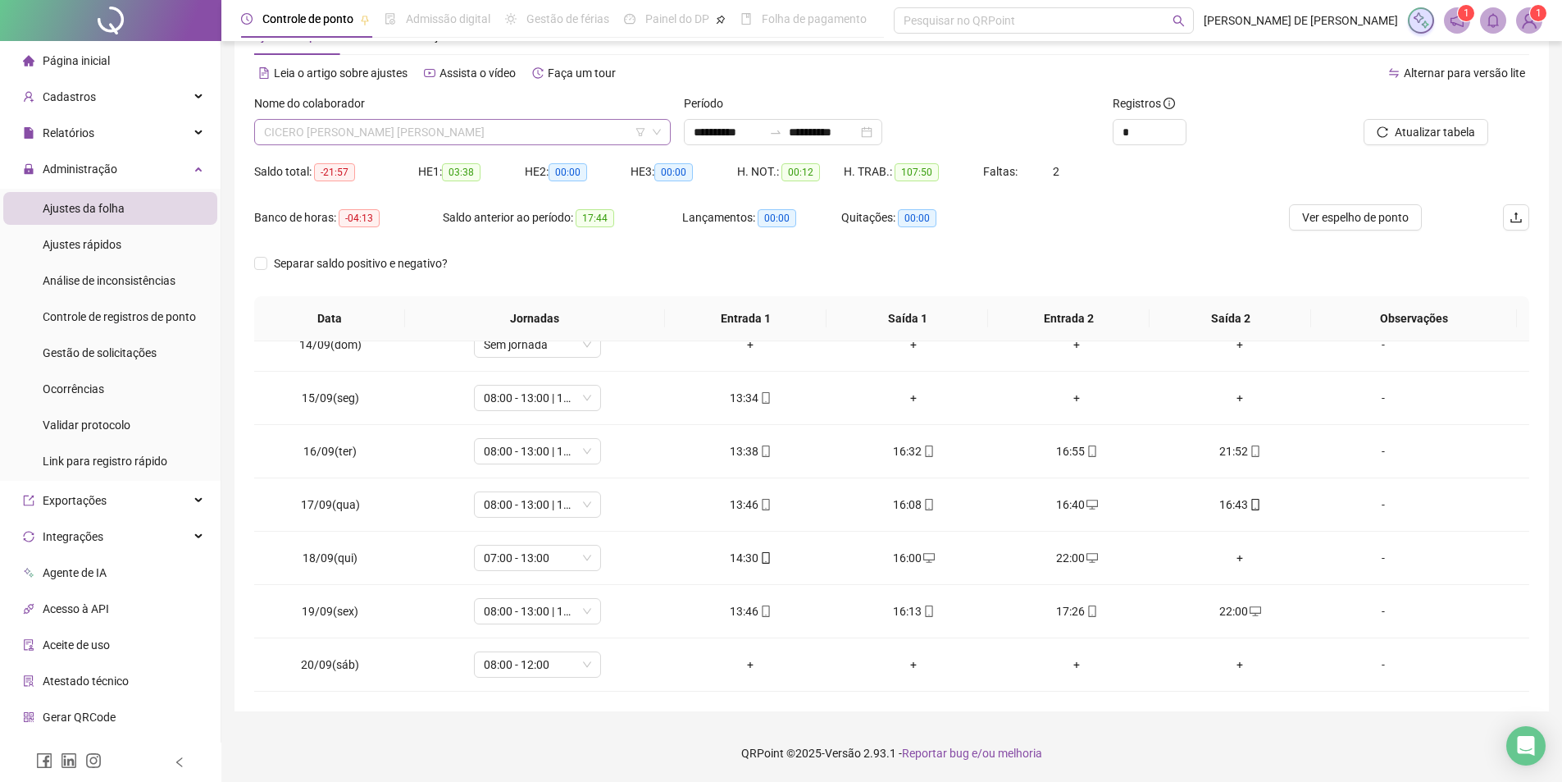
click at [408, 133] on span "[PERSON_NAME]" at bounding box center [462, 132] width 397 height 25
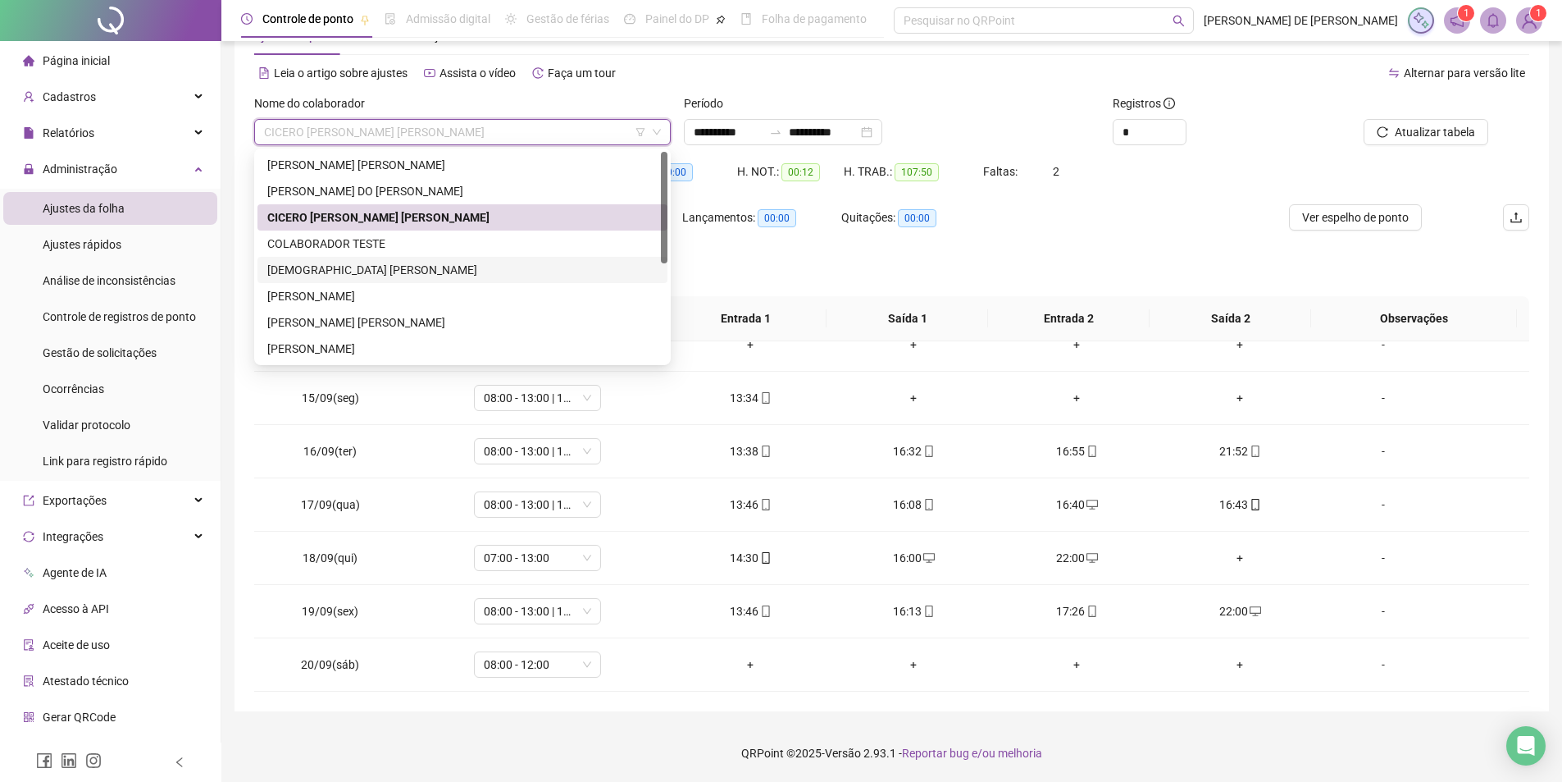
click at [300, 266] on div "[DEMOGRAPHIC_DATA] [PERSON_NAME]" at bounding box center [462, 270] width 390 height 18
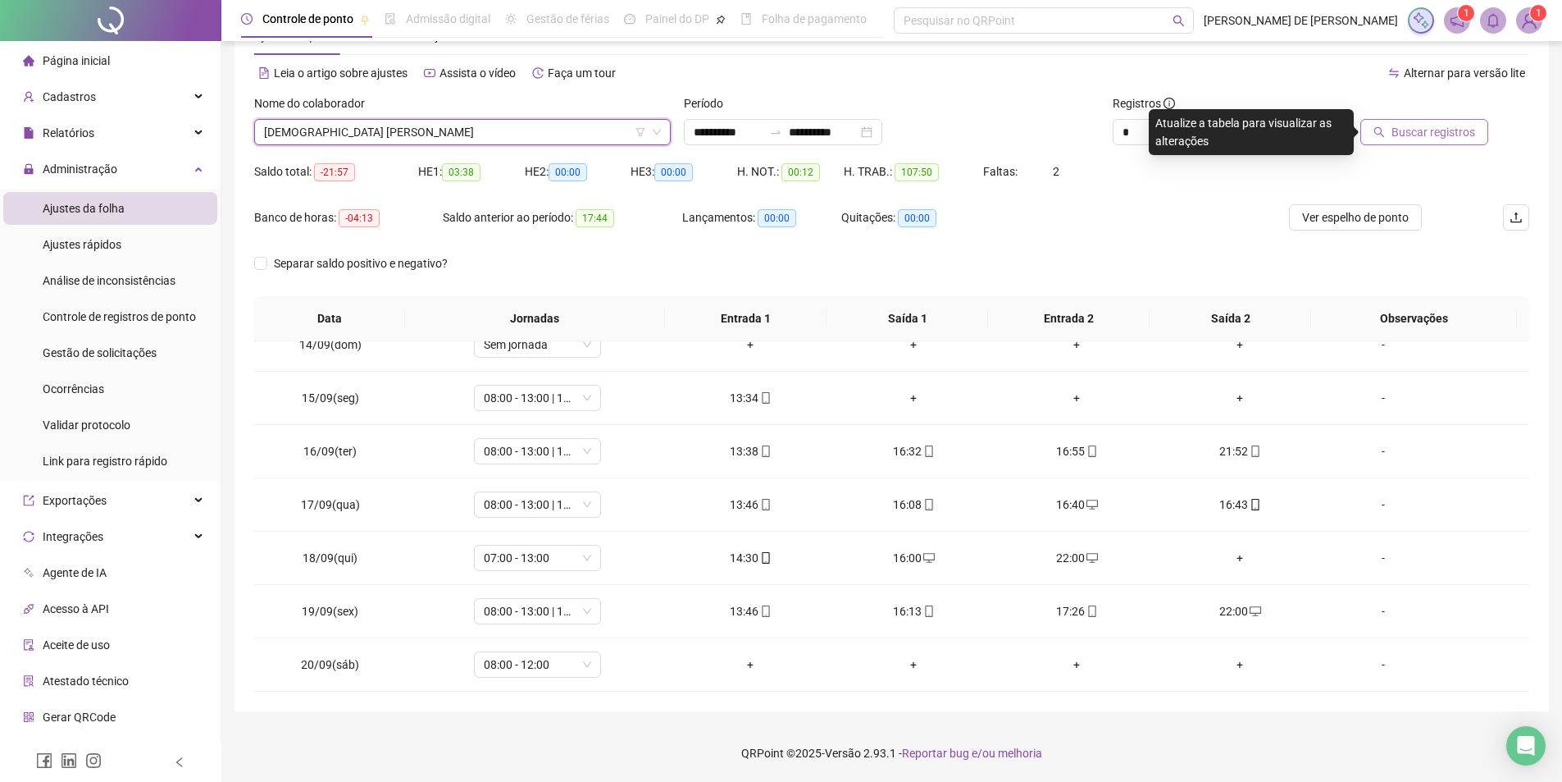
click at [1457, 136] on span "Buscar registros" at bounding box center [1434, 132] width 84 height 18
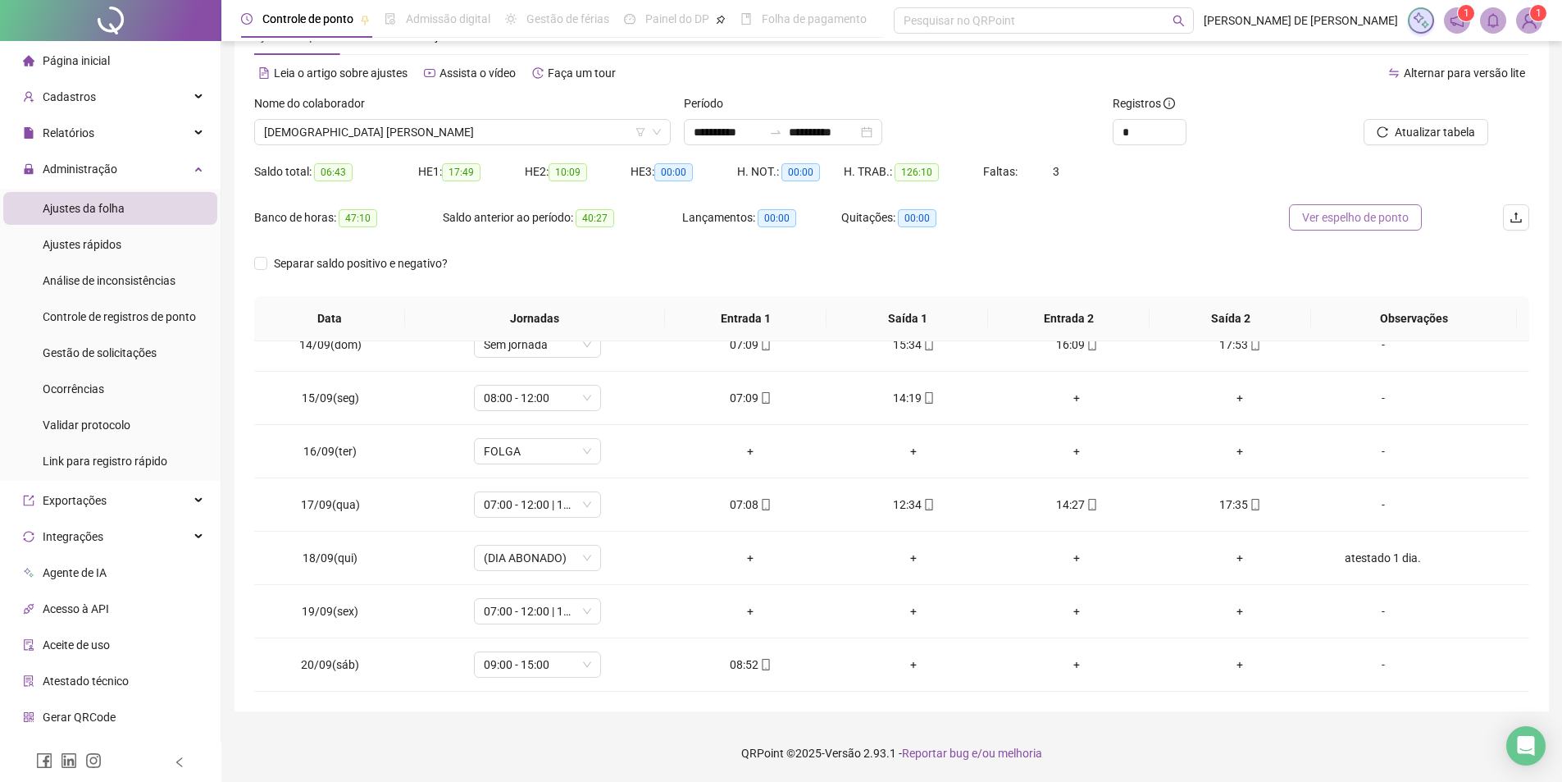
click at [1362, 224] on span "Ver espelho de ponto" at bounding box center [1355, 217] width 107 height 18
click at [432, 130] on span "[DEMOGRAPHIC_DATA] [PERSON_NAME]" at bounding box center [462, 132] width 397 height 25
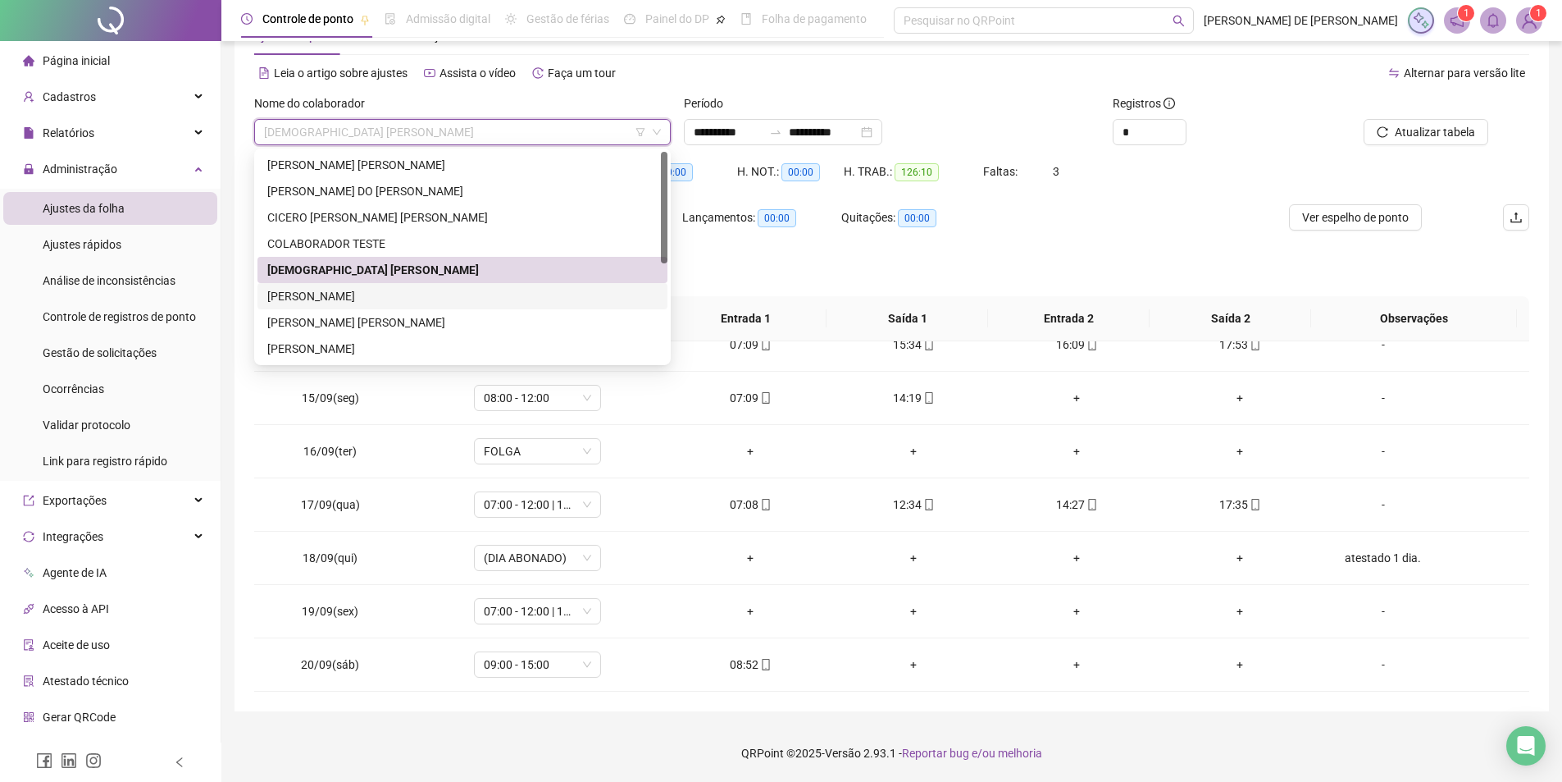
click at [404, 296] on div "[PERSON_NAME]" at bounding box center [462, 296] width 390 height 18
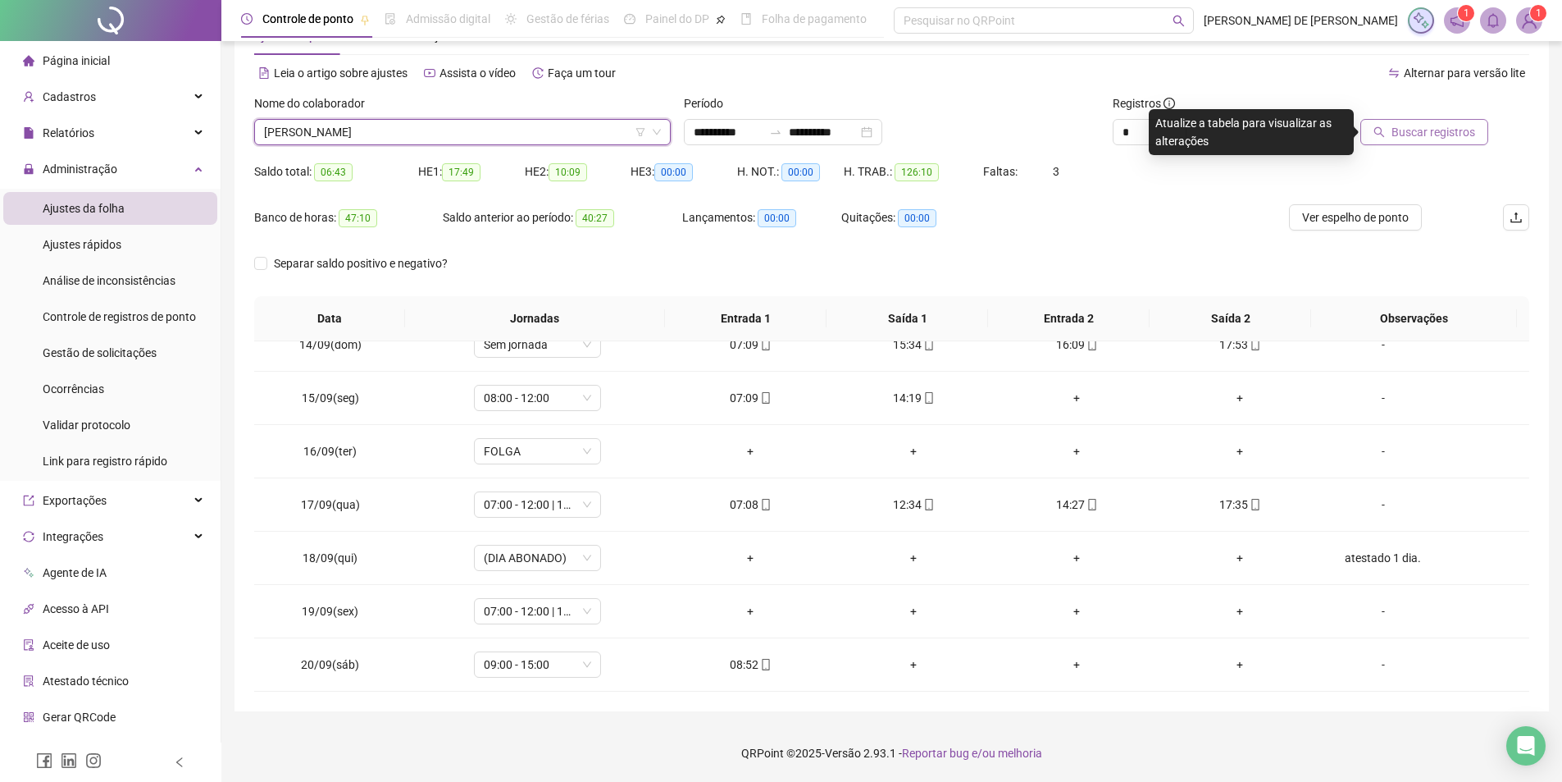
click at [1439, 125] on span "Buscar registros" at bounding box center [1434, 132] width 84 height 18
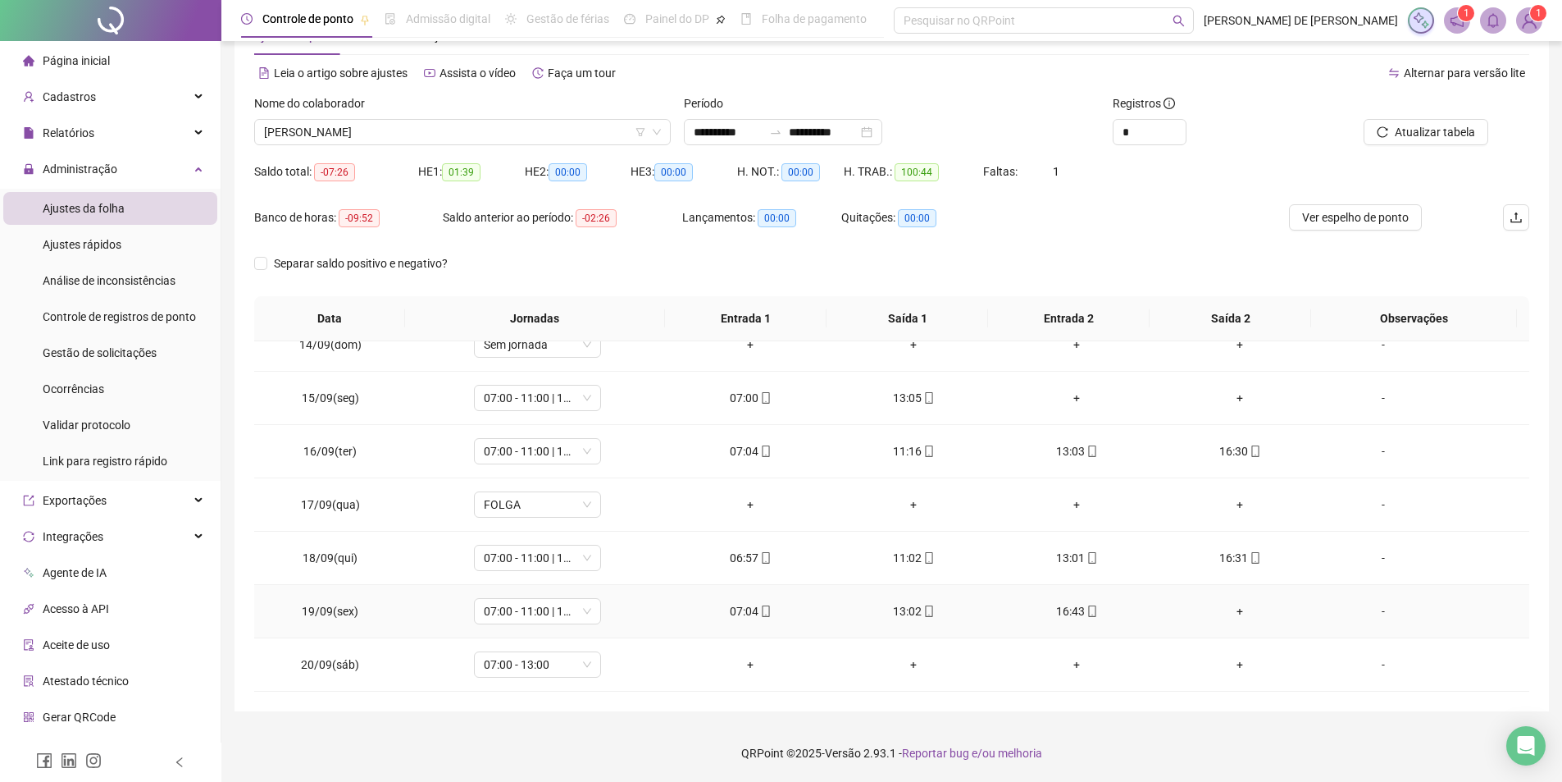
click at [1237, 612] on div "+" at bounding box center [1240, 611] width 137 height 18
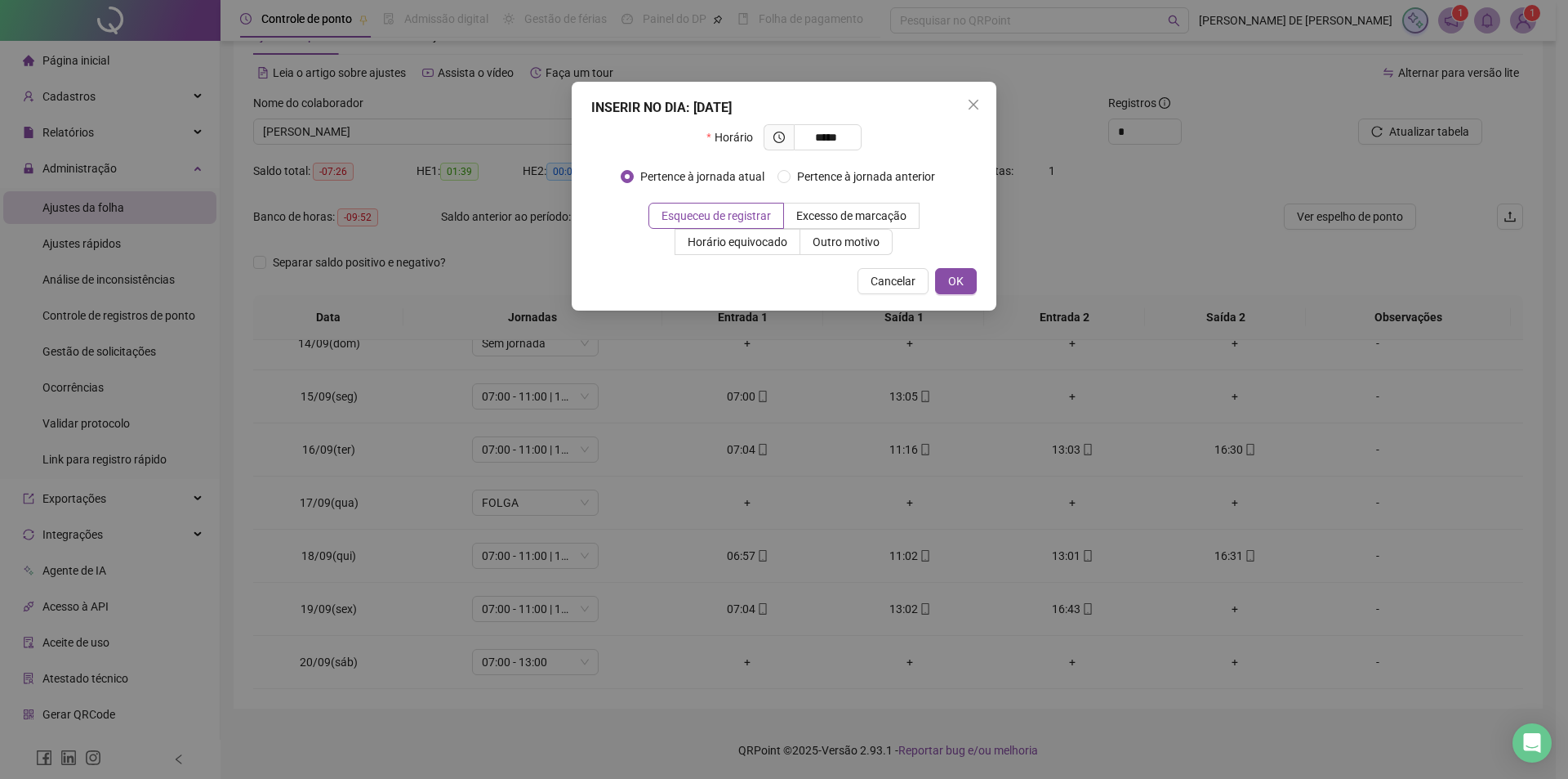
type input "*****"
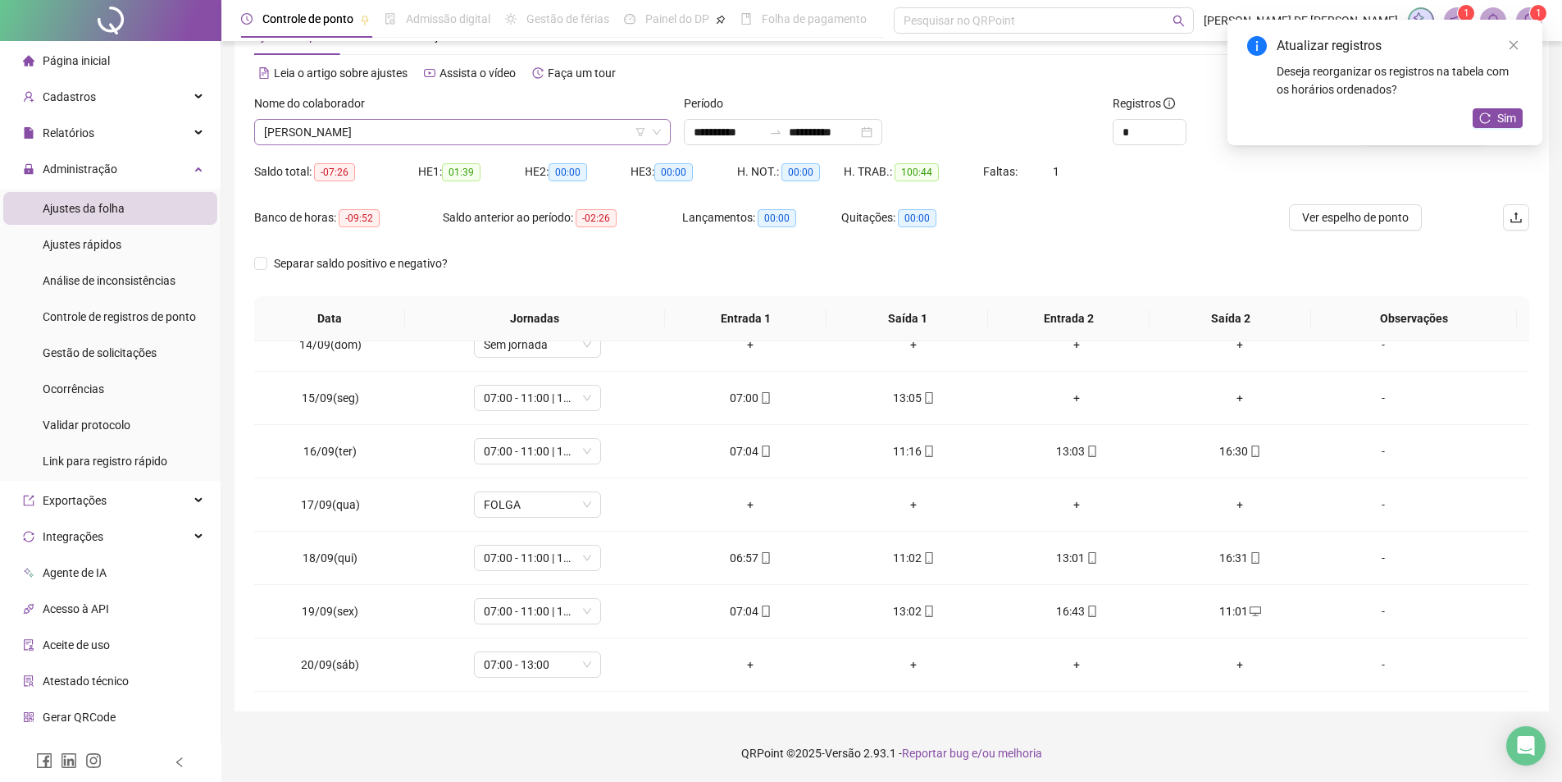
click at [487, 127] on span "[PERSON_NAME]" at bounding box center [462, 132] width 397 height 25
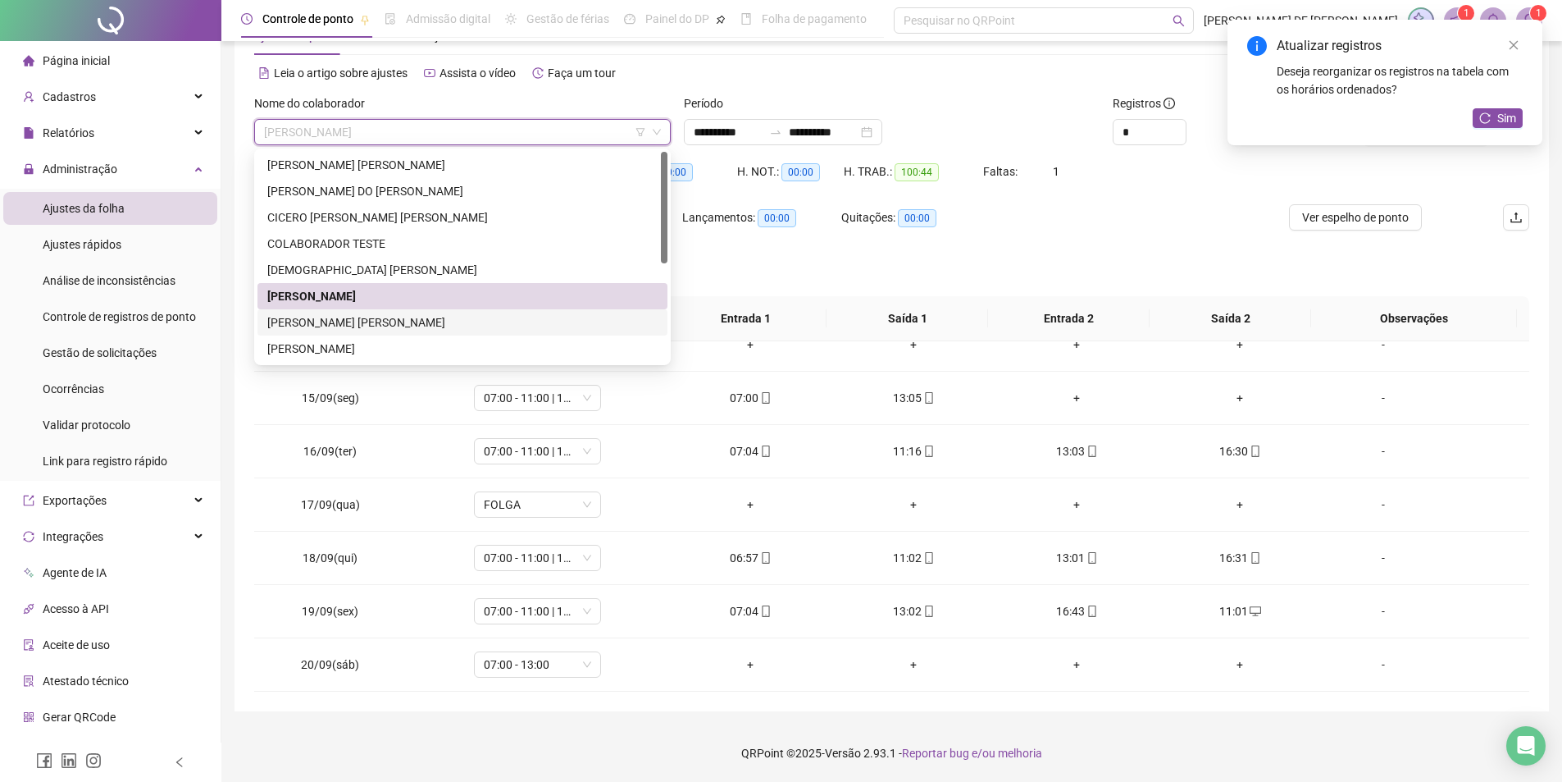
click at [326, 314] on div "[PERSON_NAME]" at bounding box center [462, 322] width 390 height 18
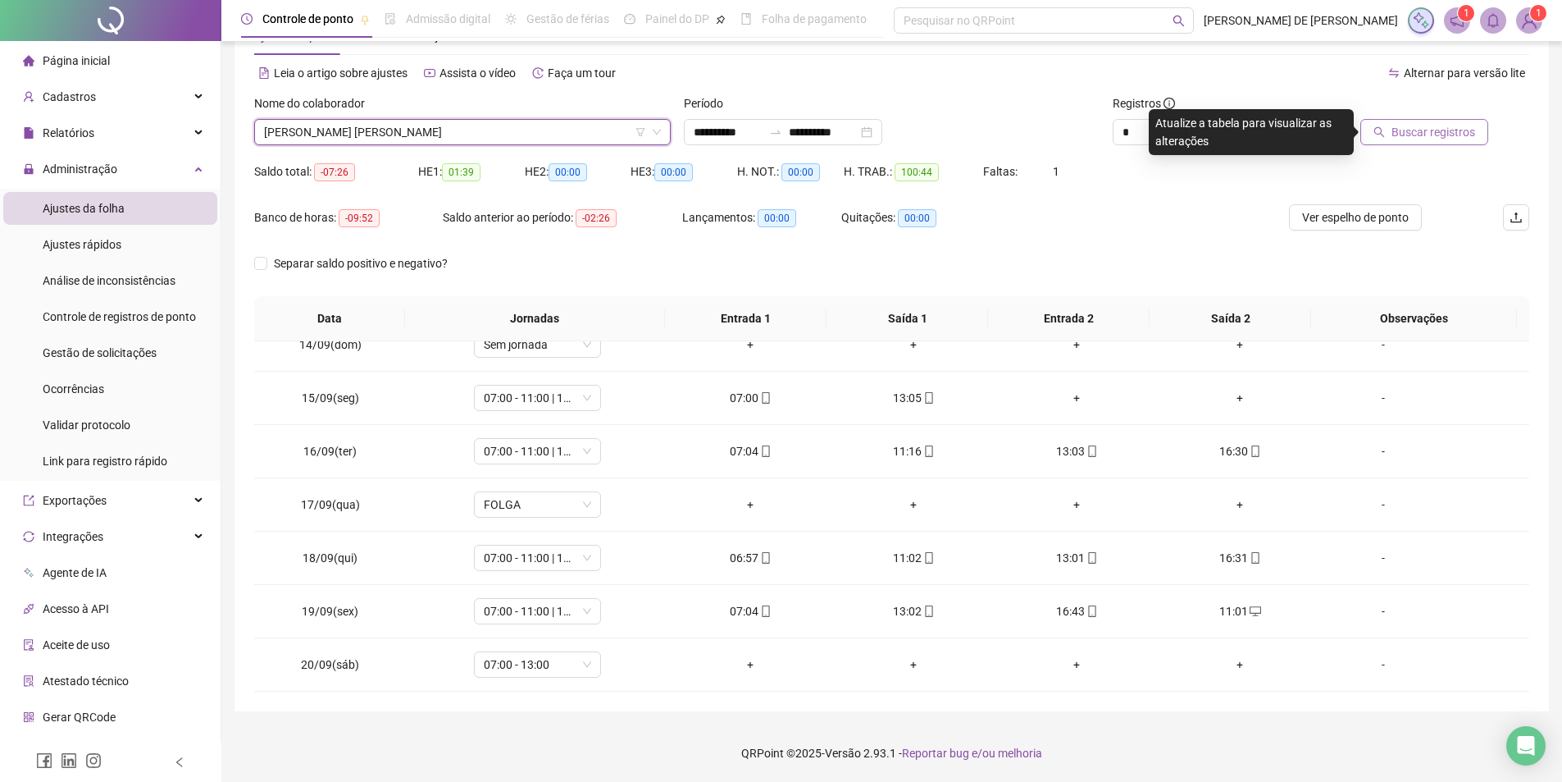
click at [1412, 135] on span "Buscar registros" at bounding box center [1434, 132] width 84 height 18
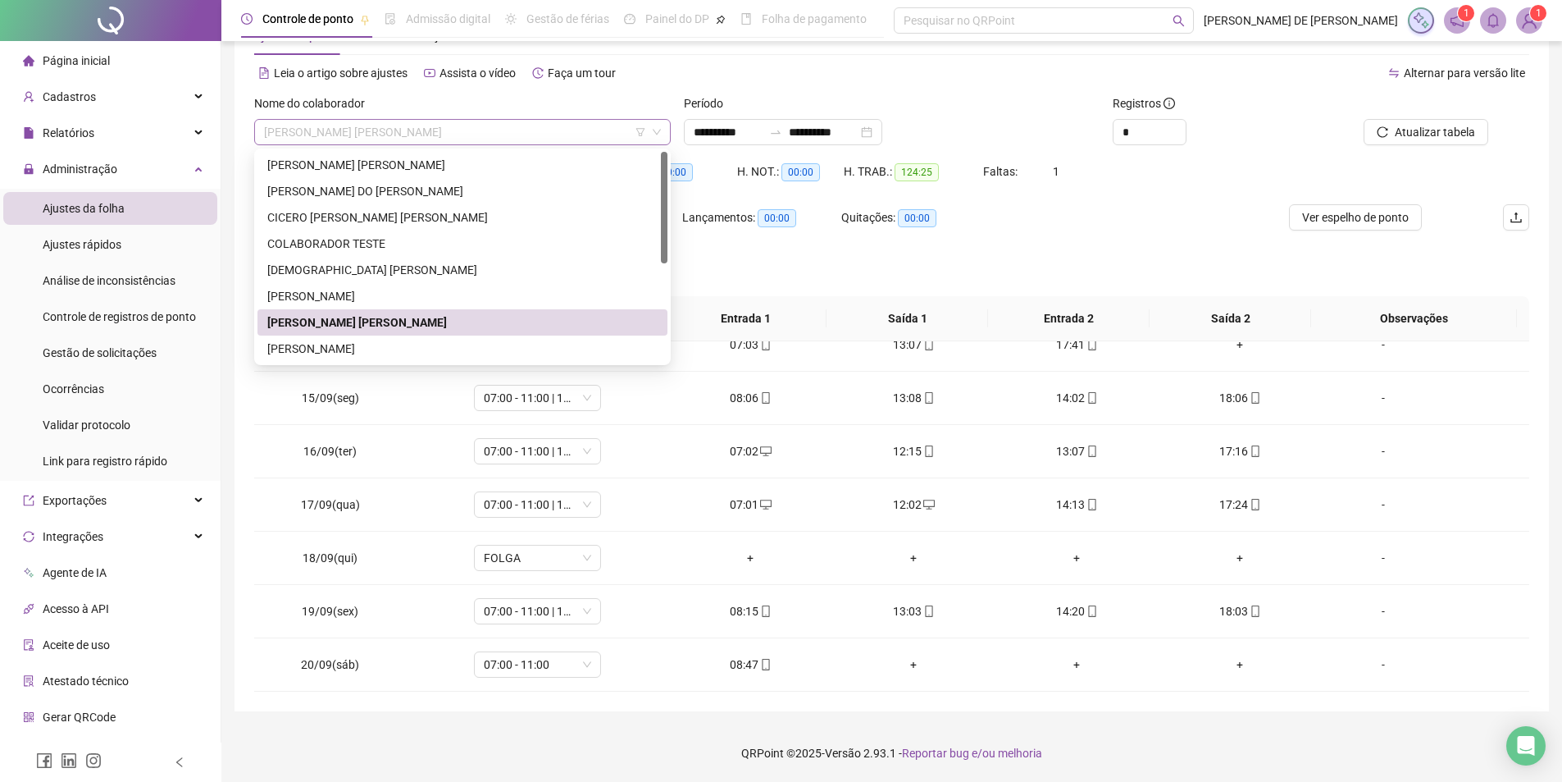
click at [472, 131] on span "[PERSON_NAME]" at bounding box center [462, 132] width 397 height 25
click at [329, 357] on div "[PERSON_NAME]" at bounding box center [462, 349] width 390 height 18
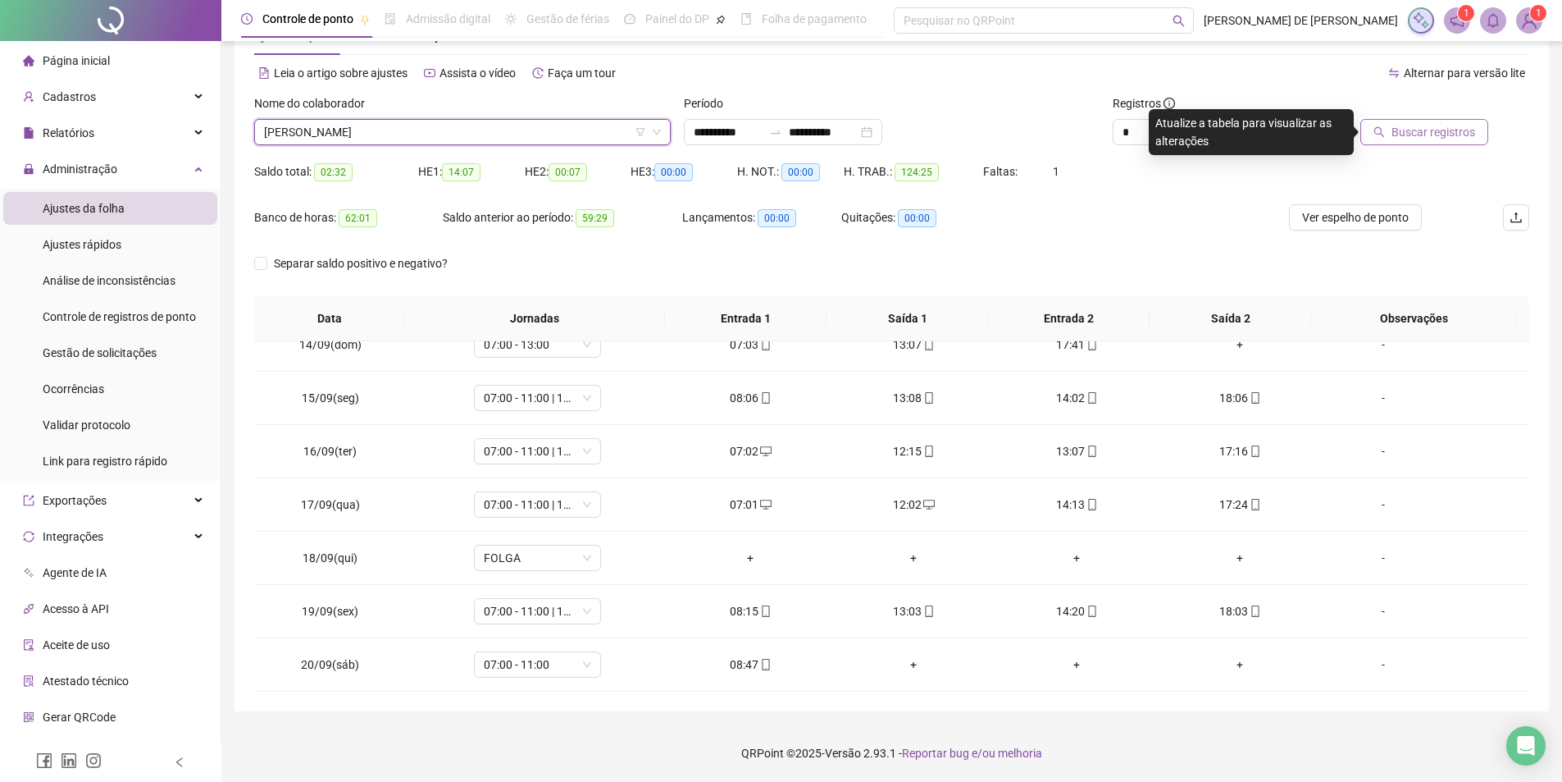
click at [1453, 128] on span "Buscar registros" at bounding box center [1434, 132] width 84 height 18
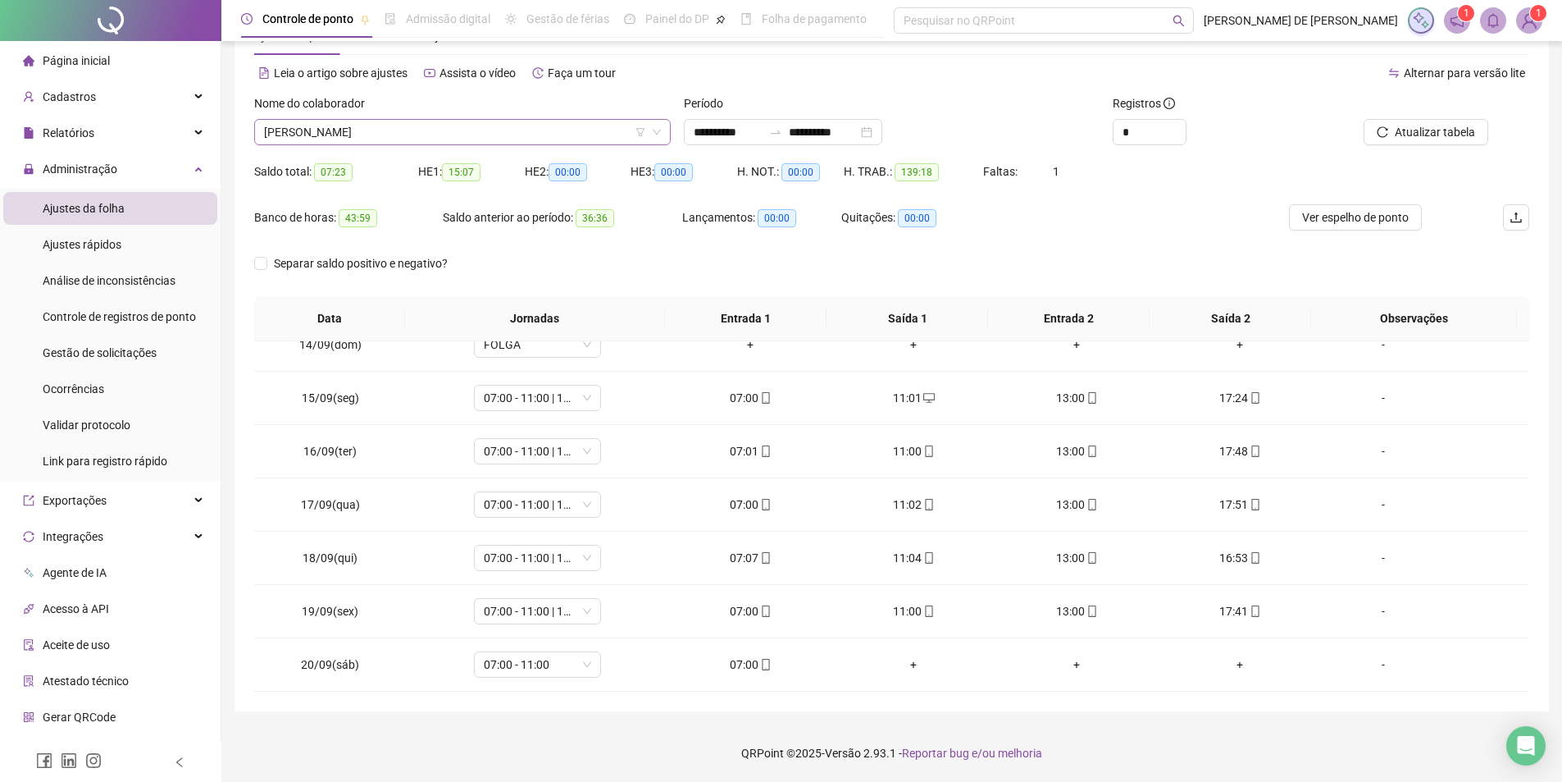
click at [441, 123] on span "[PERSON_NAME]" at bounding box center [462, 132] width 397 height 25
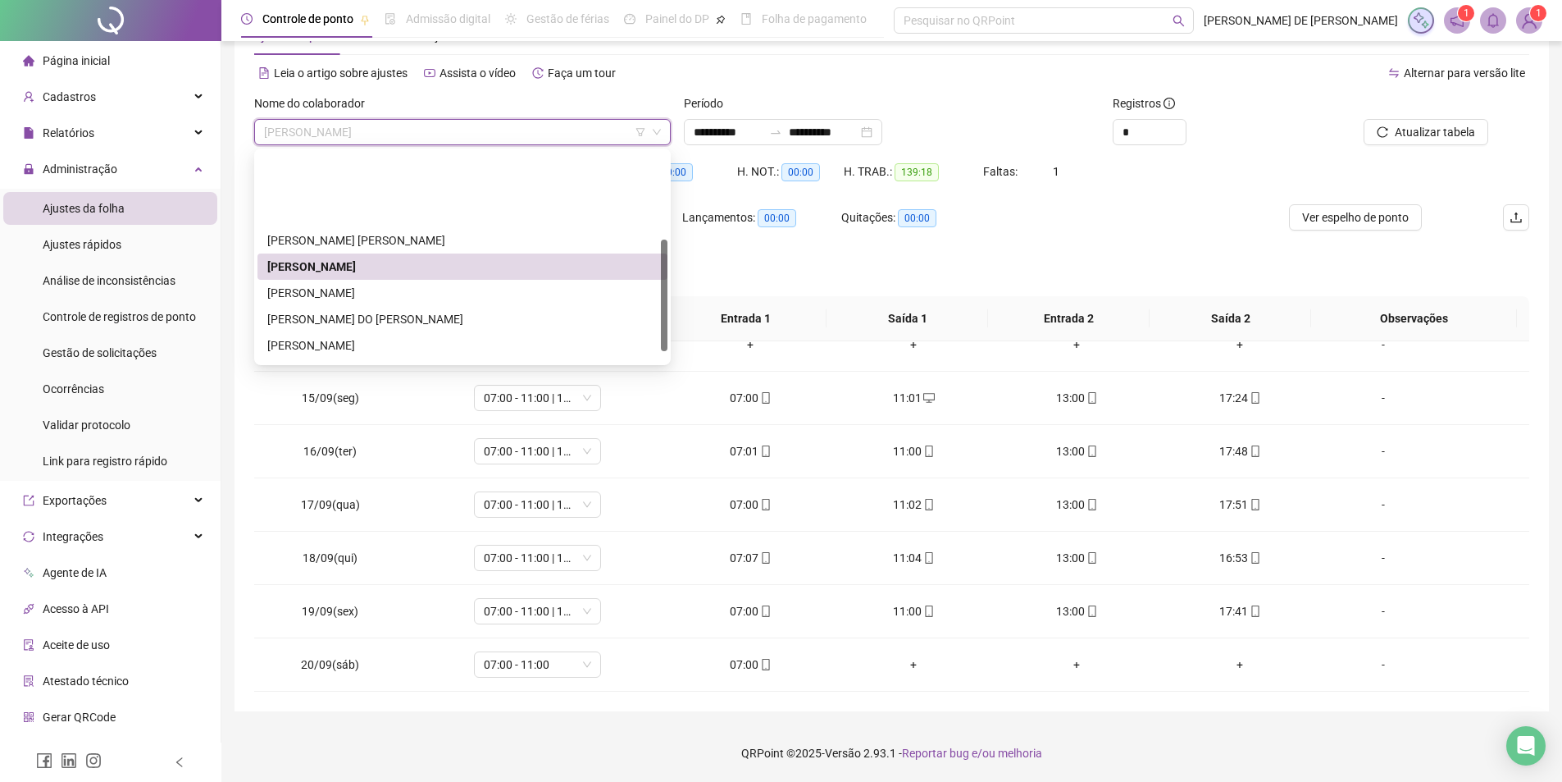
scroll to position [164, 0]
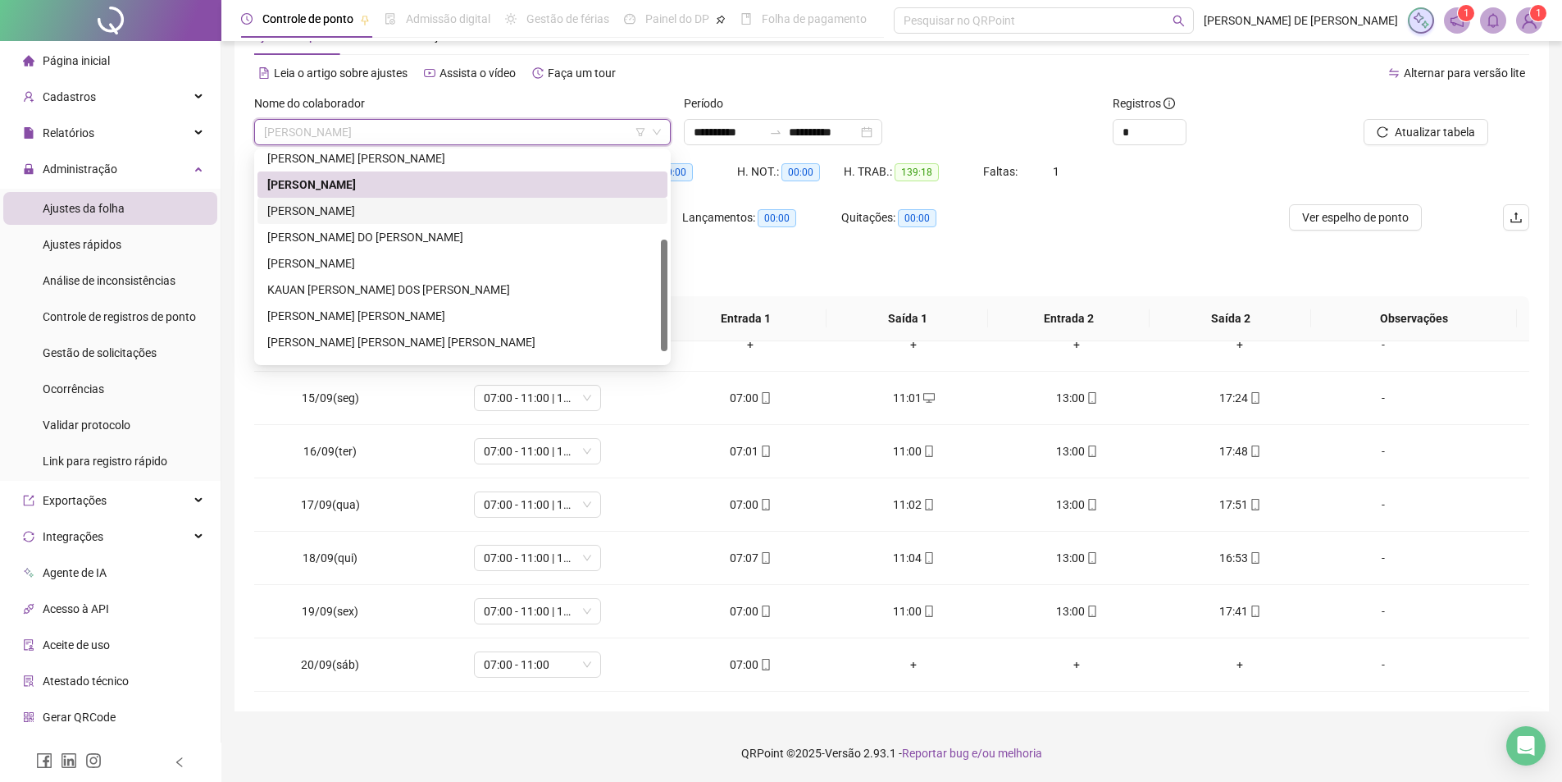
click at [325, 210] on div "[PERSON_NAME]" at bounding box center [462, 211] width 390 height 18
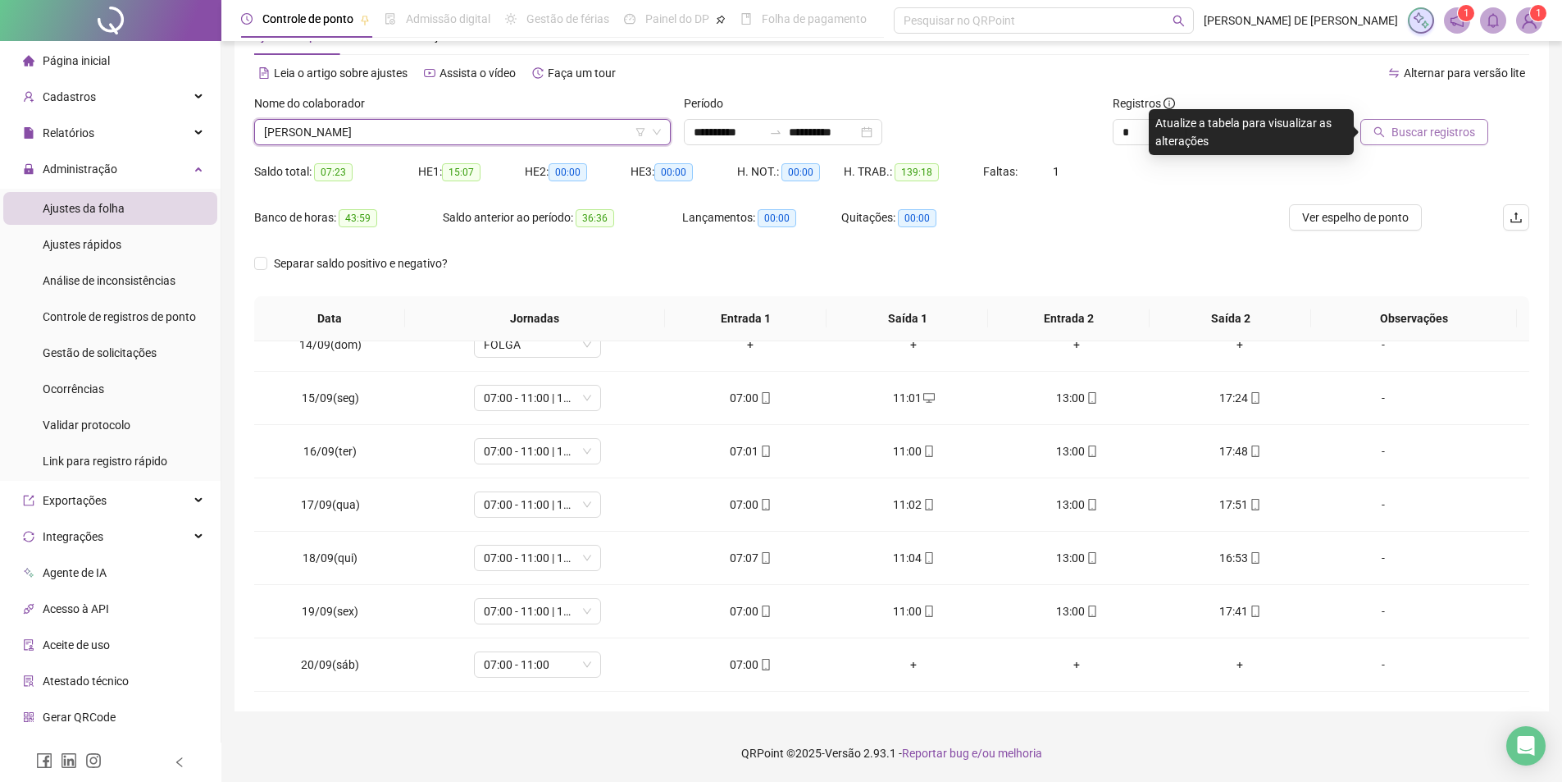
click at [1447, 128] on span "Buscar registros" at bounding box center [1434, 132] width 84 height 18
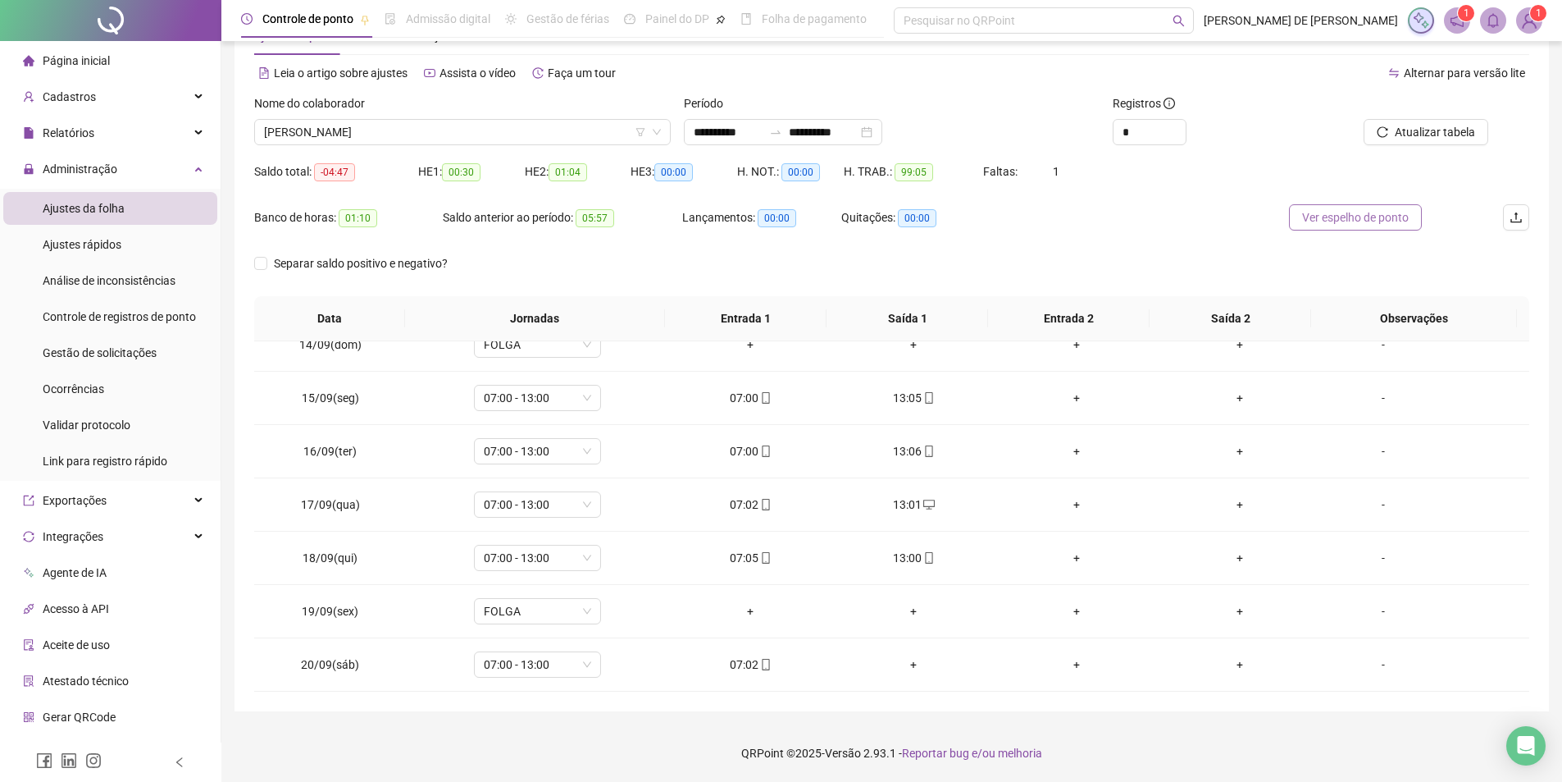
click at [1338, 222] on span "Ver espelho de ponto" at bounding box center [1355, 217] width 107 height 18
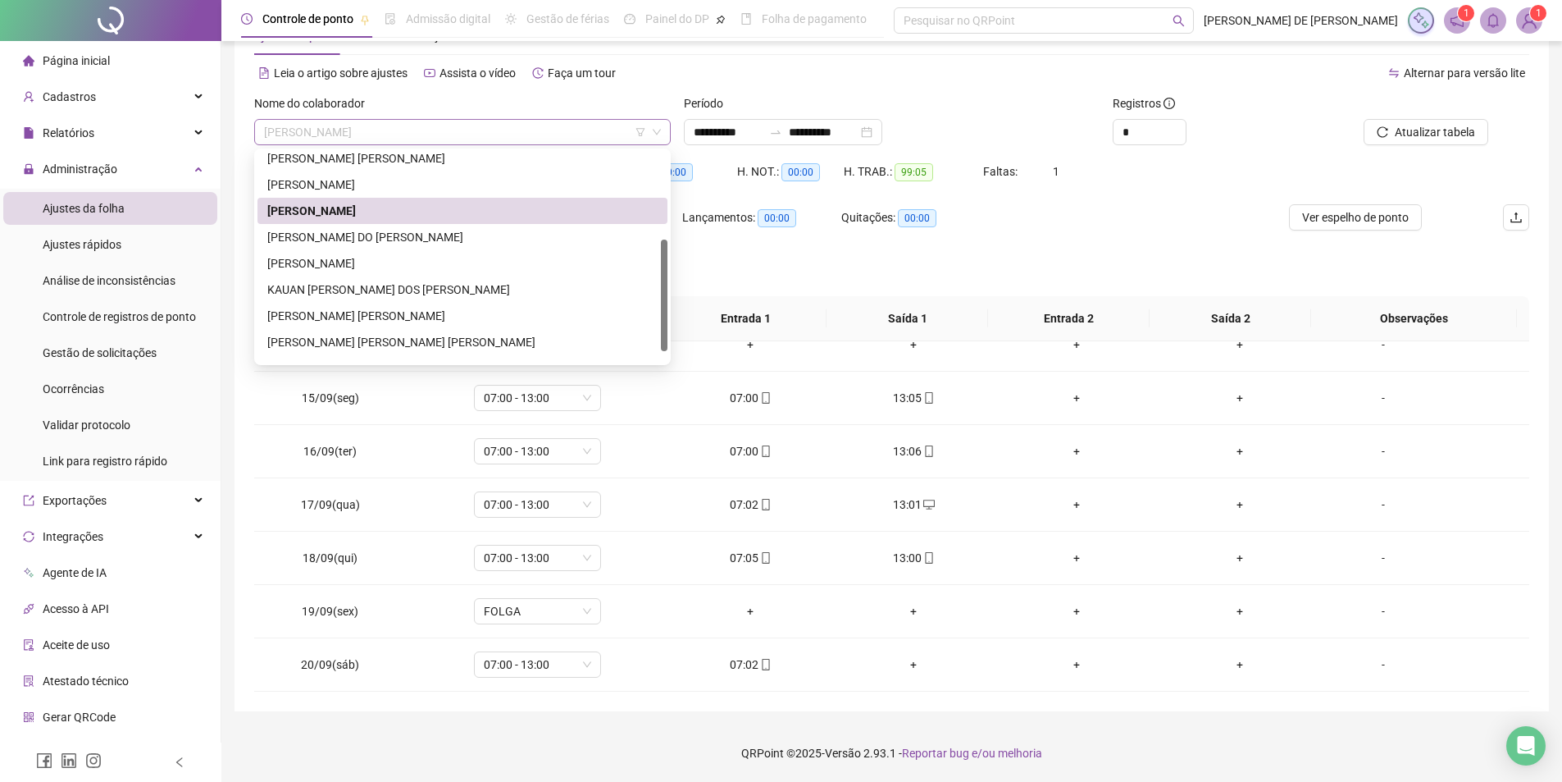
click at [466, 128] on span "[PERSON_NAME]" at bounding box center [462, 132] width 397 height 25
click at [350, 234] on div "[PERSON_NAME] DO NASCIMENTO" at bounding box center [462, 237] width 390 height 18
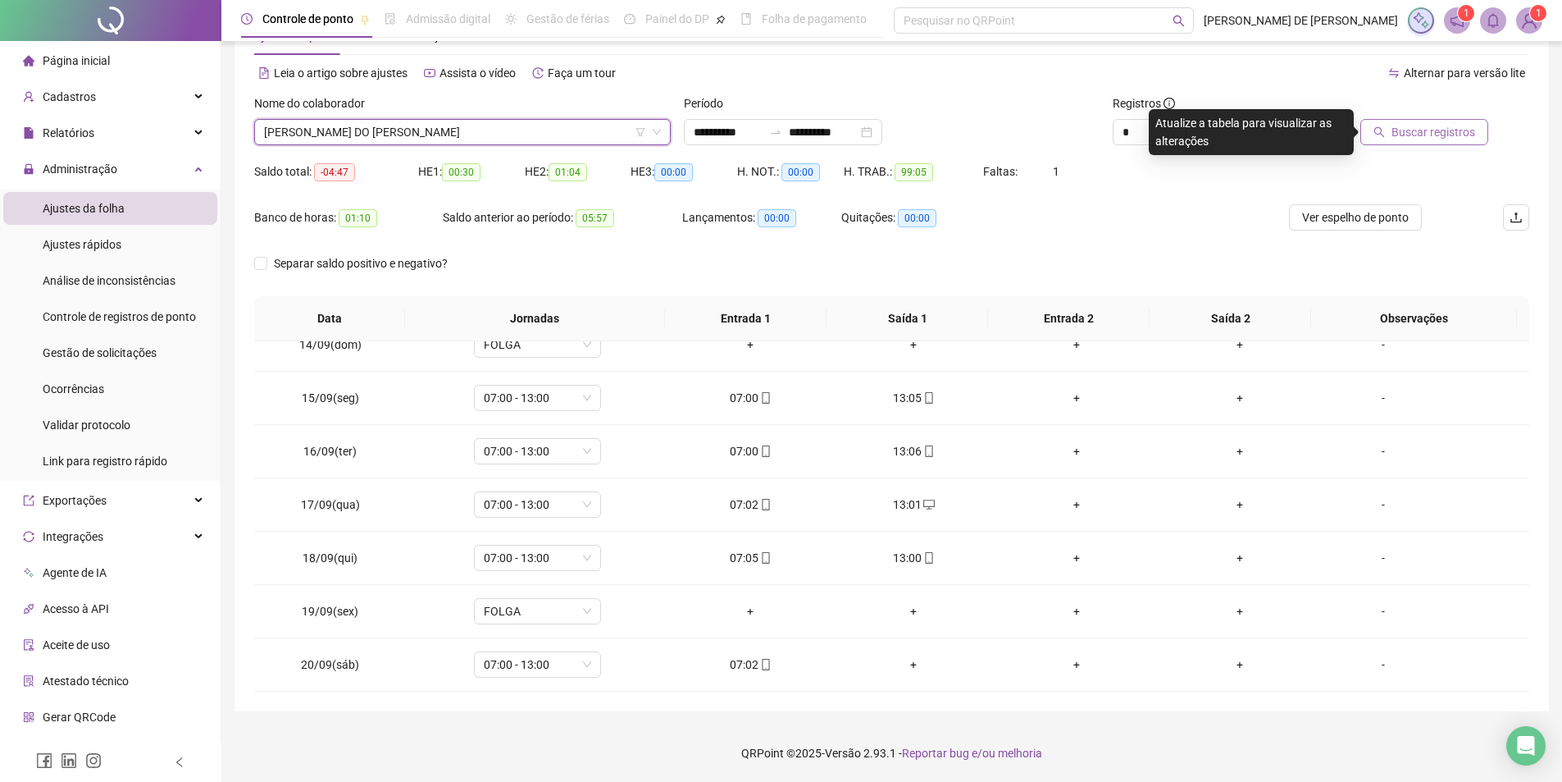
click at [1467, 132] on span "Buscar registros" at bounding box center [1434, 132] width 84 height 18
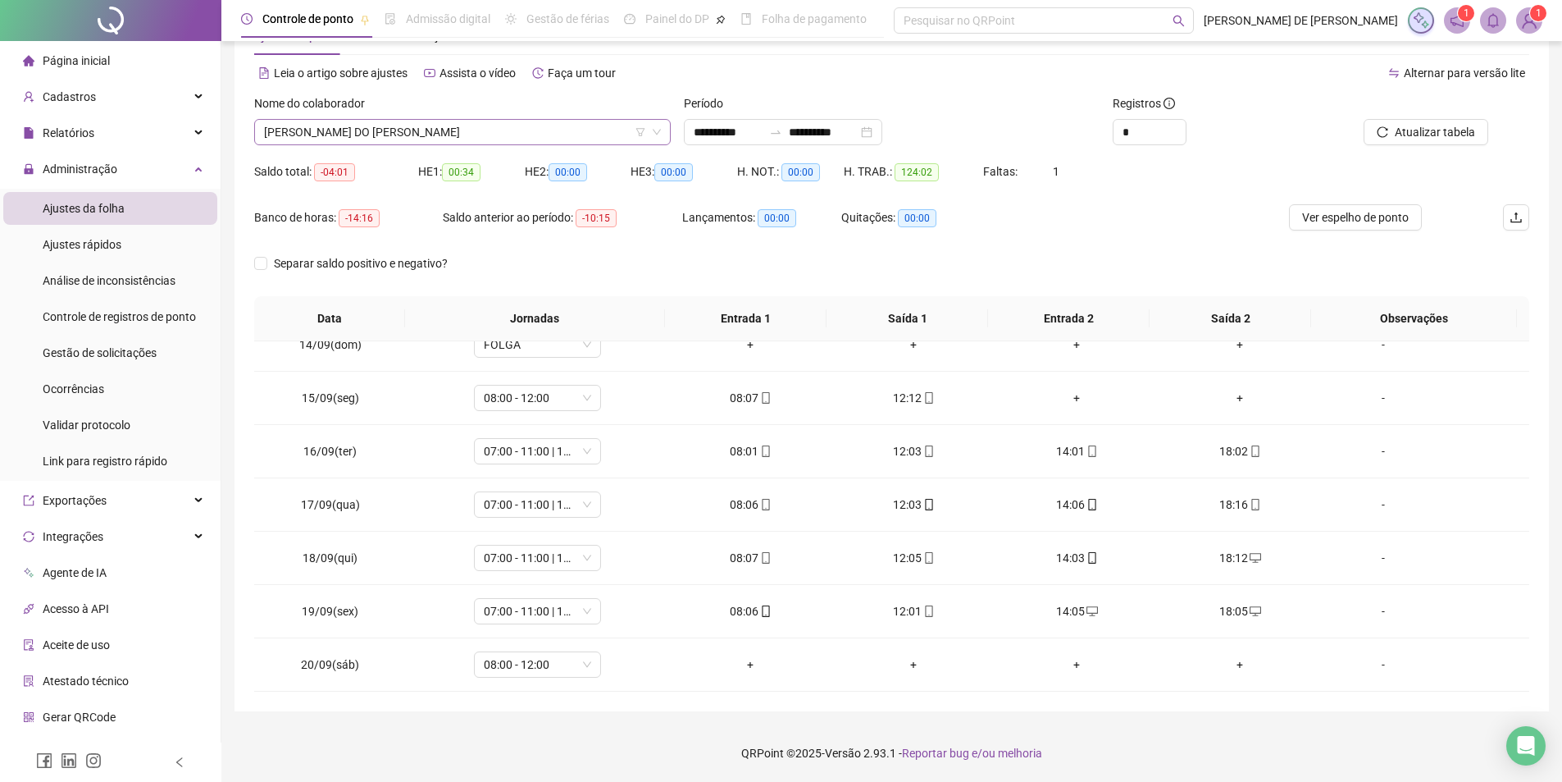
click at [473, 130] on span "[PERSON_NAME] DO NASCIMENTO" at bounding box center [462, 132] width 397 height 25
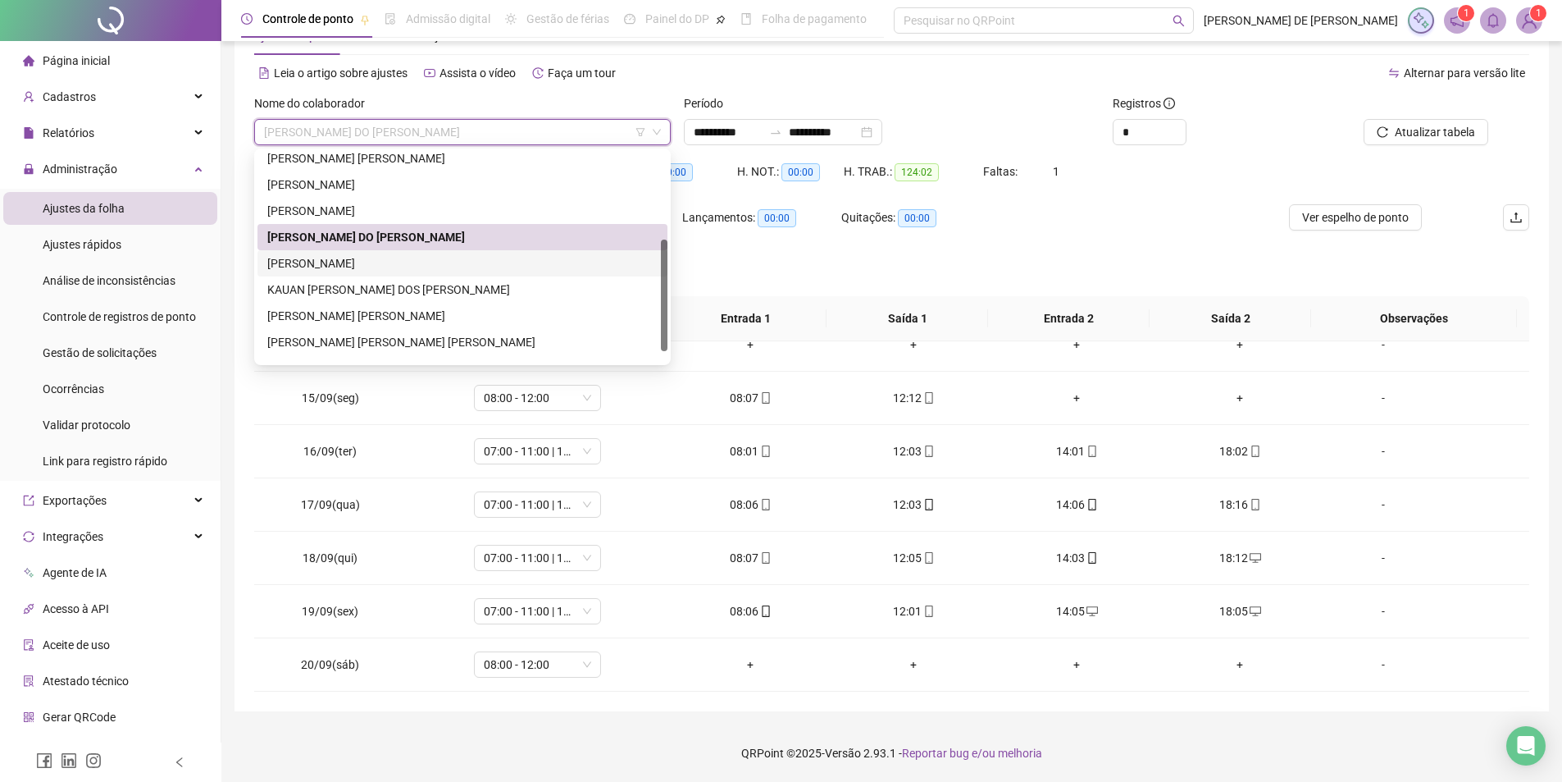
click at [326, 261] on div "[PERSON_NAME]" at bounding box center [462, 263] width 390 height 18
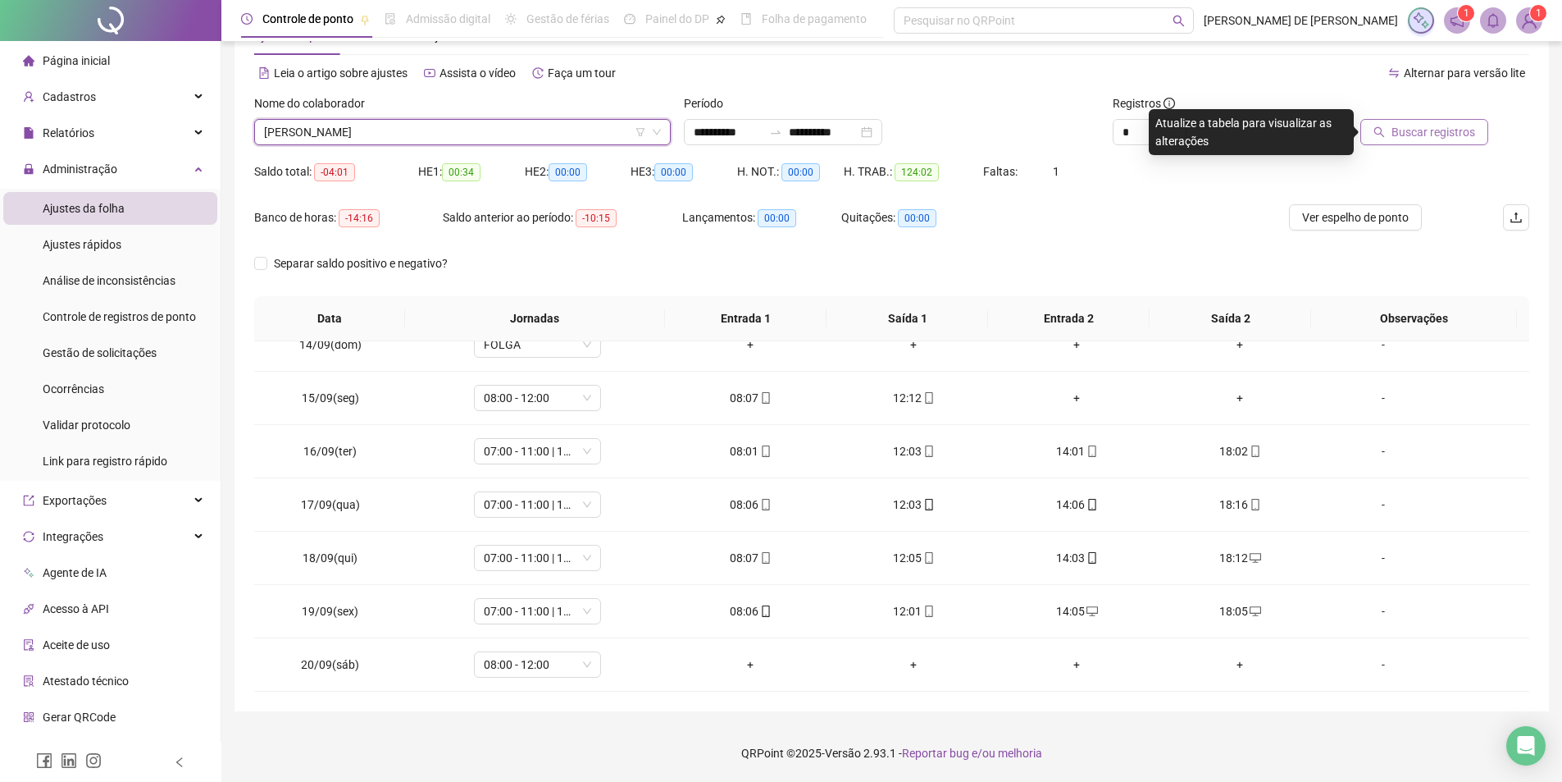
click at [1394, 129] on button "Buscar registros" at bounding box center [1425, 132] width 128 height 26
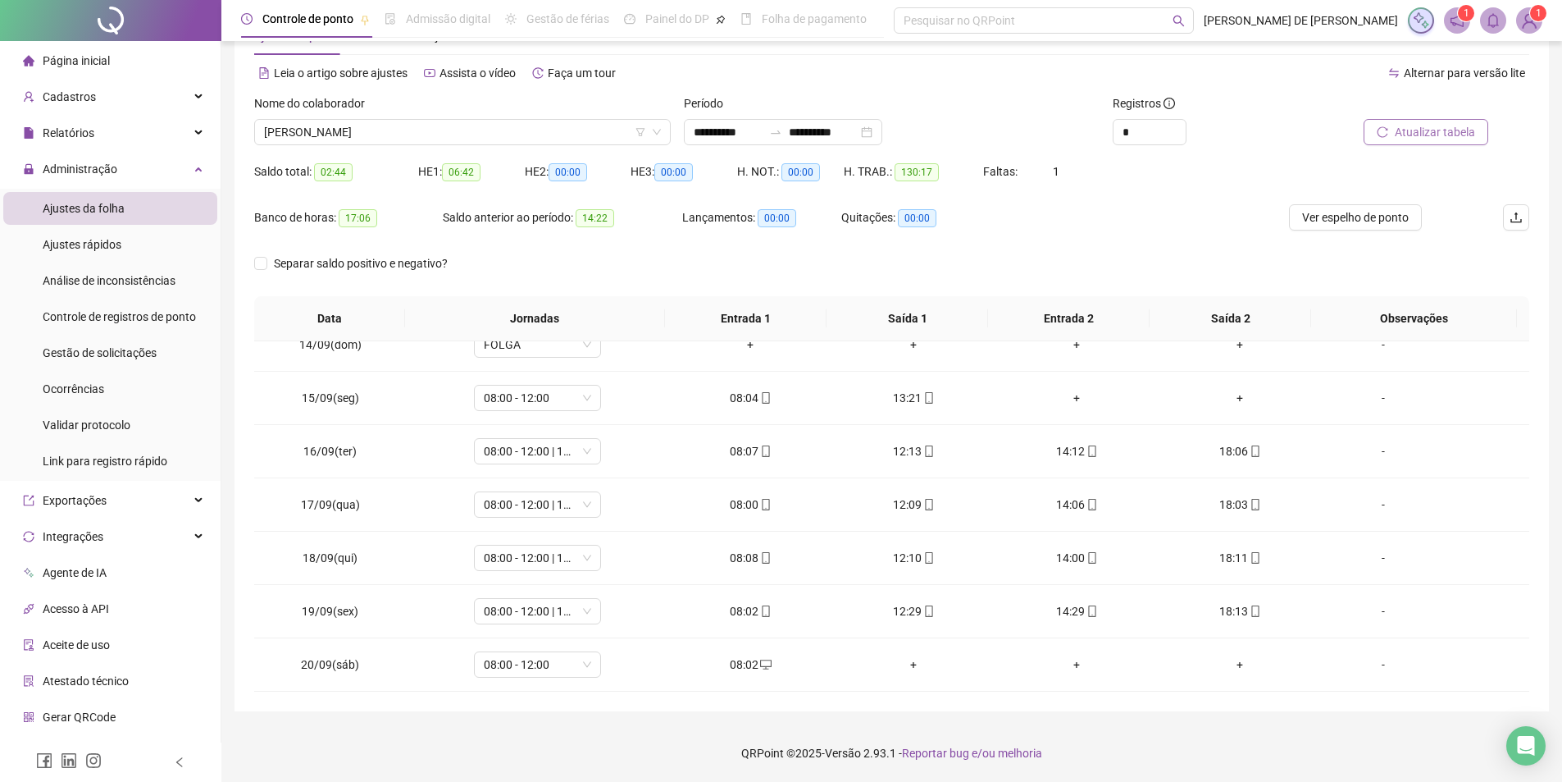
click at [1423, 125] on span "Atualizar tabela" at bounding box center [1435, 132] width 80 height 18
click at [468, 136] on span "[PERSON_NAME]" at bounding box center [462, 132] width 397 height 25
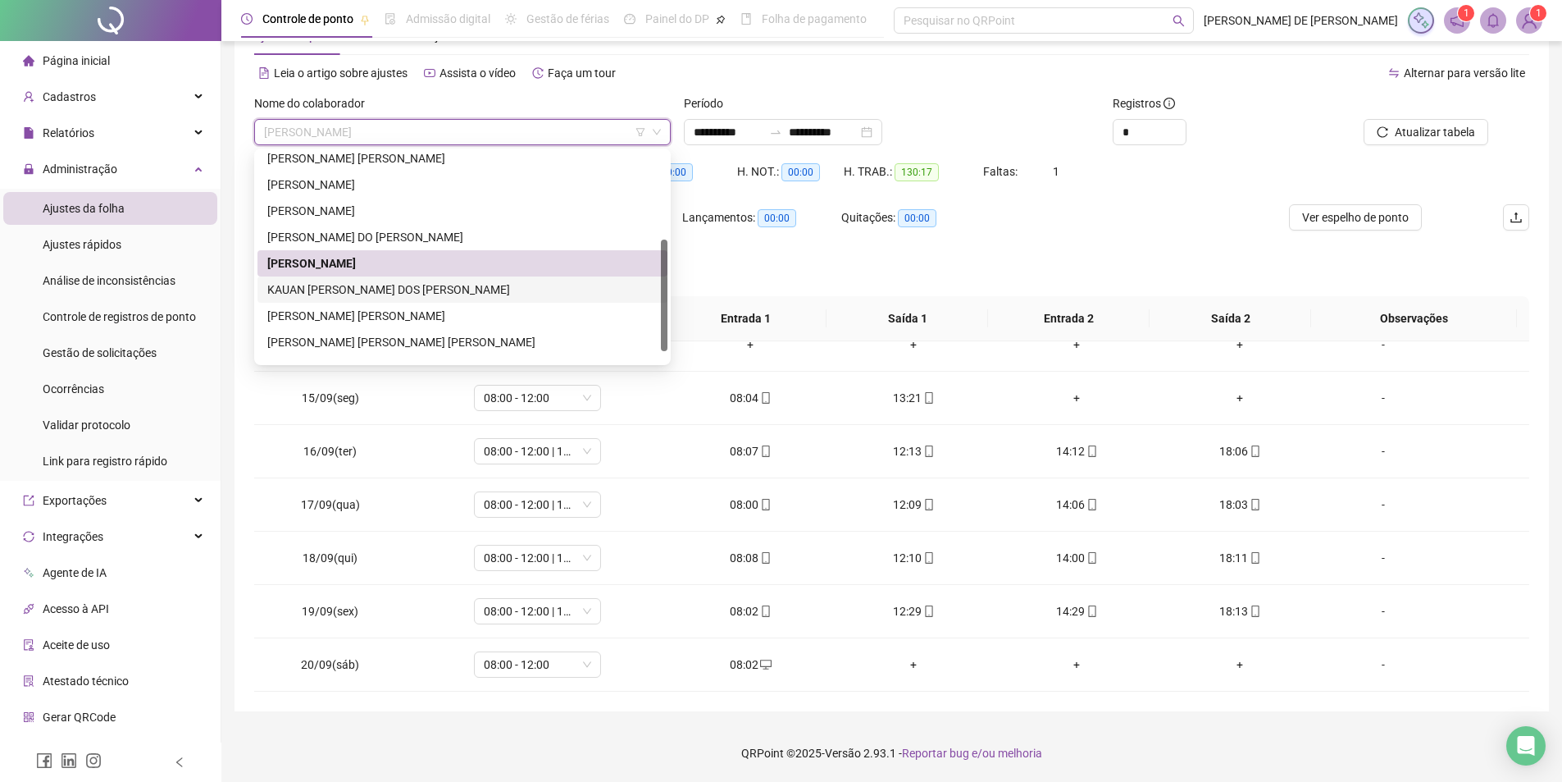
click at [338, 290] on div "[PERSON_NAME]" at bounding box center [462, 290] width 390 height 18
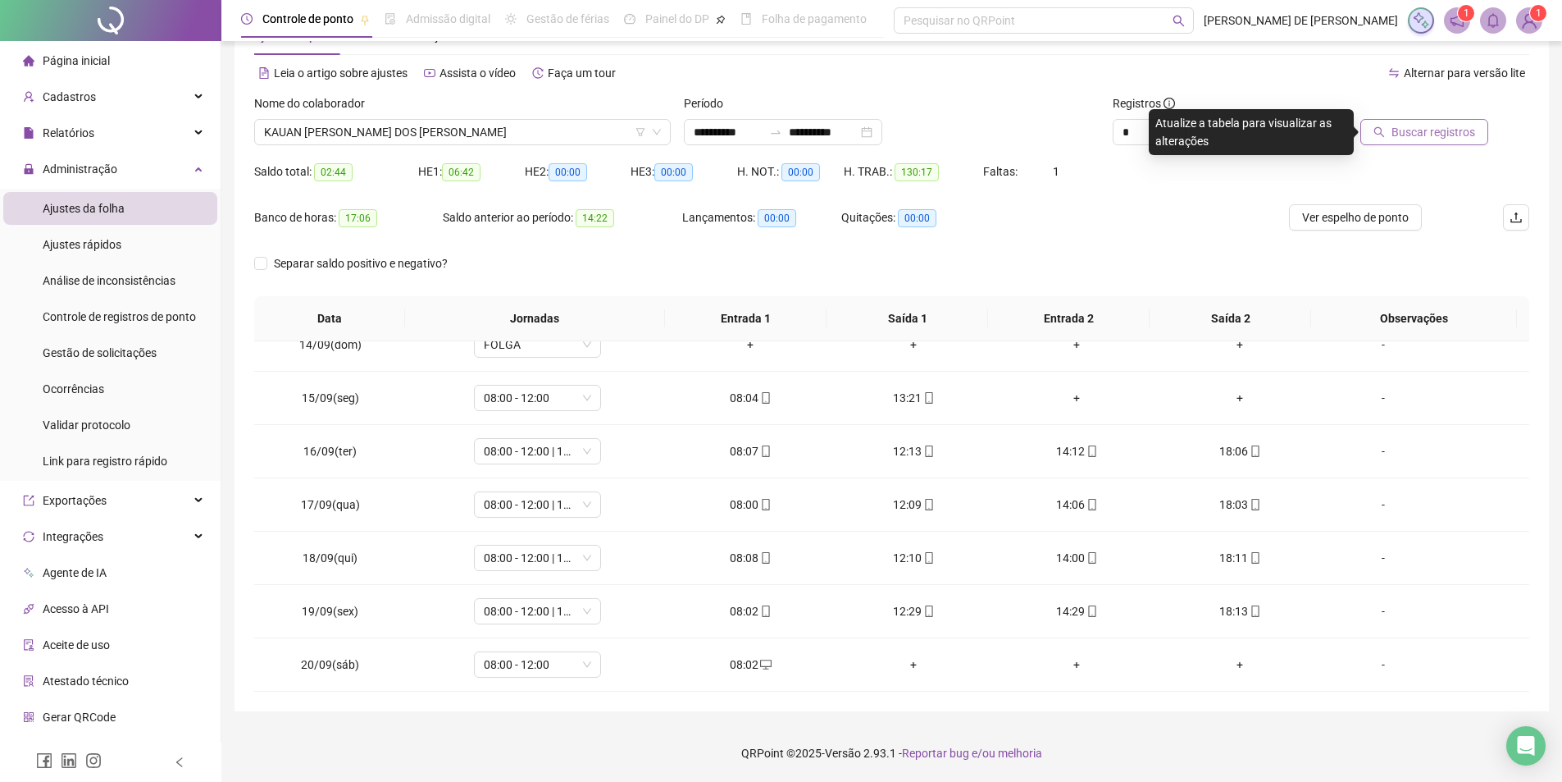
click at [1428, 129] on span "Buscar registros" at bounding box center [1434, 132] width 84 height 18
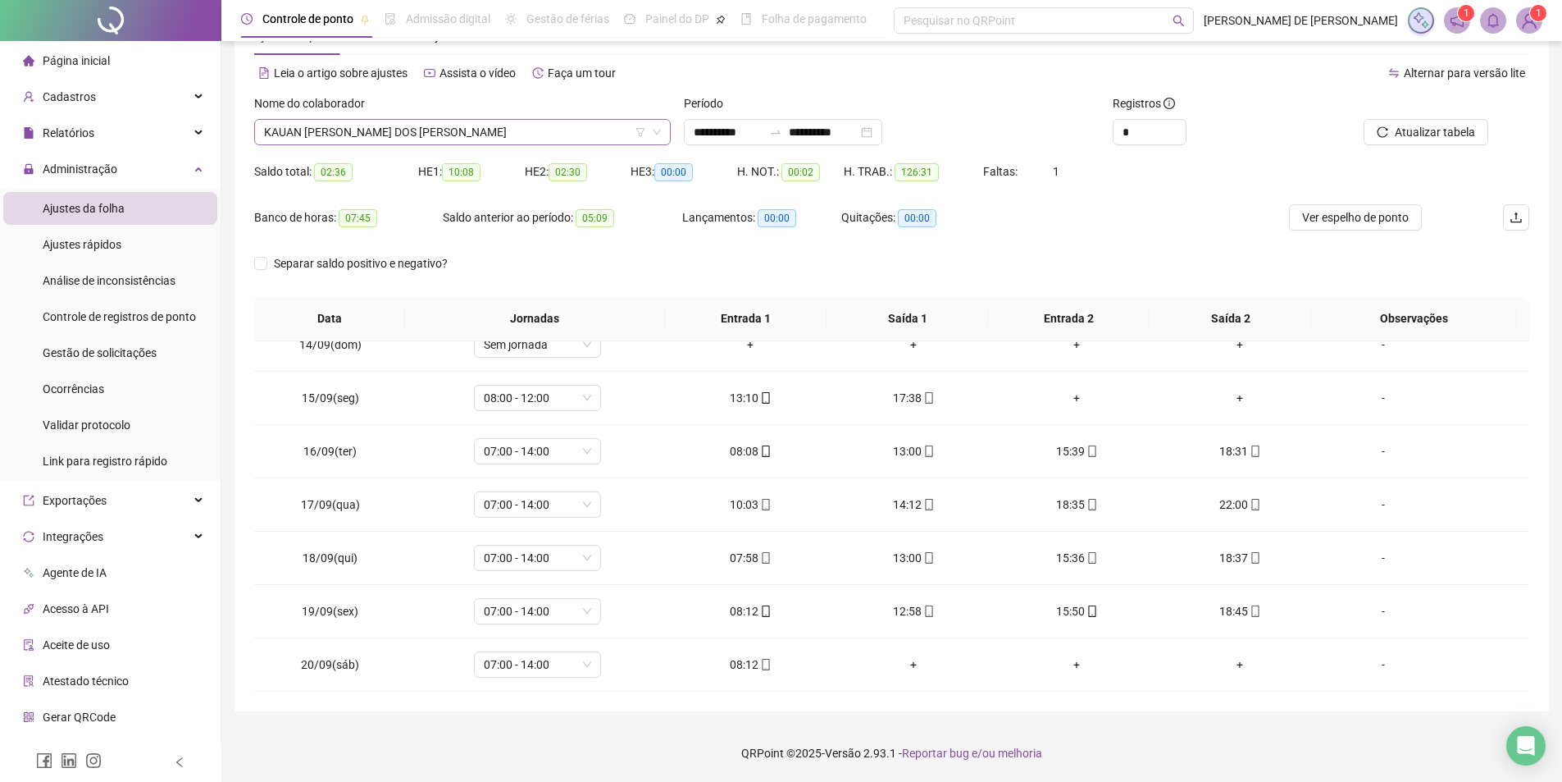
click at [468, 119] on div "[PERSON_NAME]" at bounding box center [462, 132] width 417 height 26
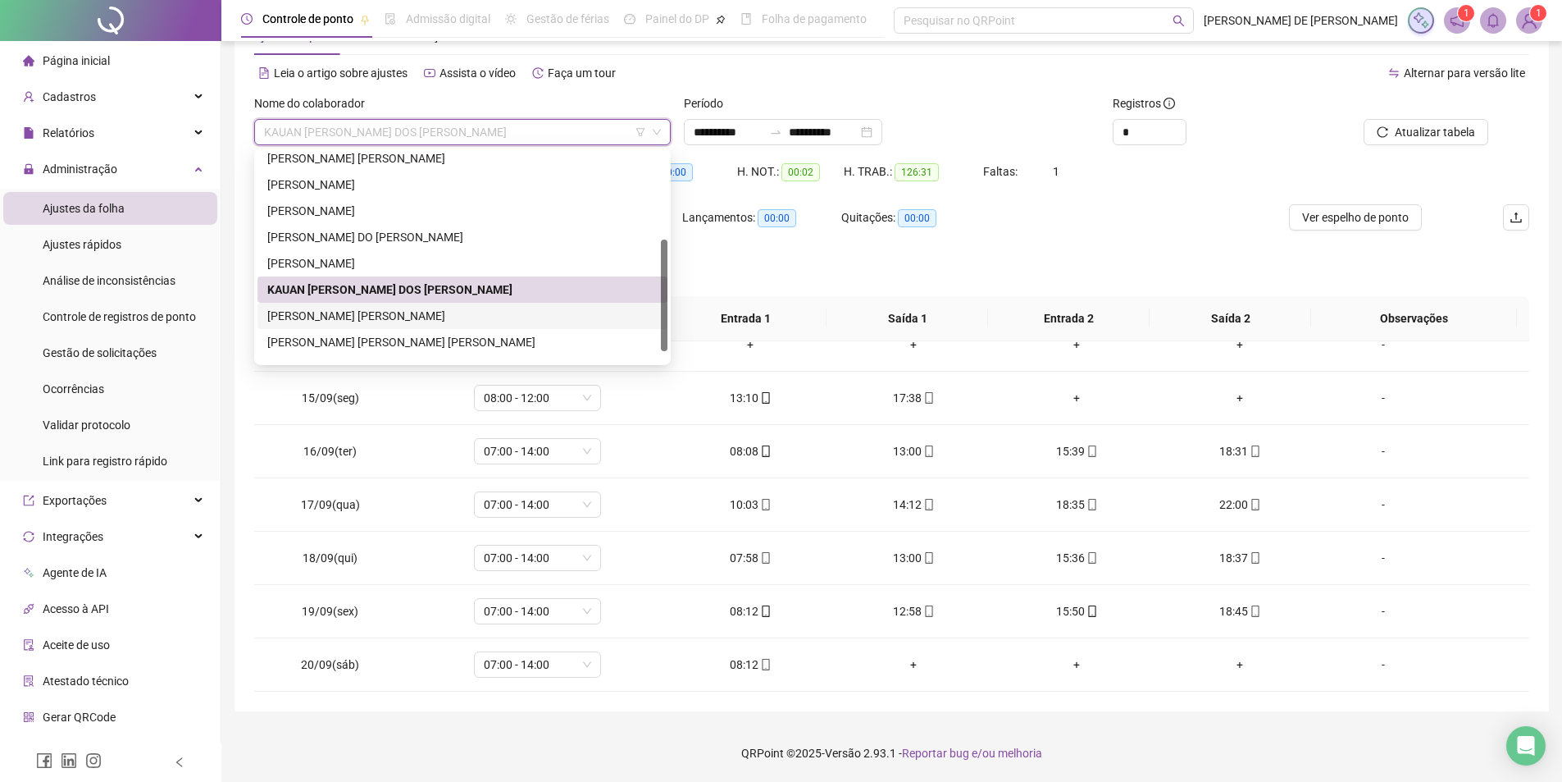
click at [372, 314] on div "[PERSON_NAME]" at bounding box center [462, 316] width 390 height 18
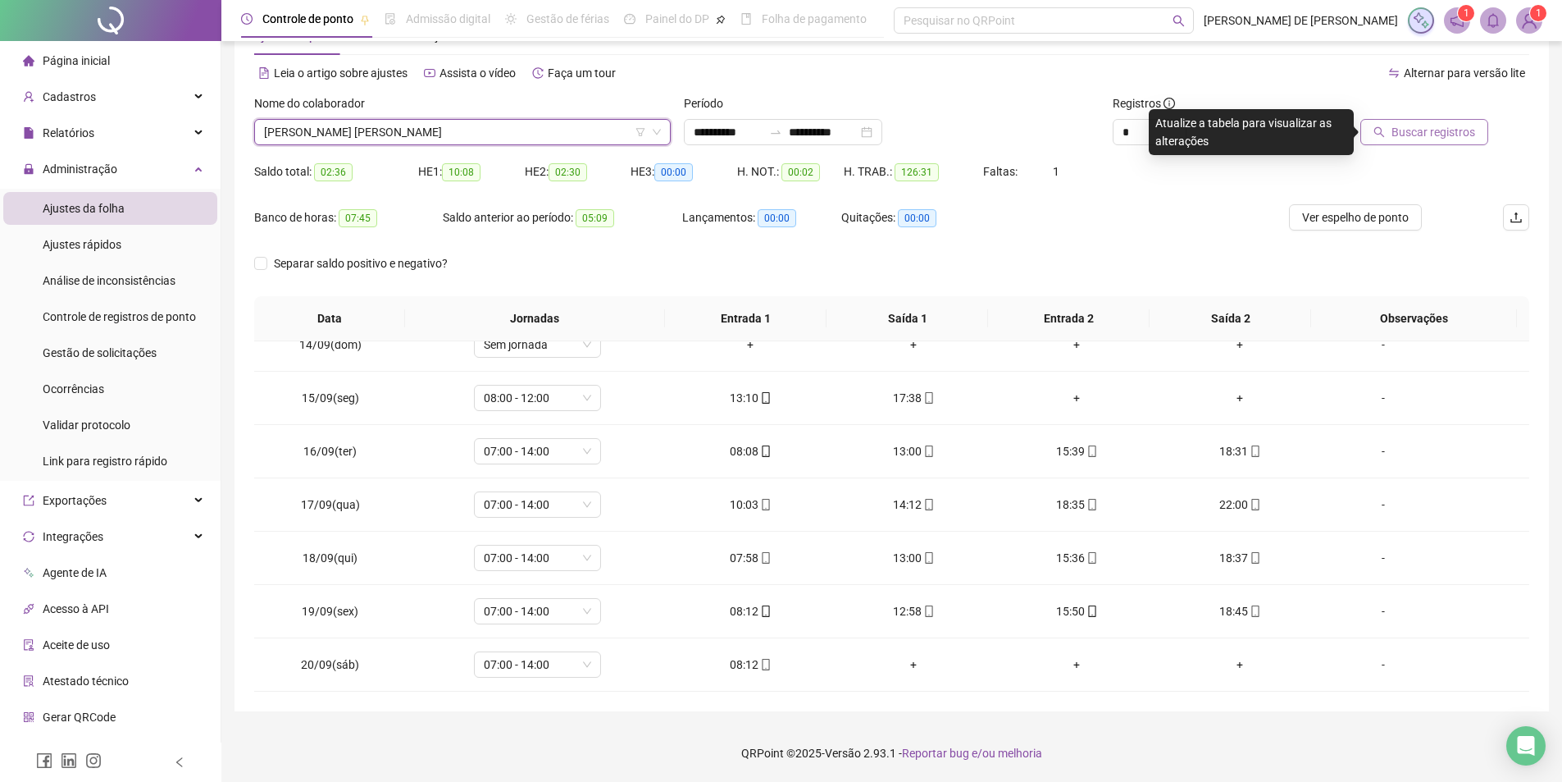
click at [1429, 133] on span "Buscar registros" at bounding box center [1434, 132] width 84 height 18
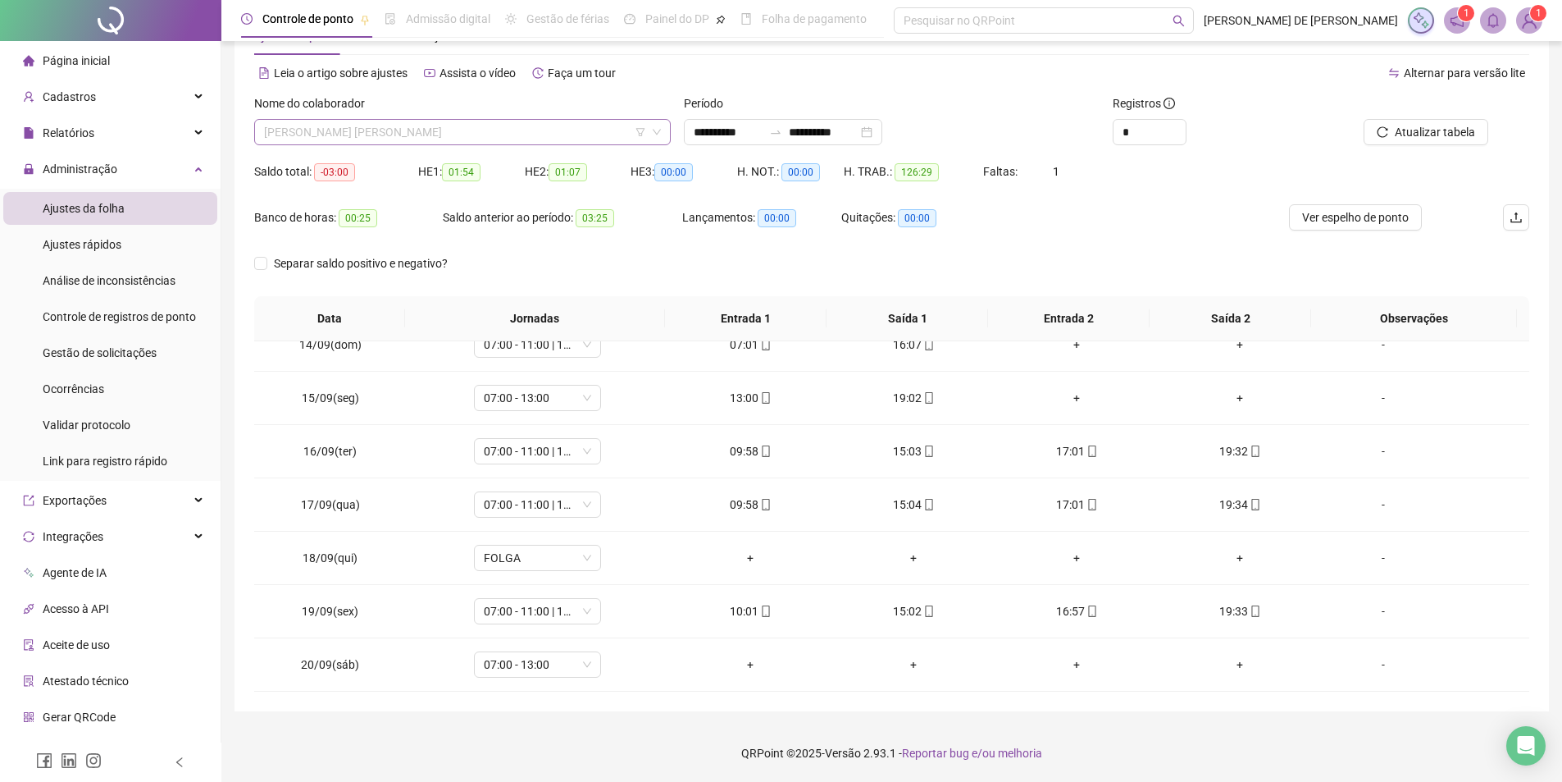
click at [443, 136] on span "[PERSON_NAME]" at bounding box center [462, 132] width 397 height 25
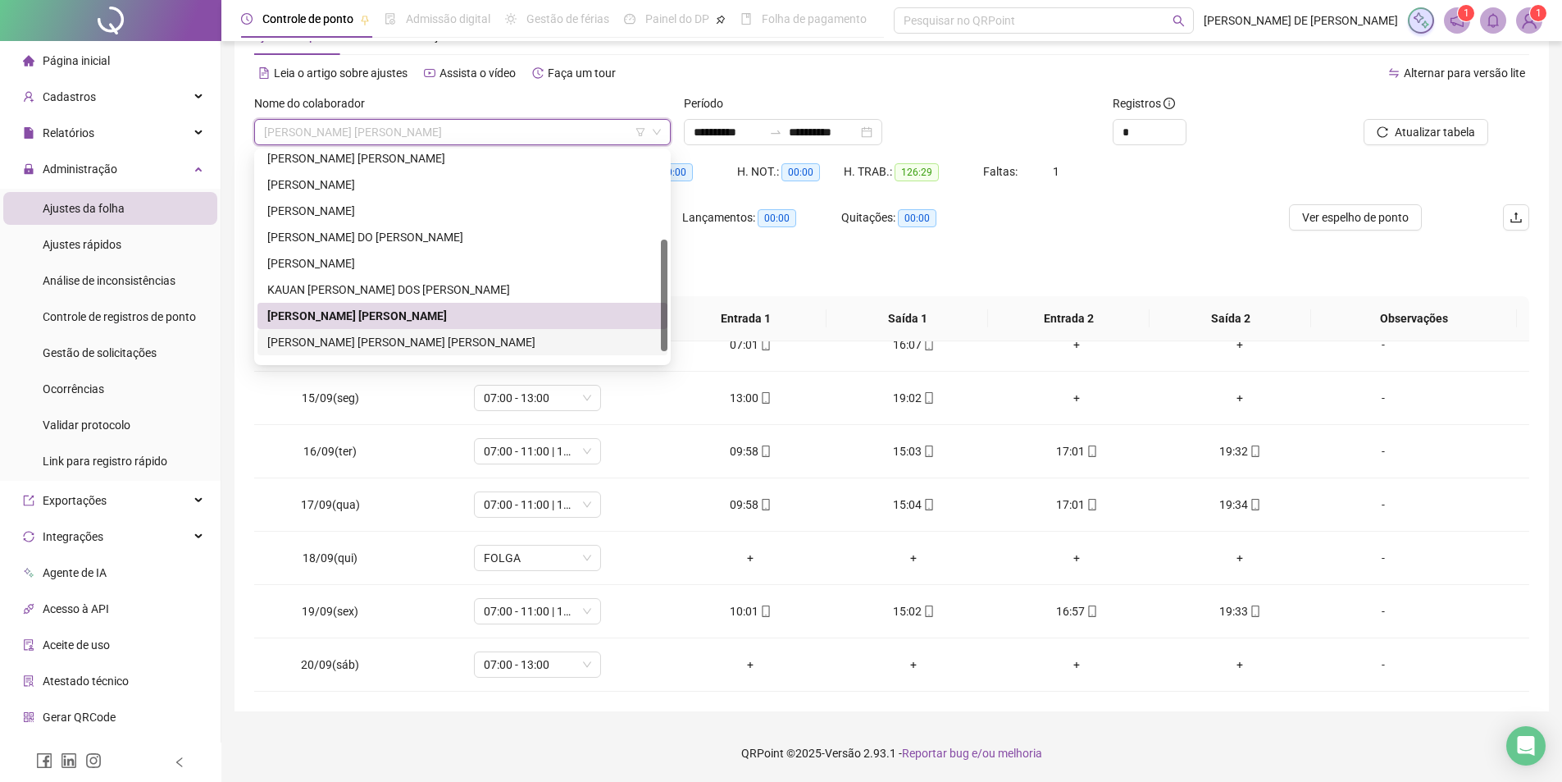
click at [382, 344] on div "[PERSON_NAME]" at bounding box center [462, 342] width 390 height 18
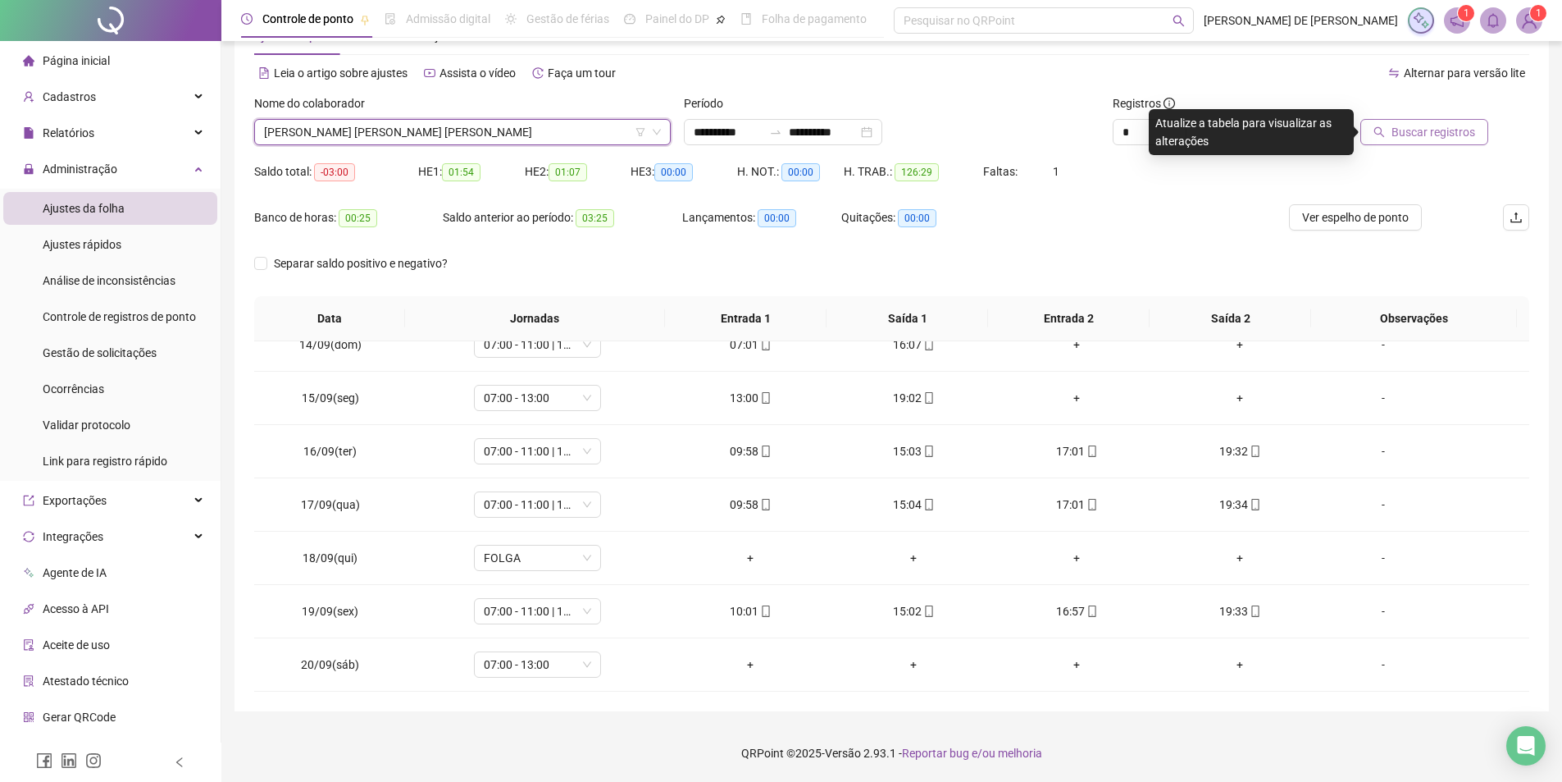
click at [1450, 135] on span "Buscar registros" at bounding box center [1434, 132] width 84 height 18
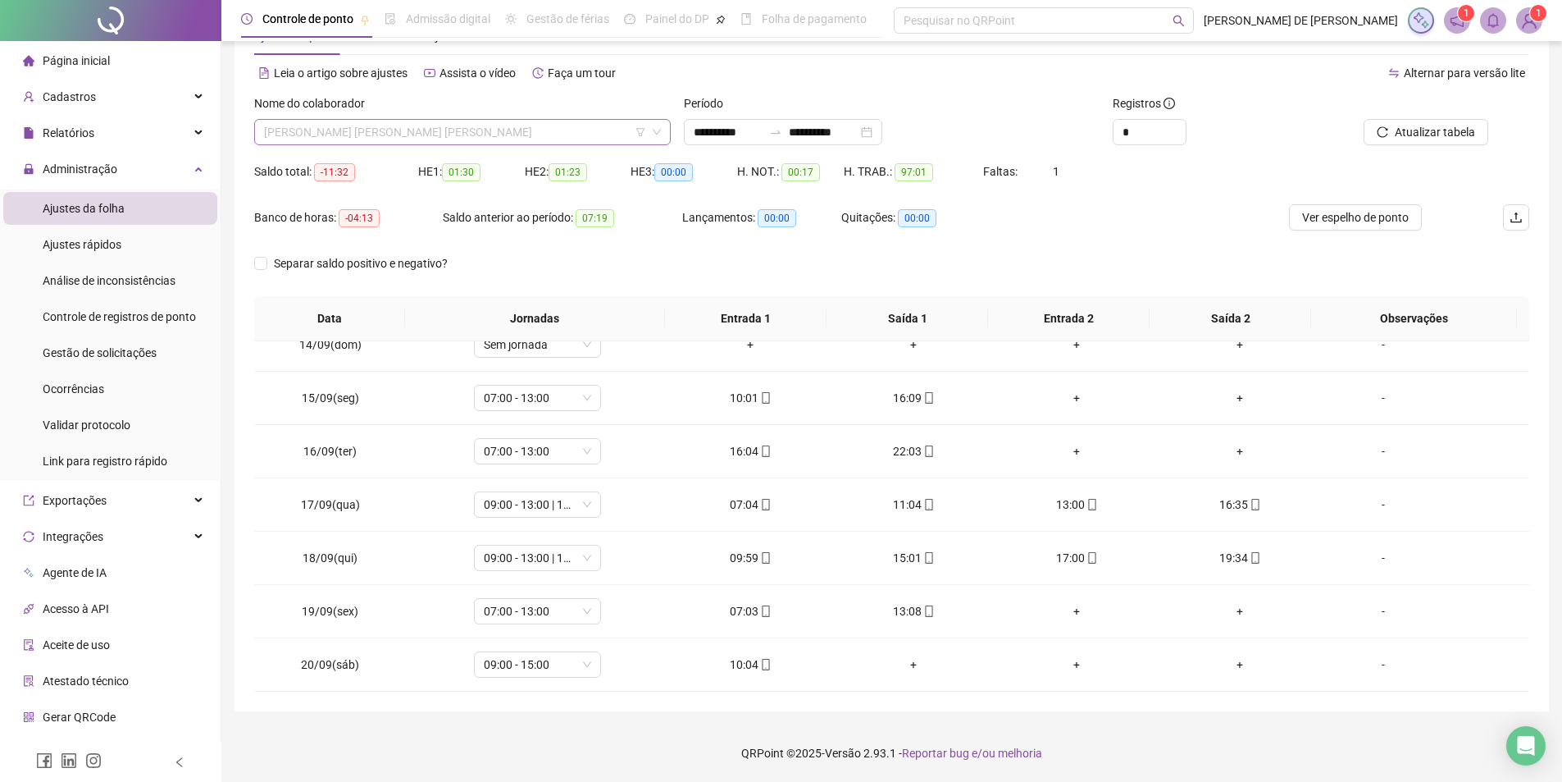
click at [393, 131] on span "[PERSON_NAME]" at bounding box center [462, 132] width 397 height 25
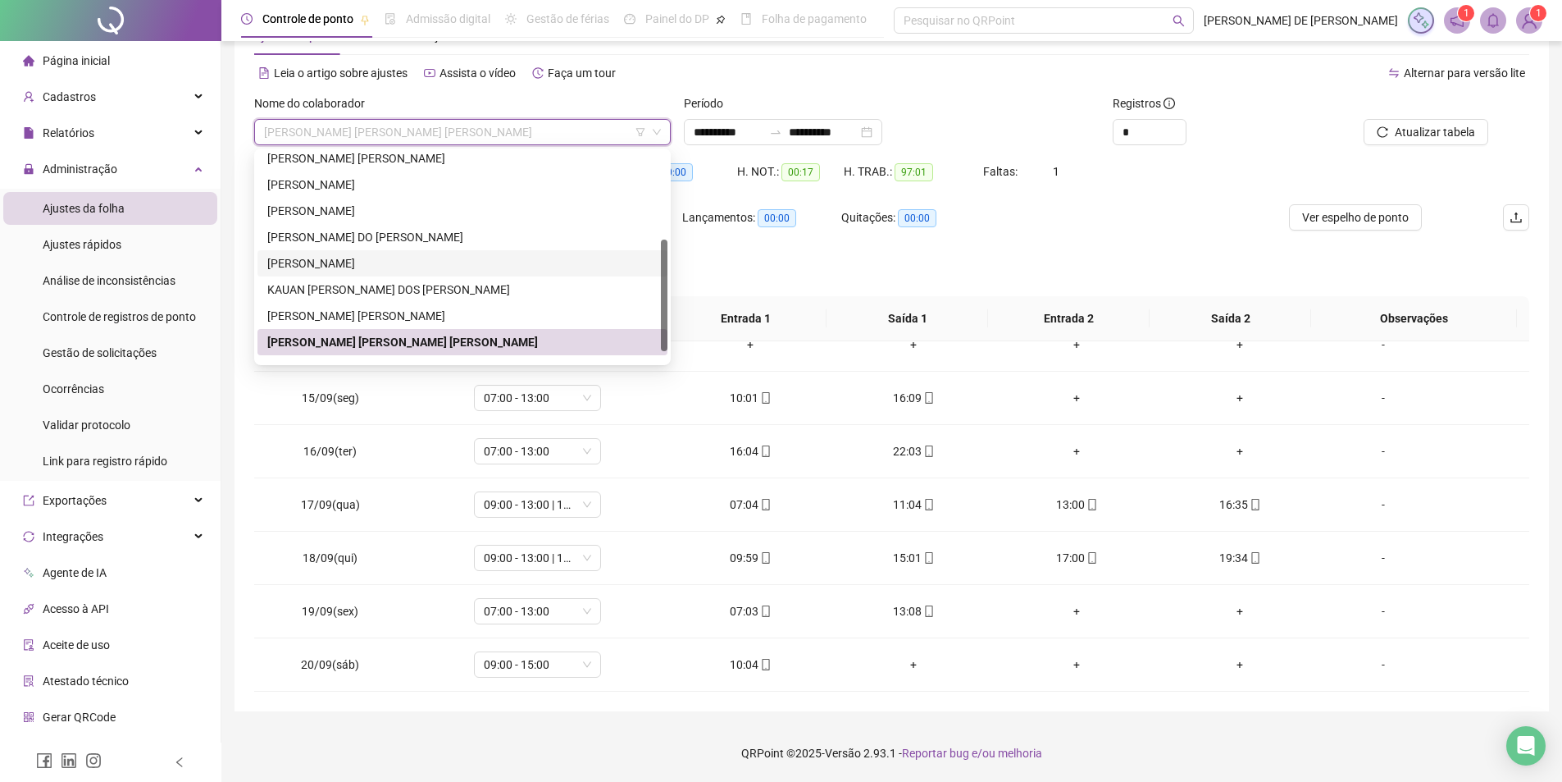
scroll to position [184, 0]
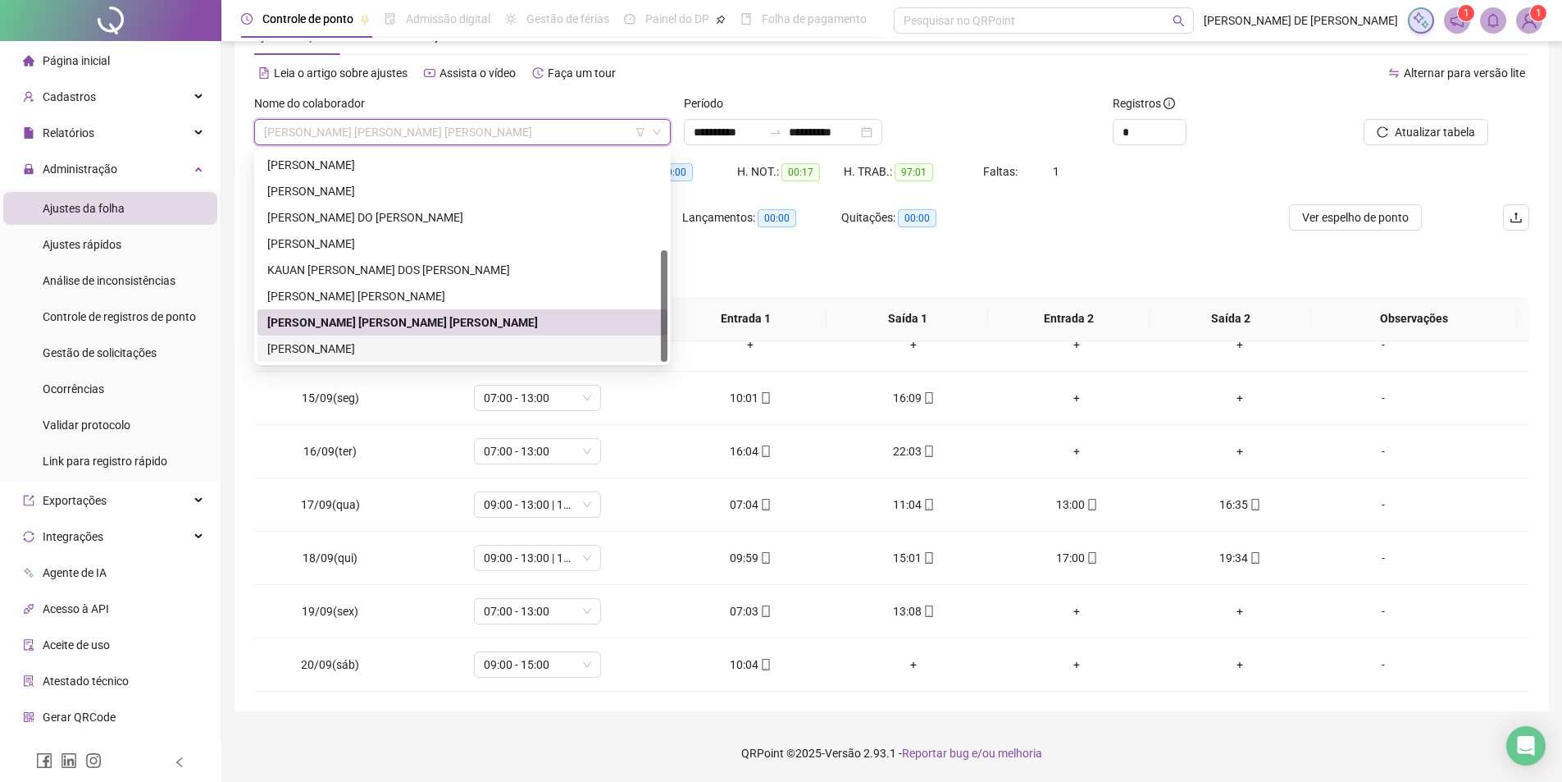
drag, startPoint x: 338, startPoint y: 346, endPoint x: 376, endPoint y: 334, distance: 39.7
click at [337, 344] on div "[PERSON_NAME]" at bounding box center [462, 349] width 390 height 18
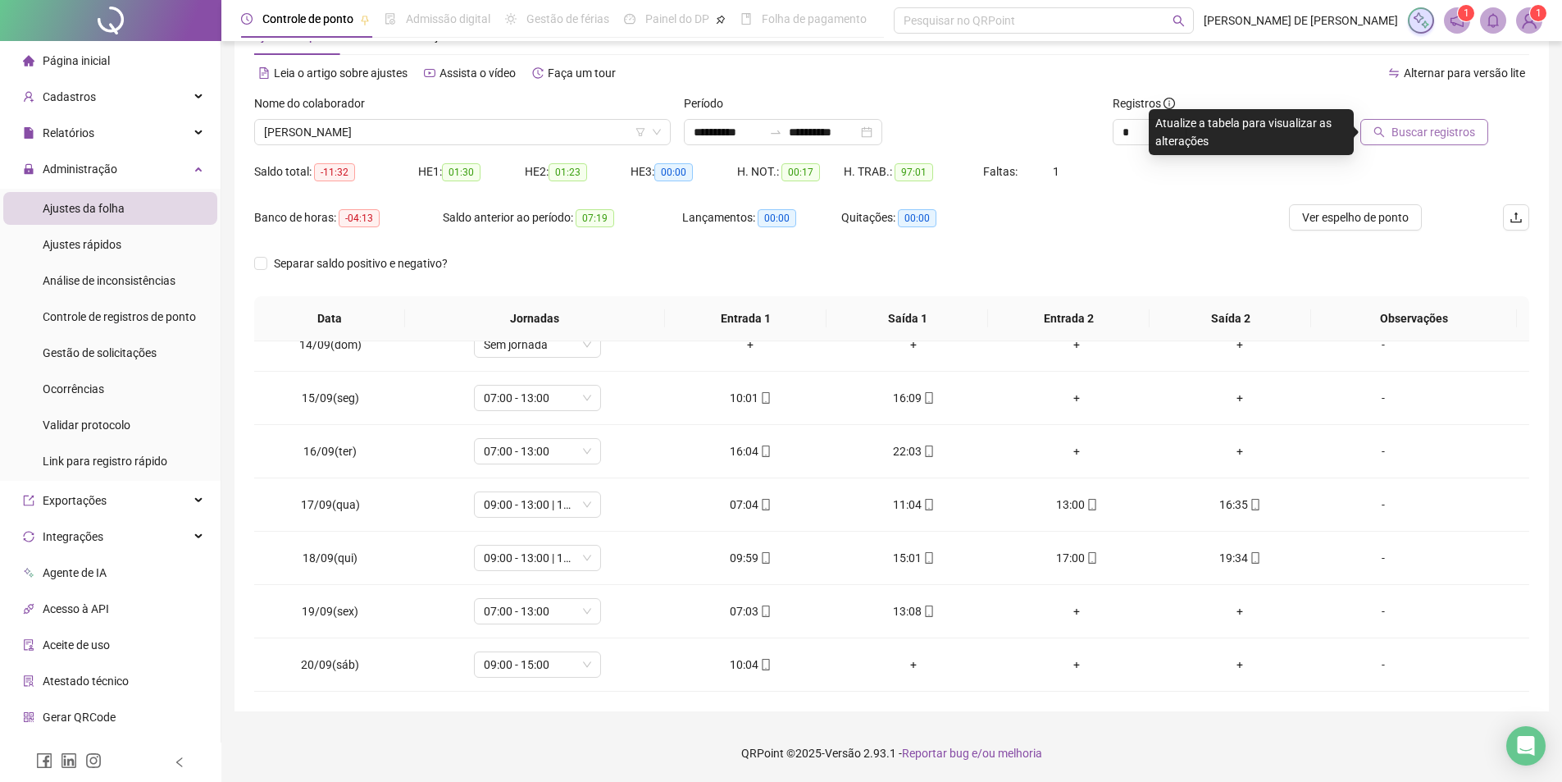
click at [1435, 132] on span "Buscar registros" at bounding box center [1434, 132] width 84 height 18
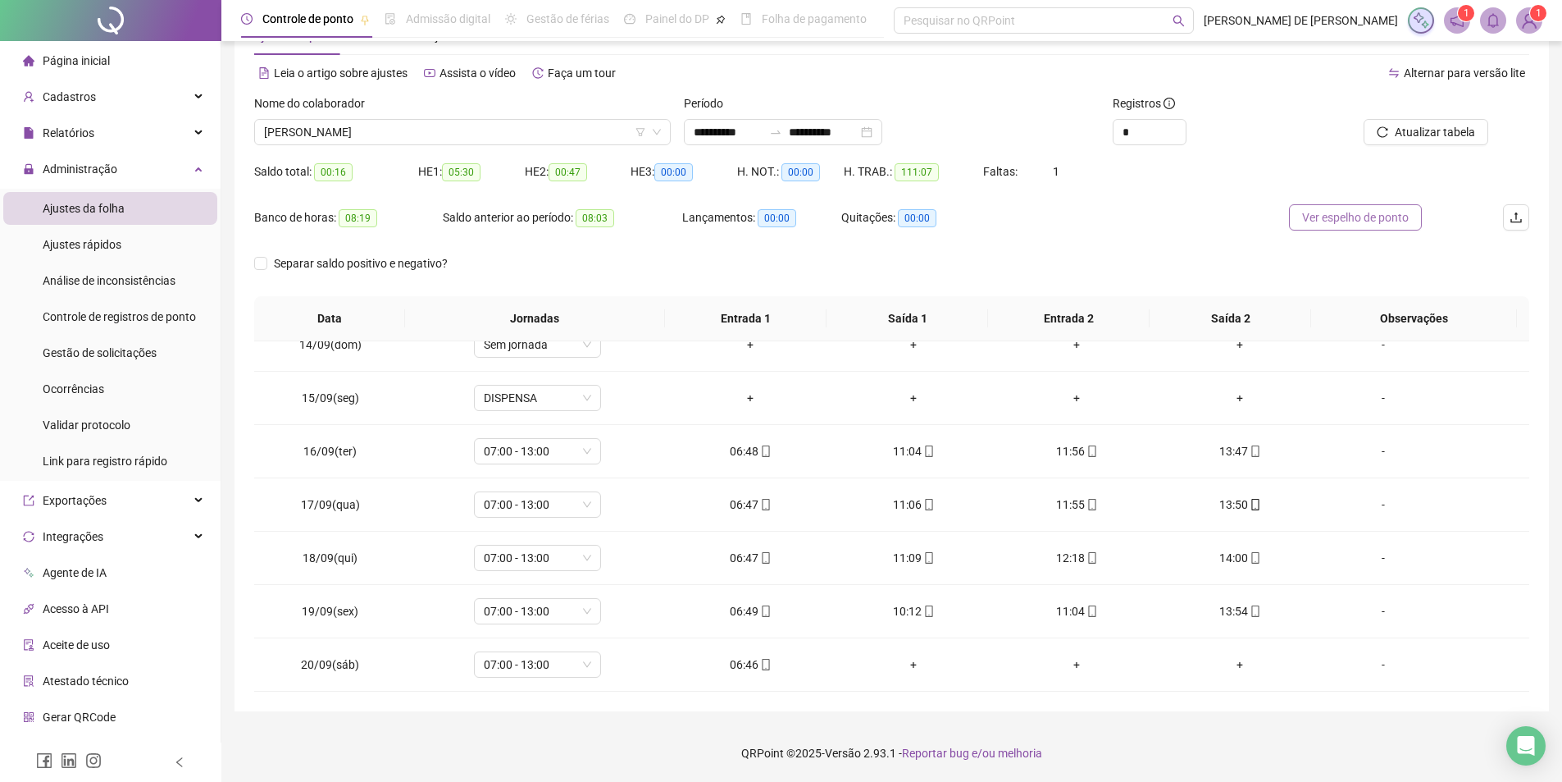
click at [1384, 217] on span "Ver espelho de ponto" at bounding box center [1355, 217] width 107 height 18
